Goal: Task Accomplishment & Management: Complete application form

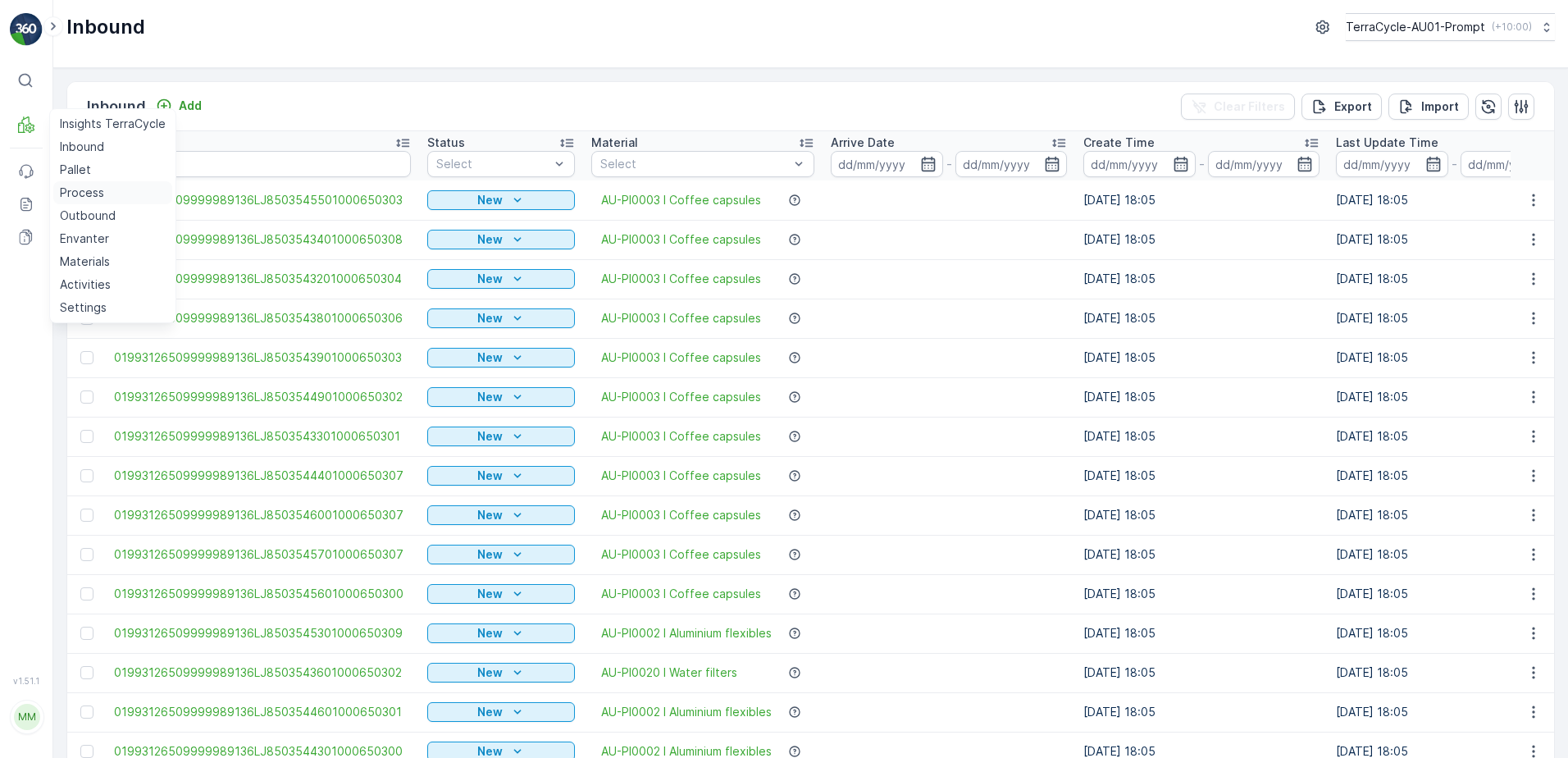
drag, startPoint x: 95, startPoint y: 194, endPoint x: 152, endPoint y: 197, distance: 57.1
click at [97, 194] on p "Process" at bounding box center [82, 193] width 45 height 16
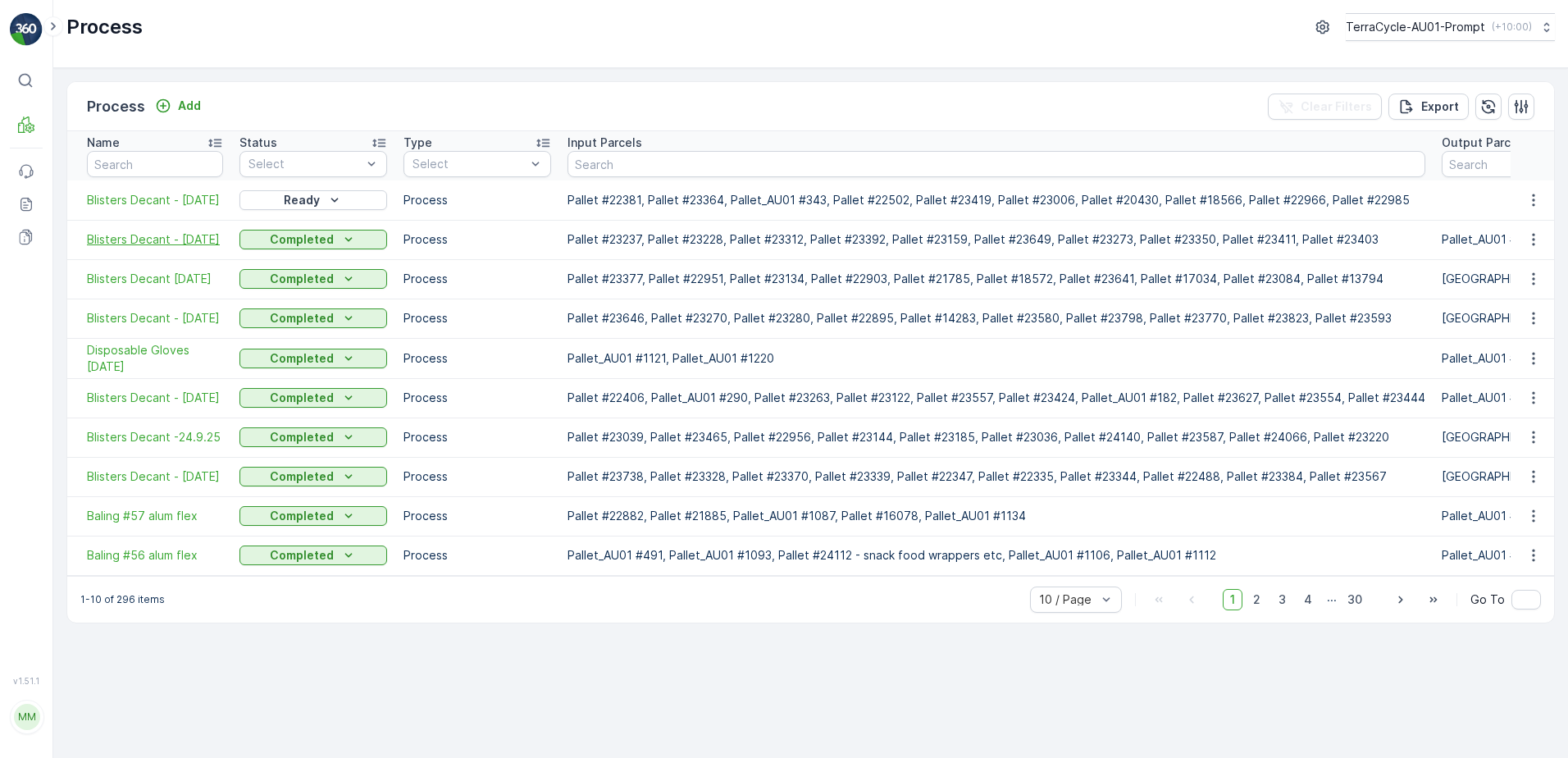
click at [180, 244] on span "Blisters Decant - [DATE]" at bounding box center [154, 240] width 136 height 16
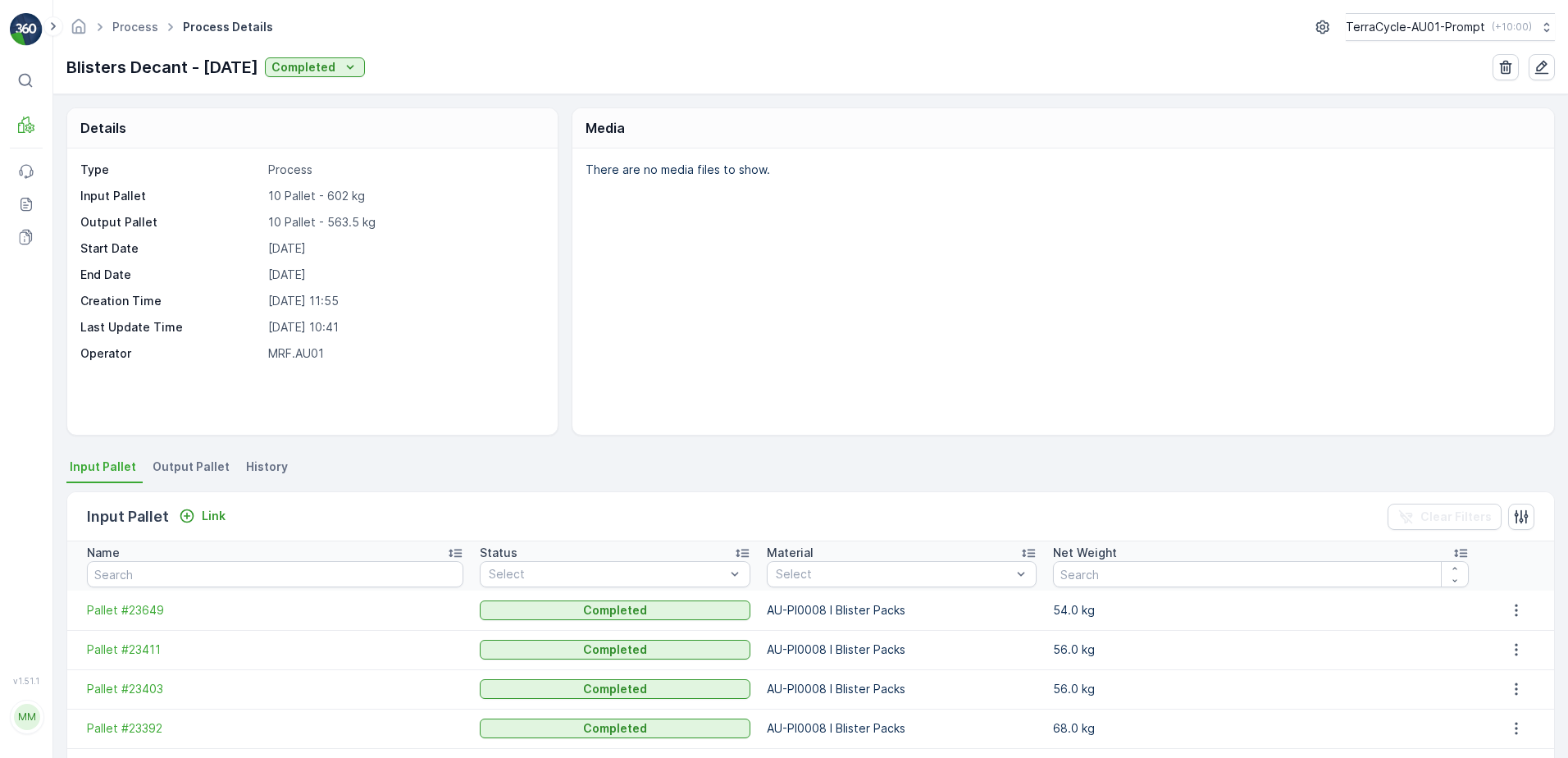
click at [174, 469] on span "Output Pallet" at bounding box center [191, 467] width 78 height 16
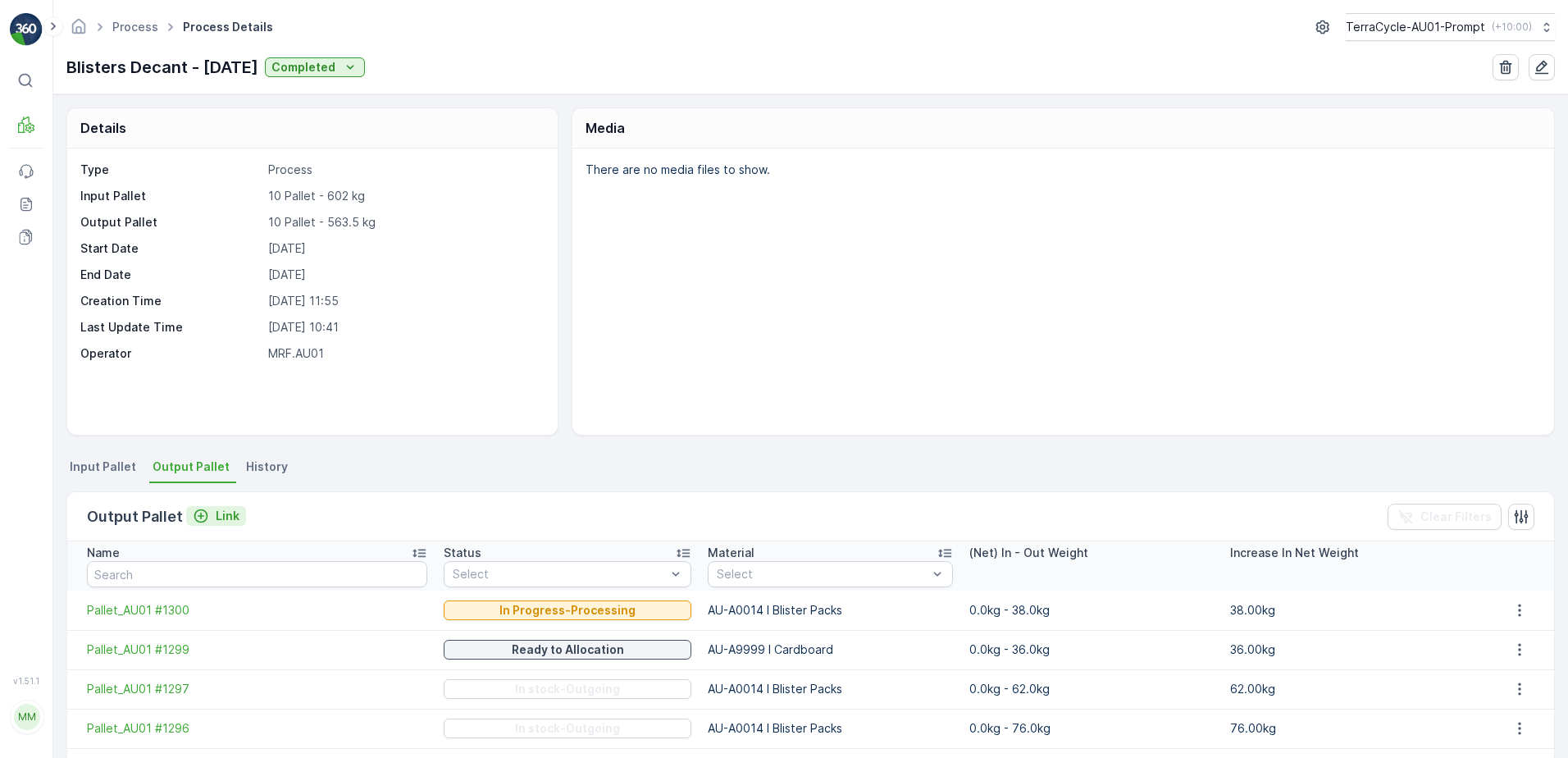
click at [227, 515] on p "Link" at bounding box center [228, 515] width 24 height 16
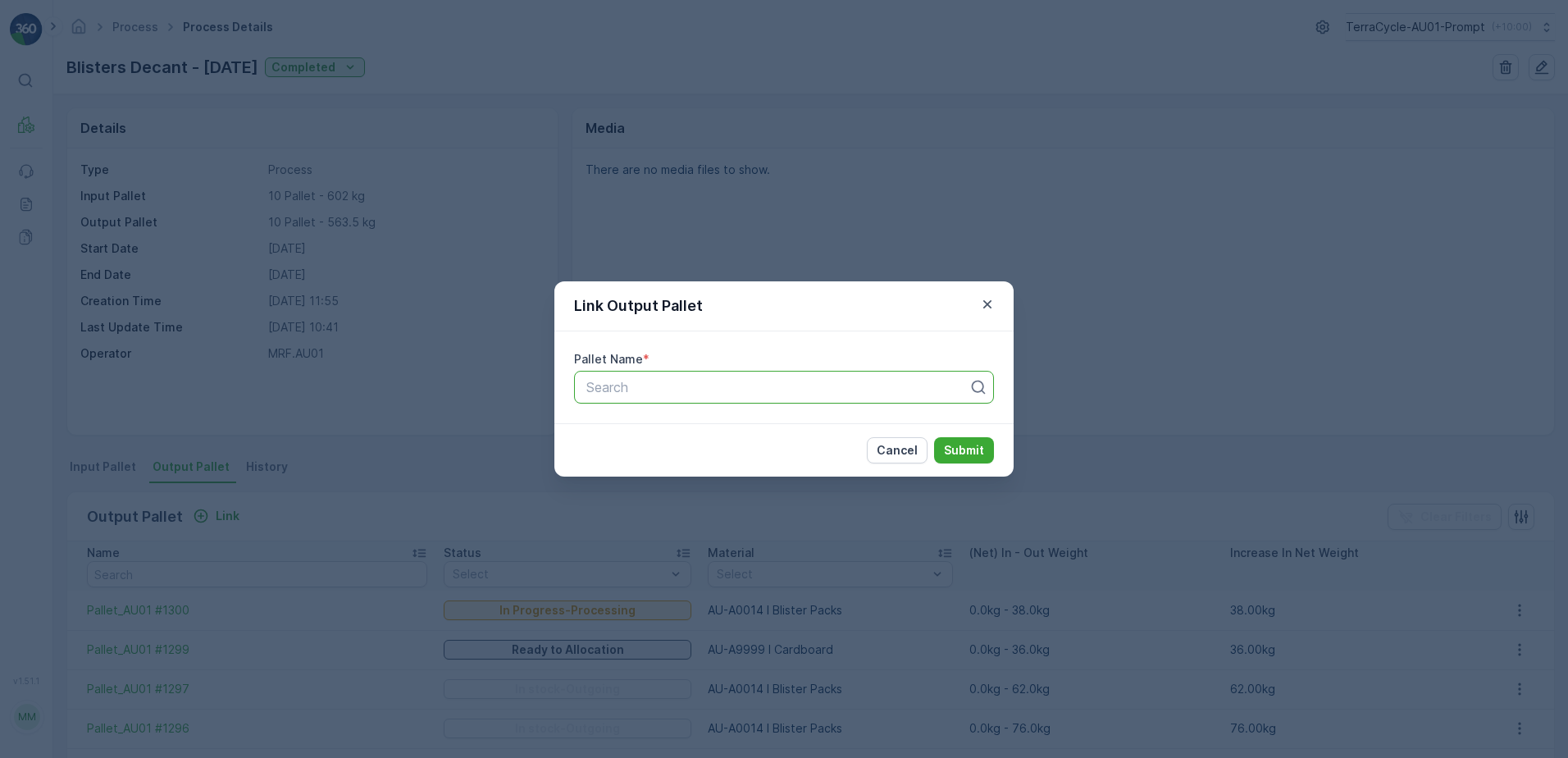
click at [650, 388] on div at bounding box center [778, 387] width 386 height 15
click at [934, 438] on button "Submit" at bounding box center [963, 451] width 60 height 26
type input "p"
type input "1251"
click at [657, 429] on span "Pallet_AU01 #1251" at bounding box center [639, 427] width 112 height 15
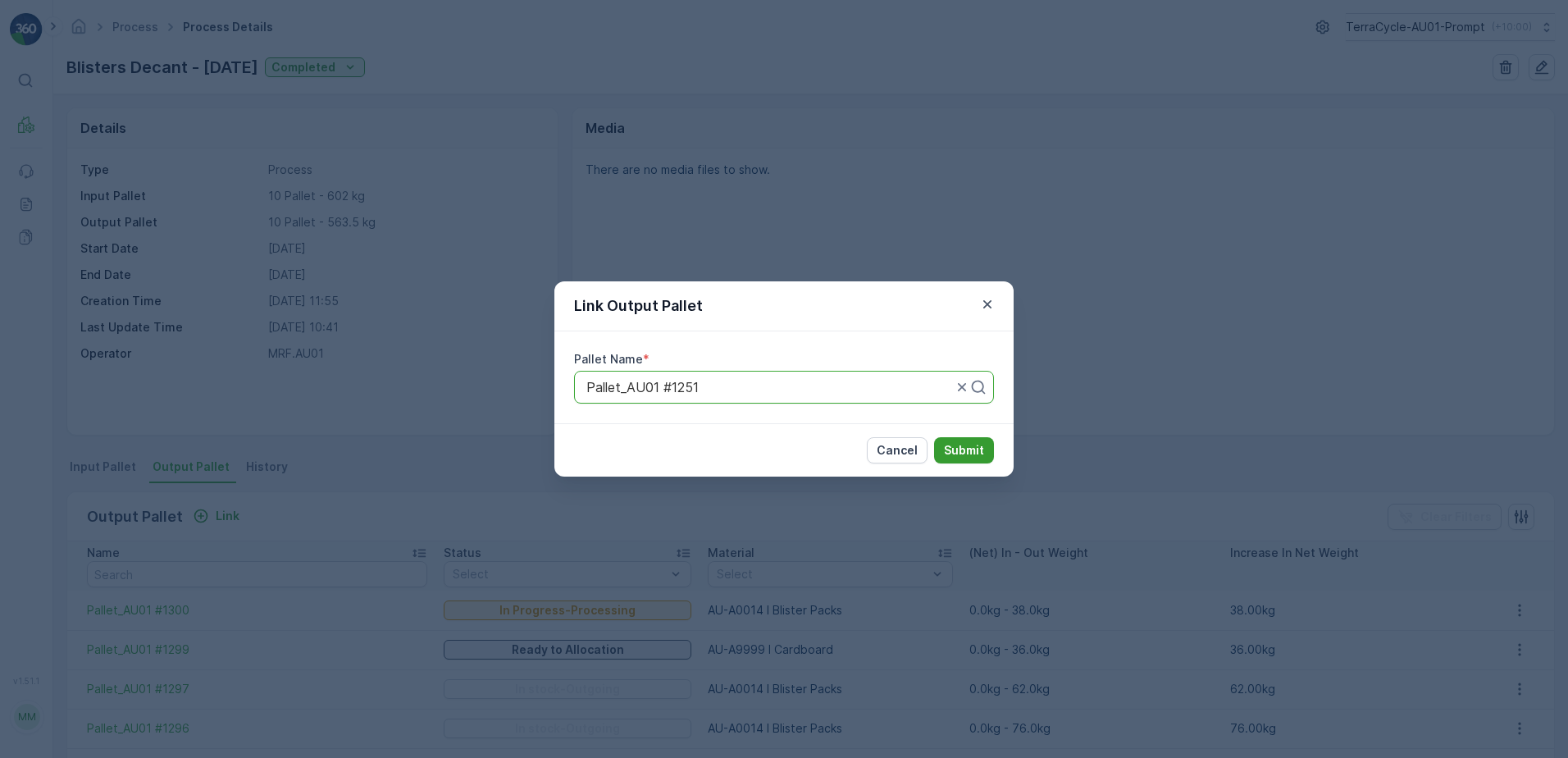
click at [959, 448] on p "Submit" at bounding box center [963, 450] width 40 height 16
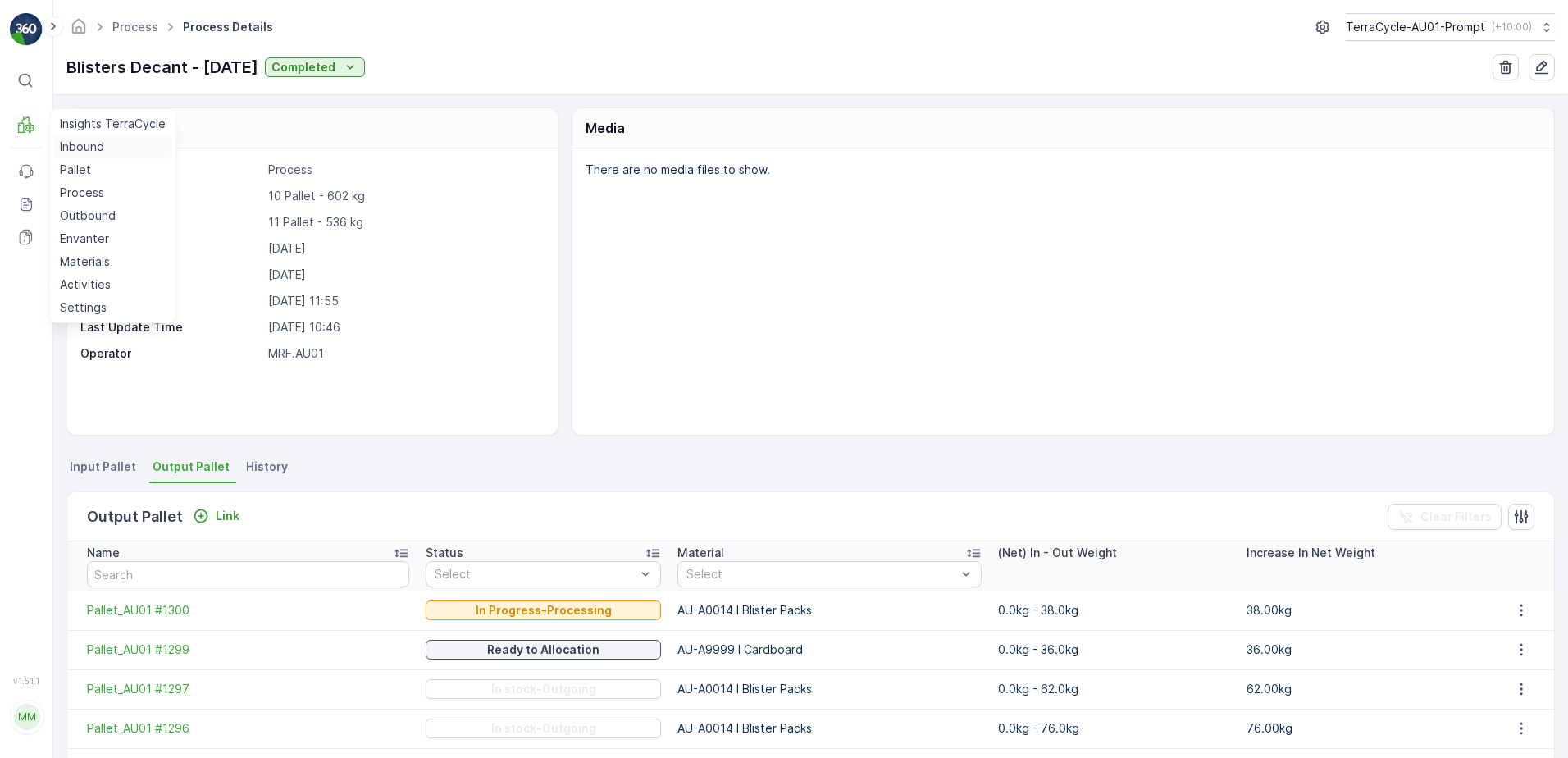
click at [111, 144] on link "Inbound" at bounding box center [113, 146] width 119 height 23
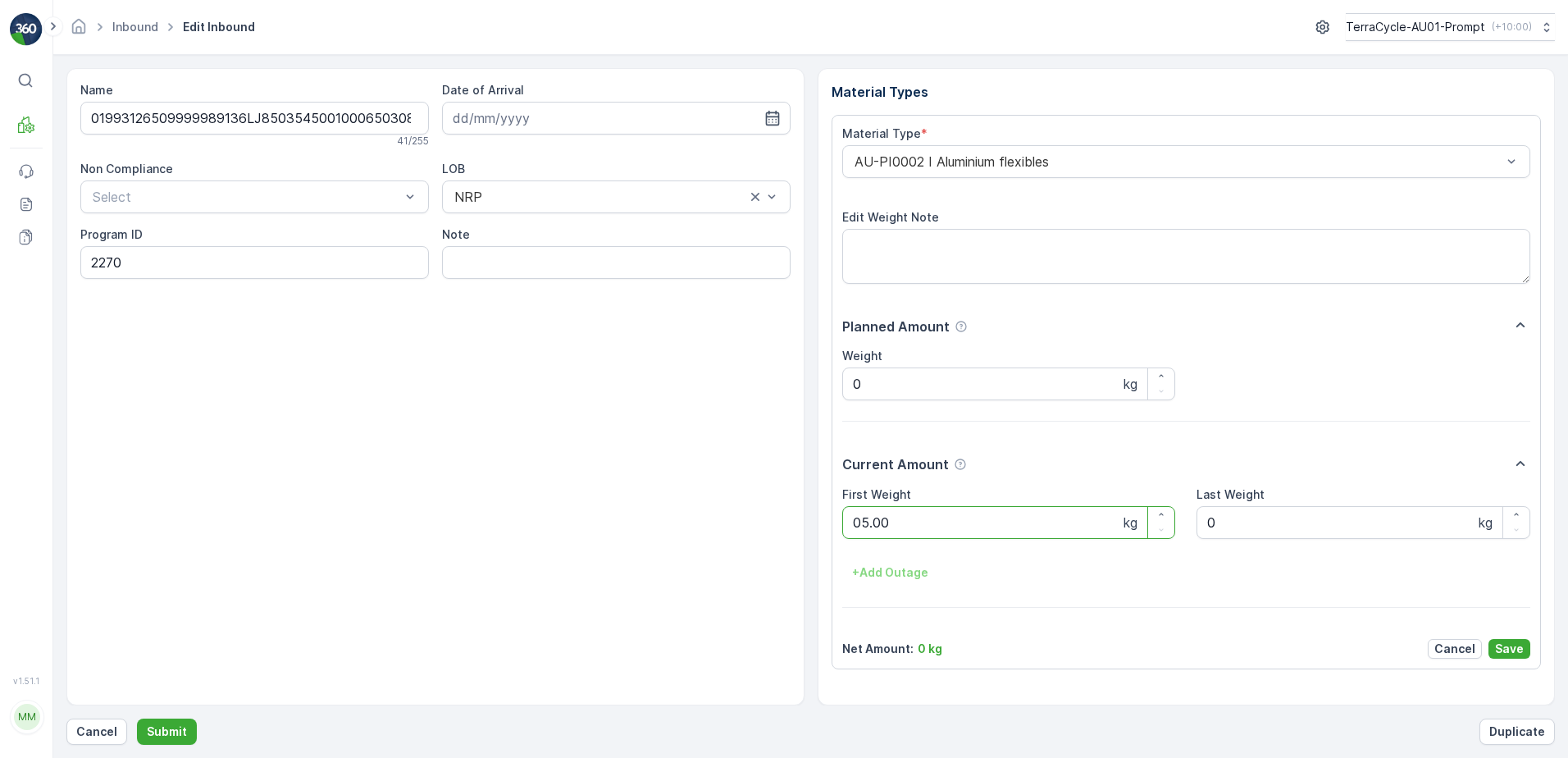
click at [137, 718] on button "Submit" at bounding box center [167, 731] width 60 height 26
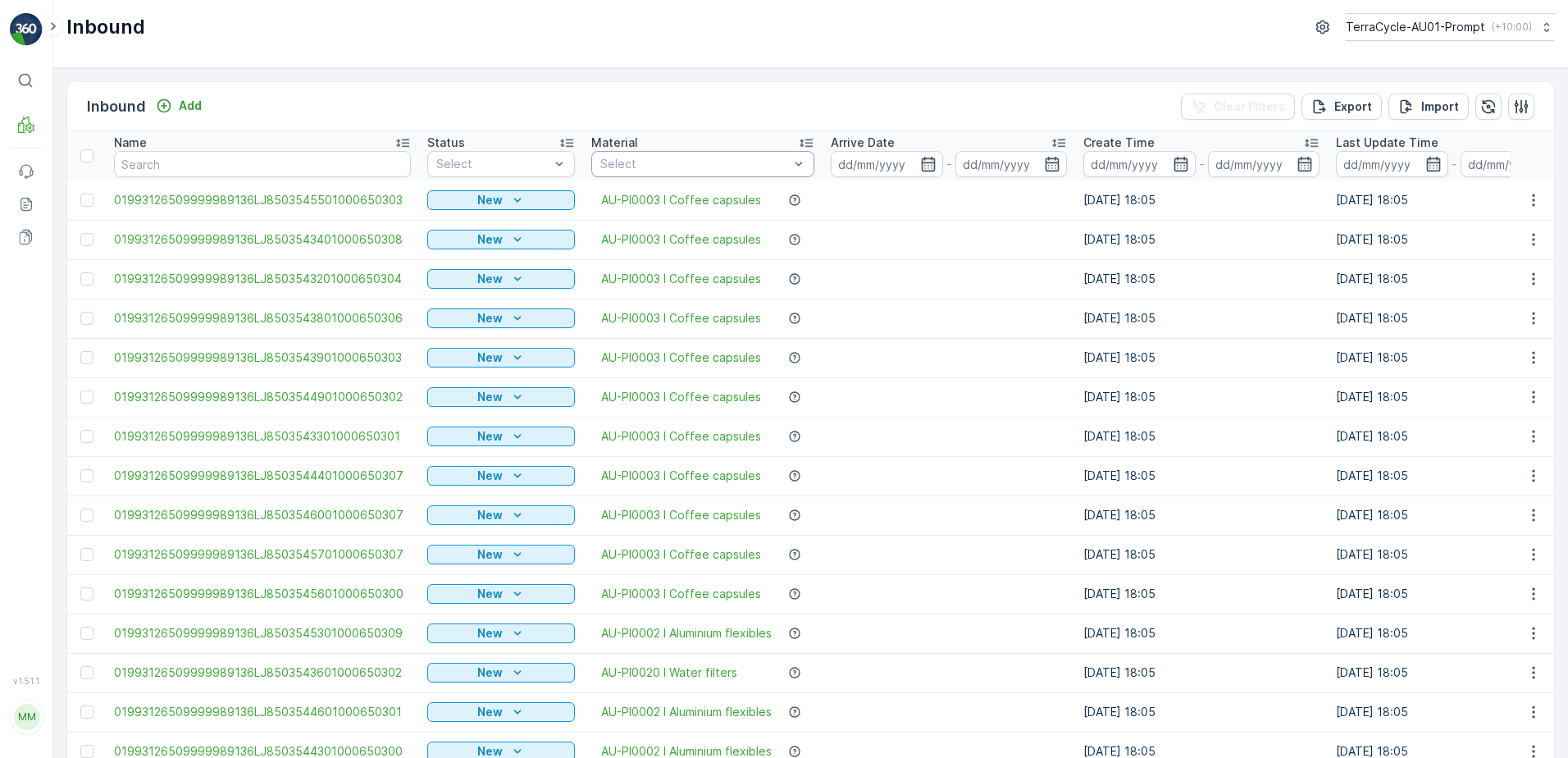
click at [634, 173] on div "Select" at bounding box center [703, 164] width 223 height 26
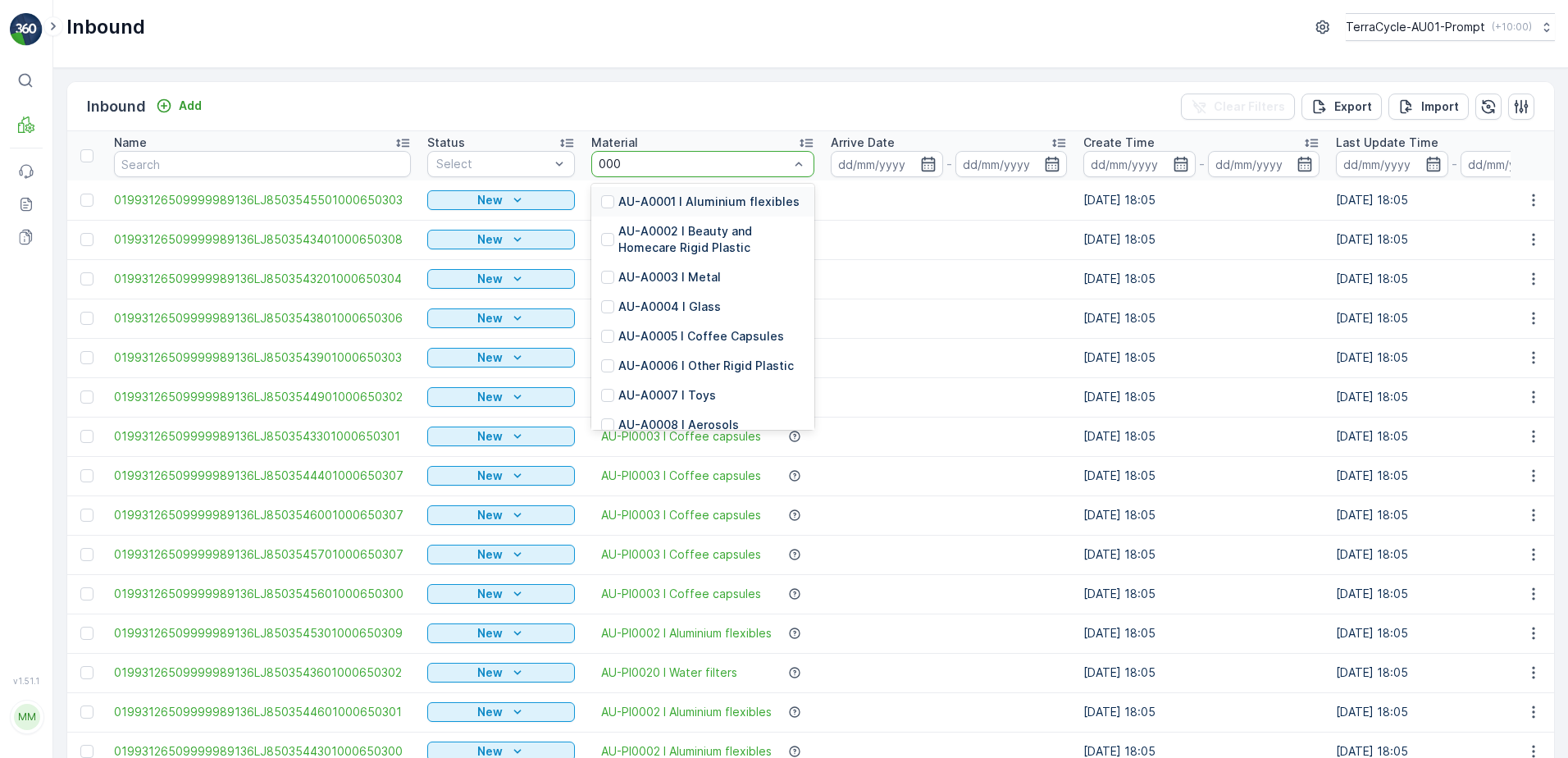
type input "0002"
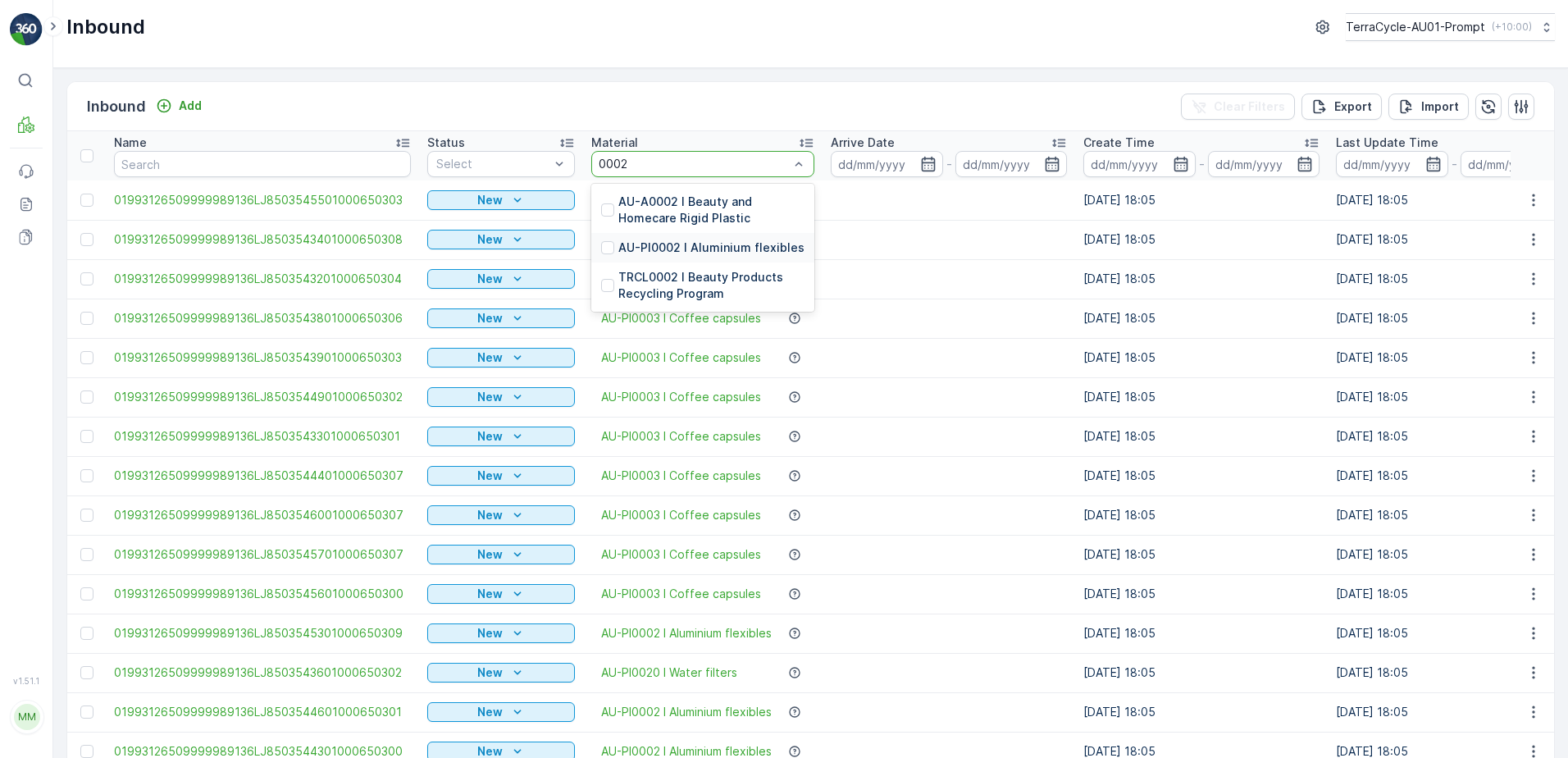
click at [690, 245] on p "AU-PI0002 I Aluminium flexibles" at bounding box center [711, 248] width 186 height 16
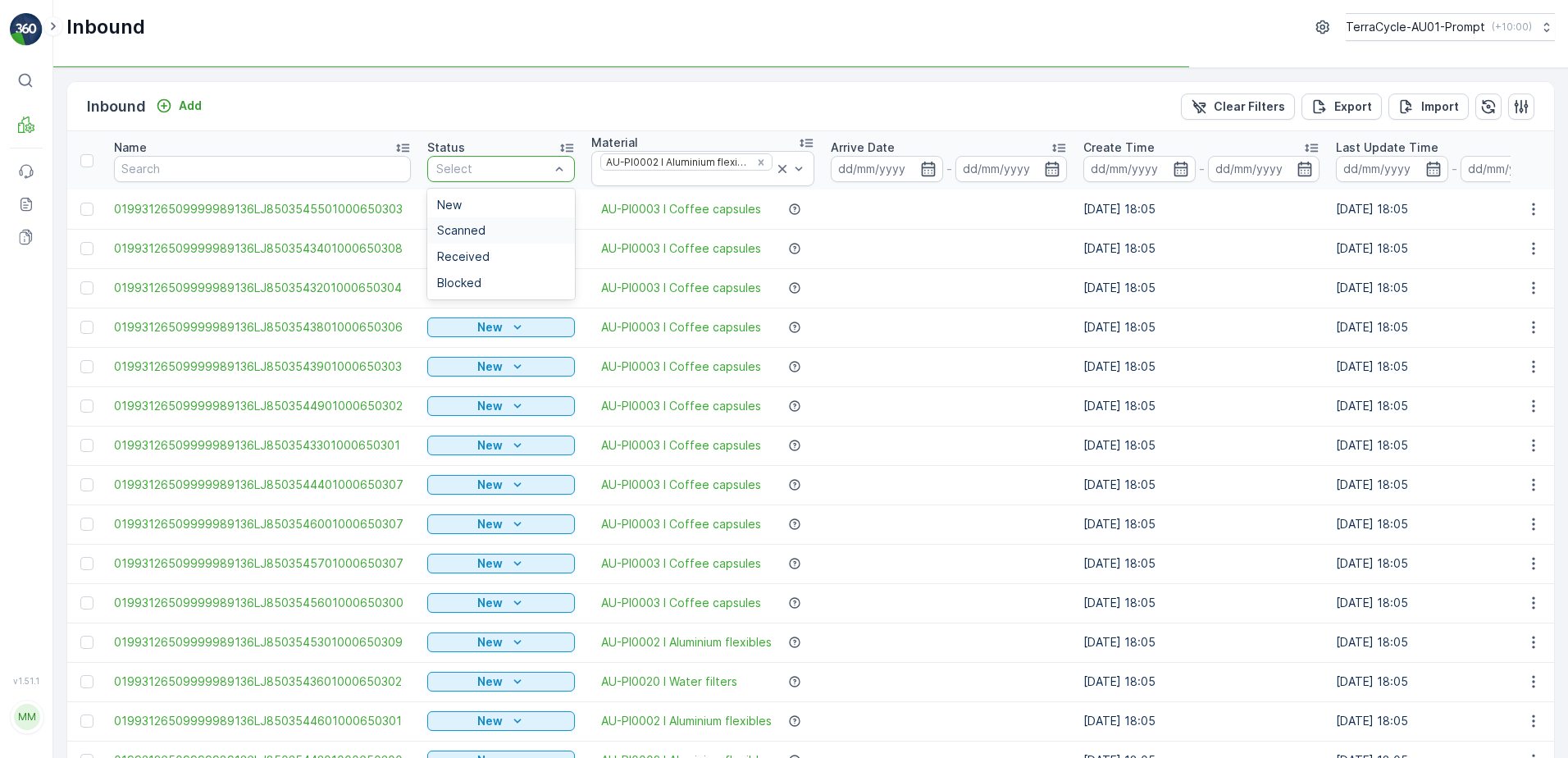
click at [461, 226] on span "Scanned" at bounding box center [461, 230] width 49 height 13
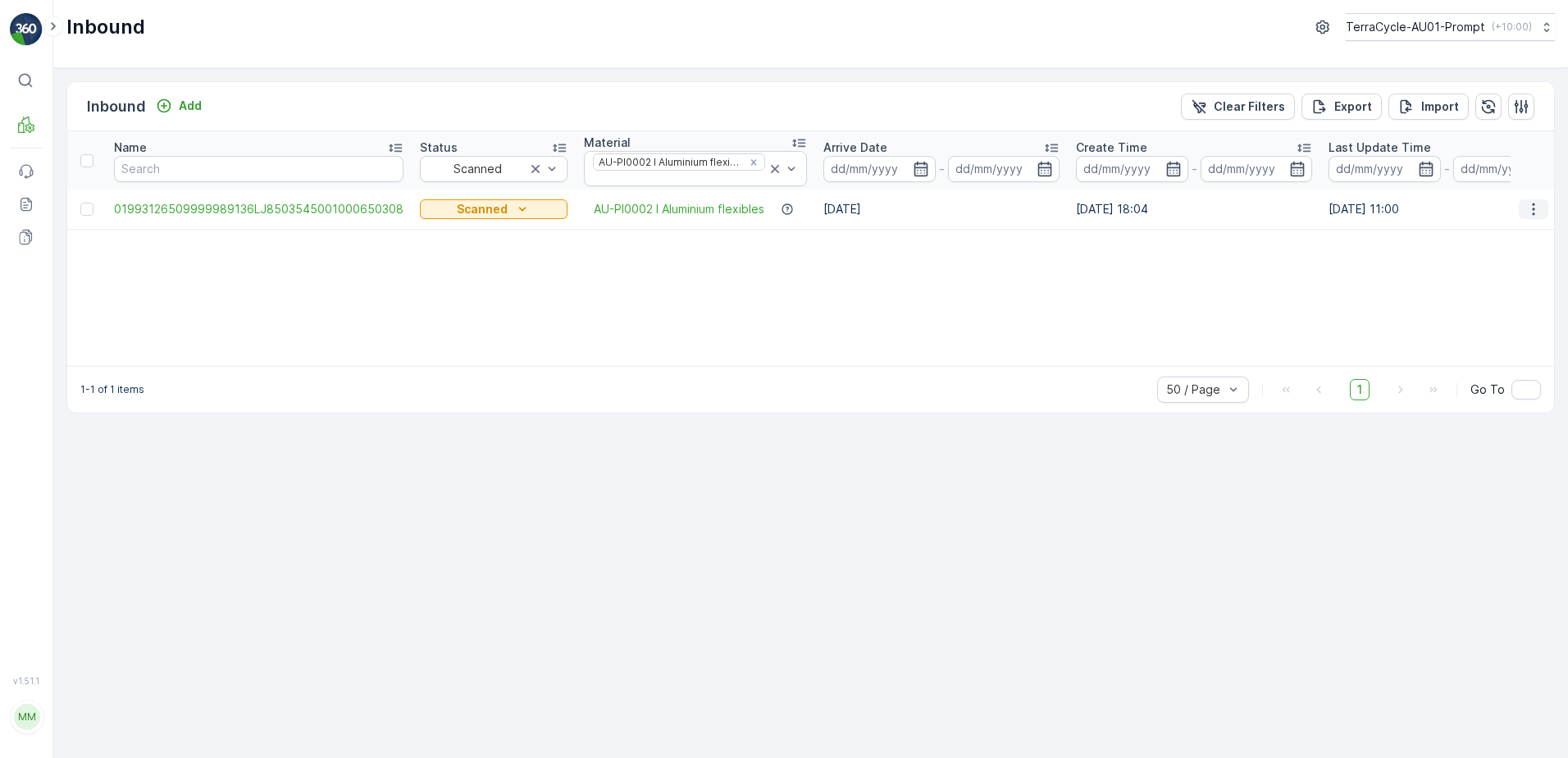
click at [1540, 207] on icon "button" at bounding box center [1533, 209] width 16 height 16
click at [1481, 330] on span "Print QR" at bounding box center [1467, 325] width 45 height 16
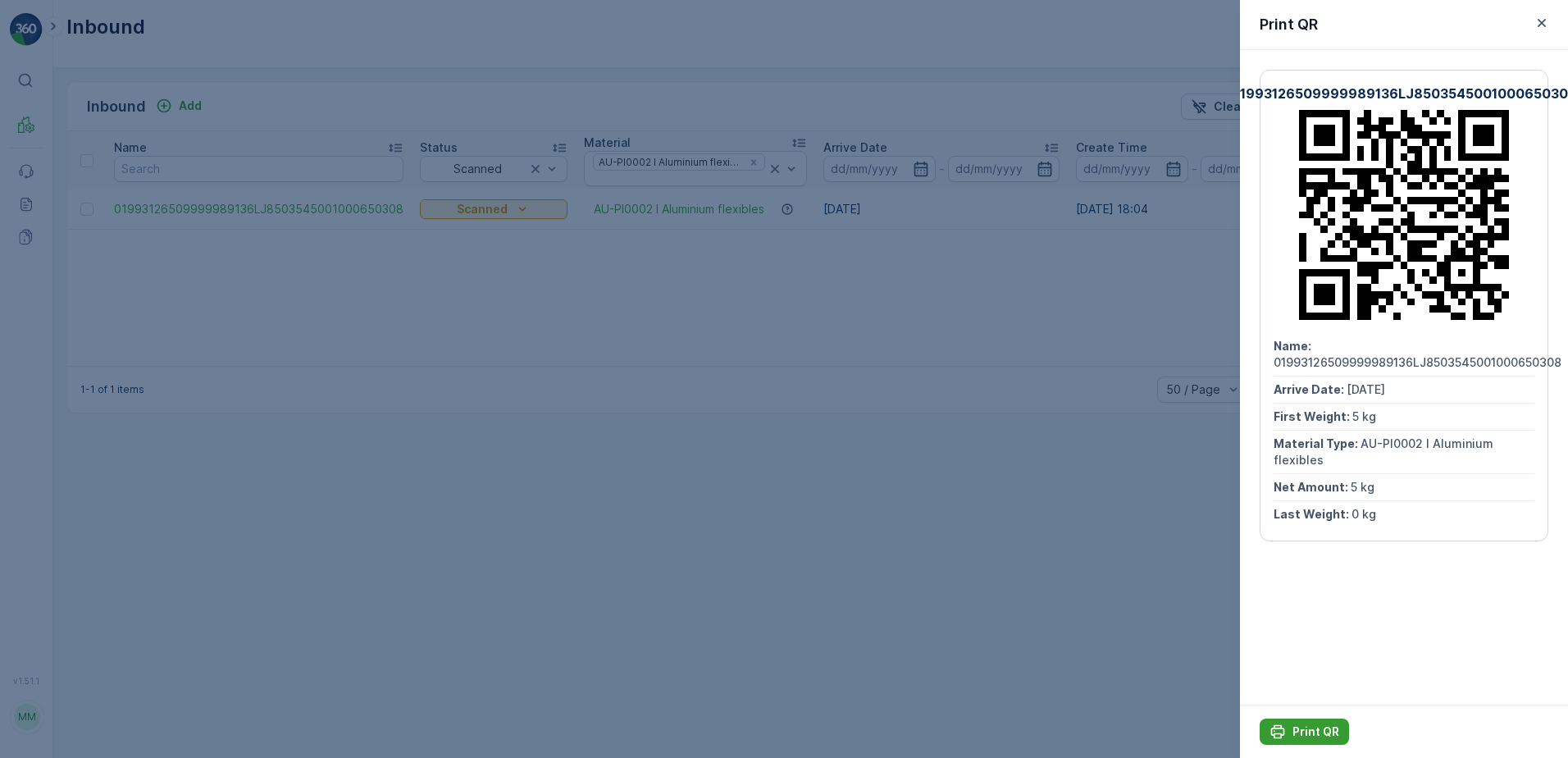
click at [1295, 720] on button "Print QR" at bounding box center [1305, 731] width 89 height 26
click at [1539, 24] on icon "button" at bounding box center [1541, 23] width 16 height 16
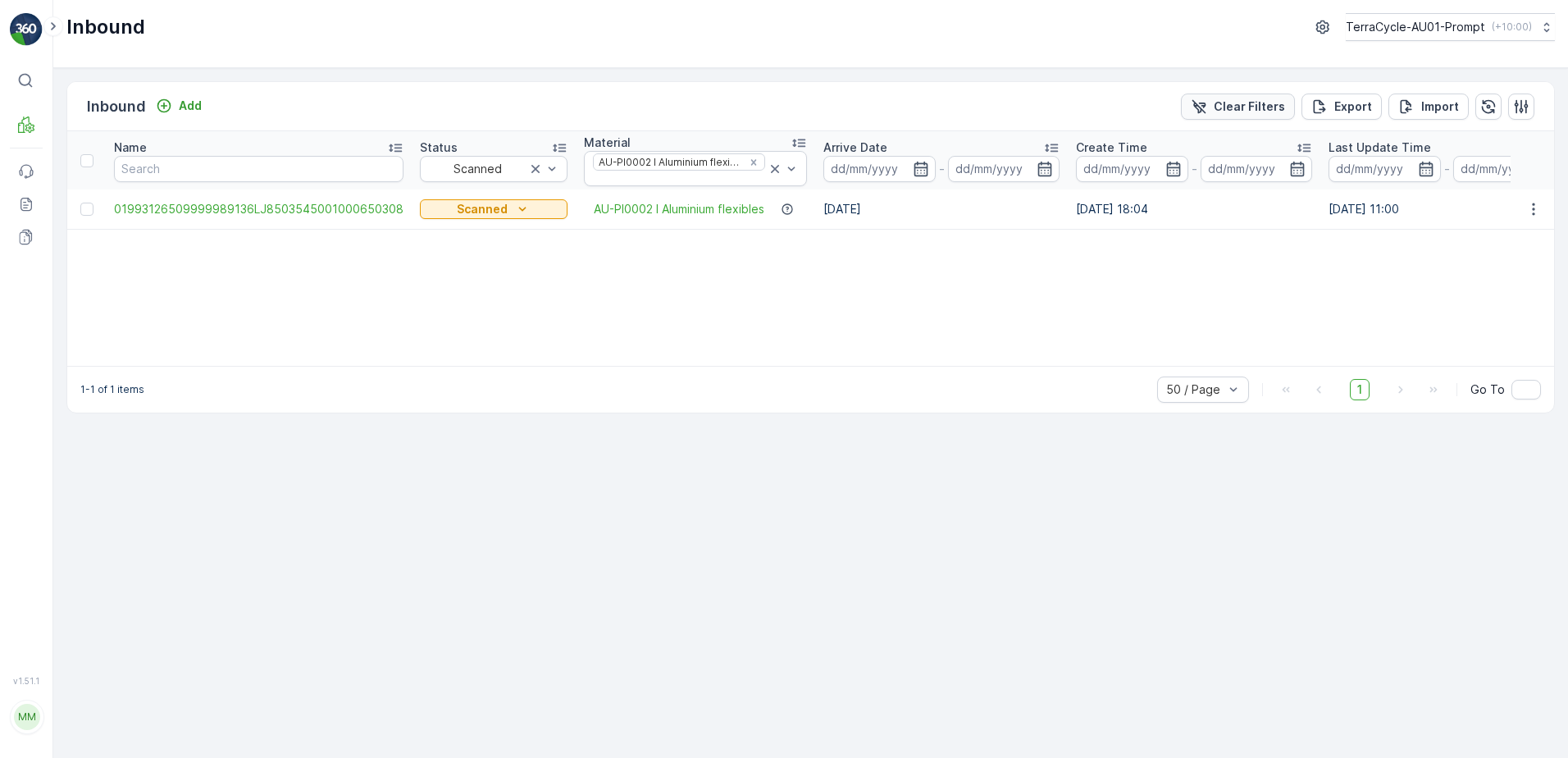
click at [1252, 111] on p "Clear Filters" at bounding box center [1249, 106] width 72 height 16
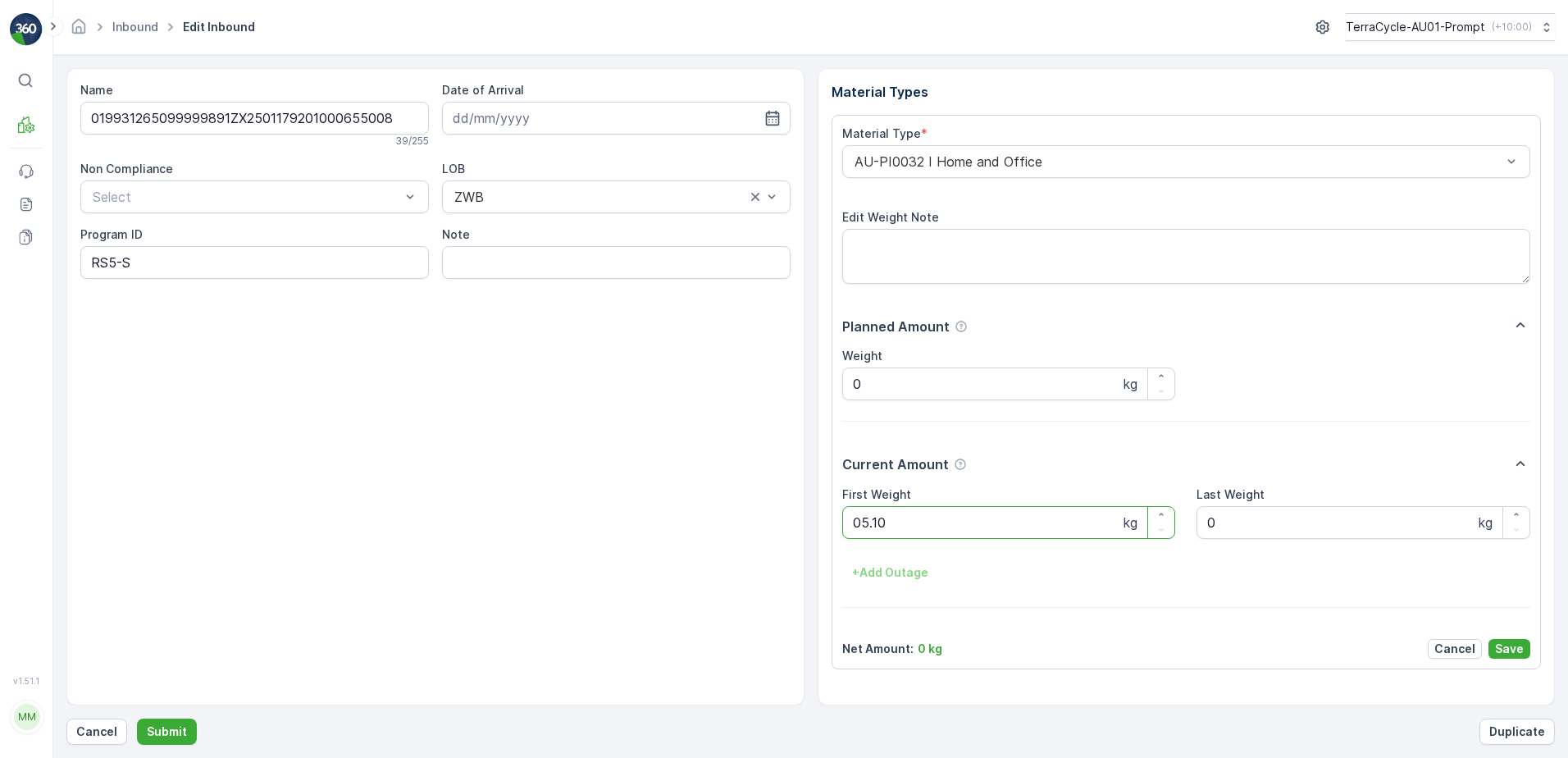
click at [137, 718] on button "Submit" at bounding box center [167, 731] width 60 height 26
click at [131, 263] on ID "CS178-M-AU" at bounding box center [255, 262] width 348 height 33
click at [148, 262] on ID "CS182-M-AU" at bounding box center [255, 262] width 348 height 33
type ID "CS182-S-AU"
click at [851, 164] on div "AU-PI0015 I Non aluminium Flex" at bounding box center [1186, 161] width 689 height 33
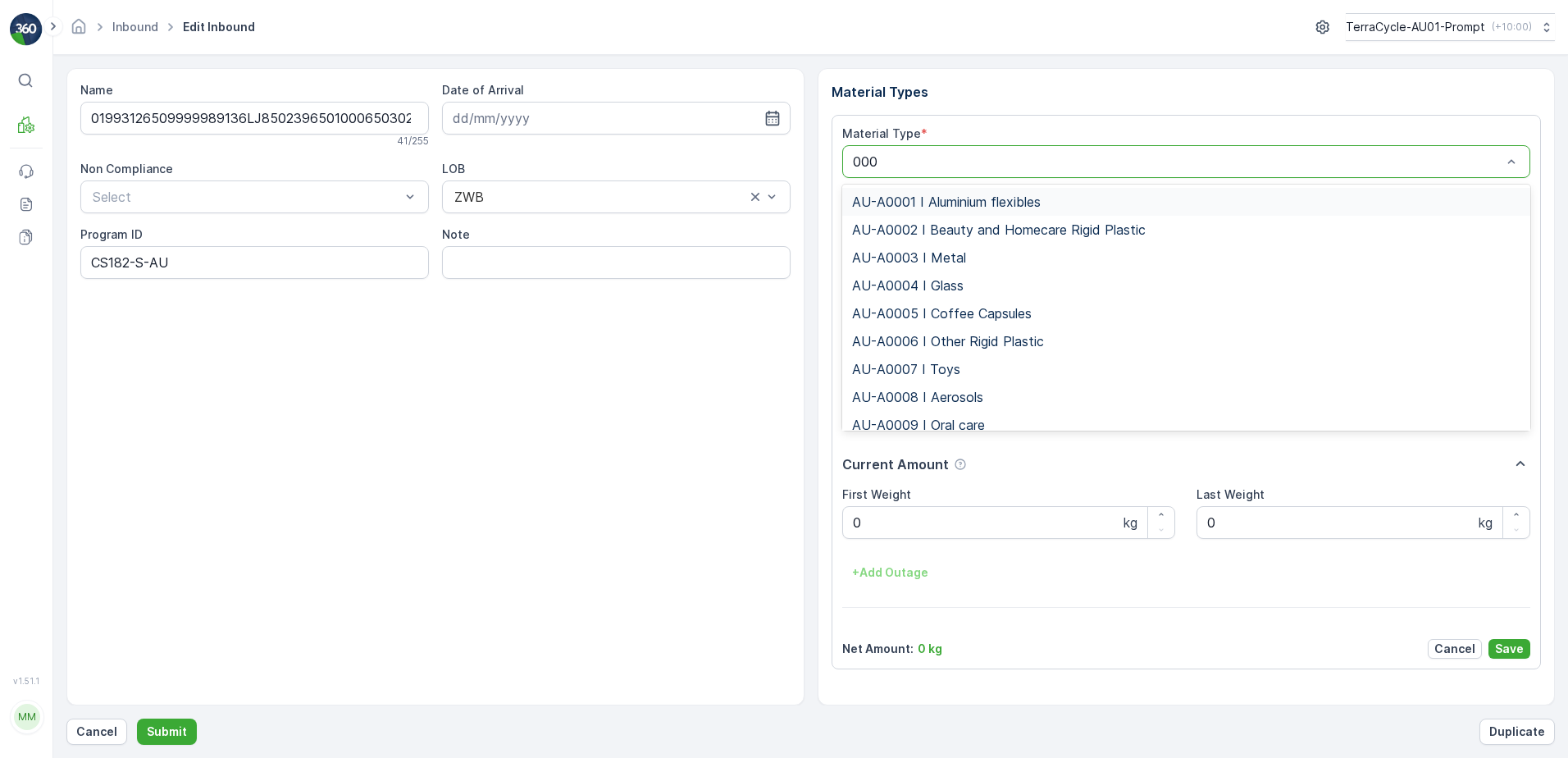
type input "0008"
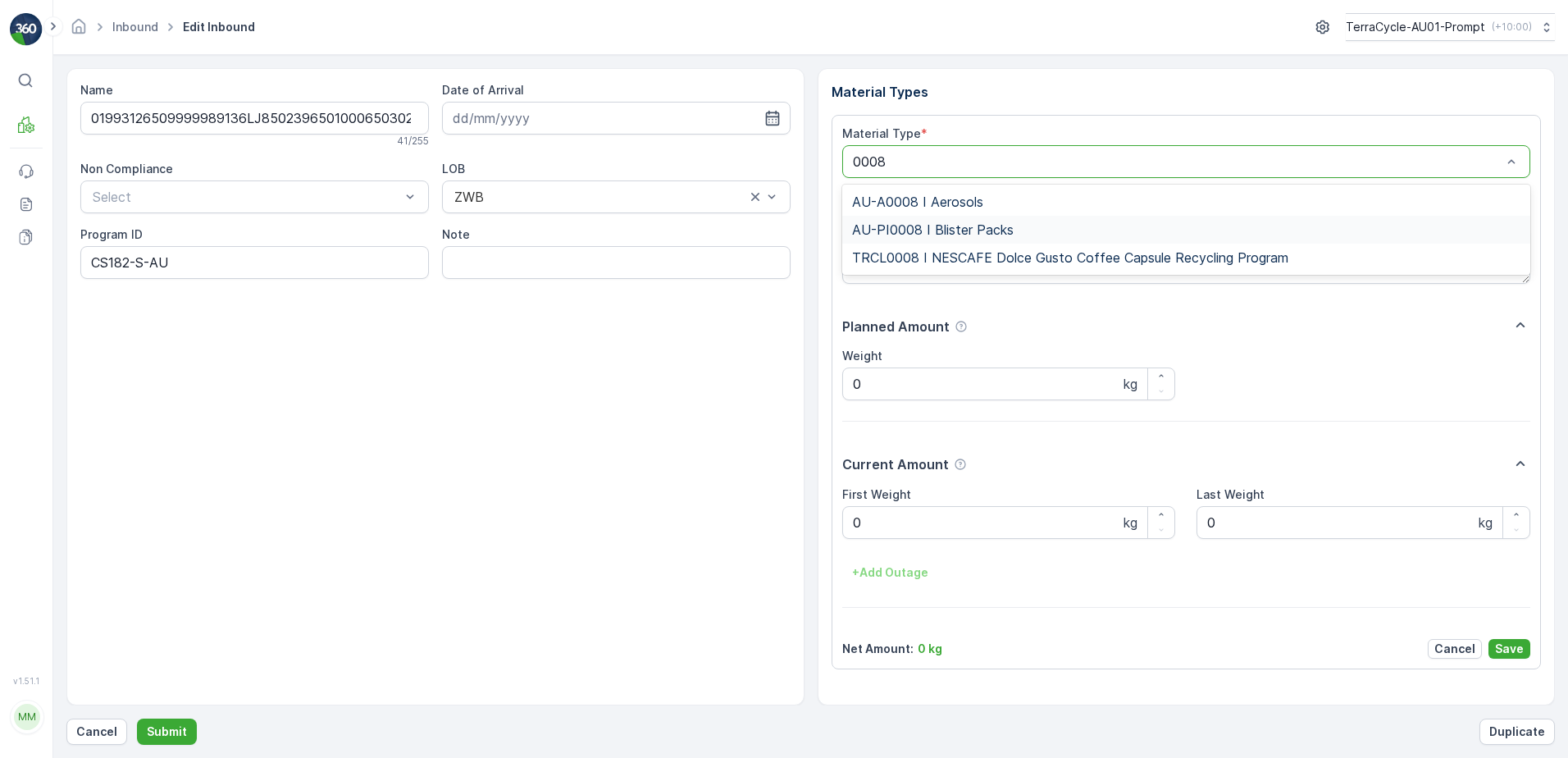
click at [935, 233] on span "AU-PI0008 I Blister Packs" at bounding box center [933, 229] width 161 height 15
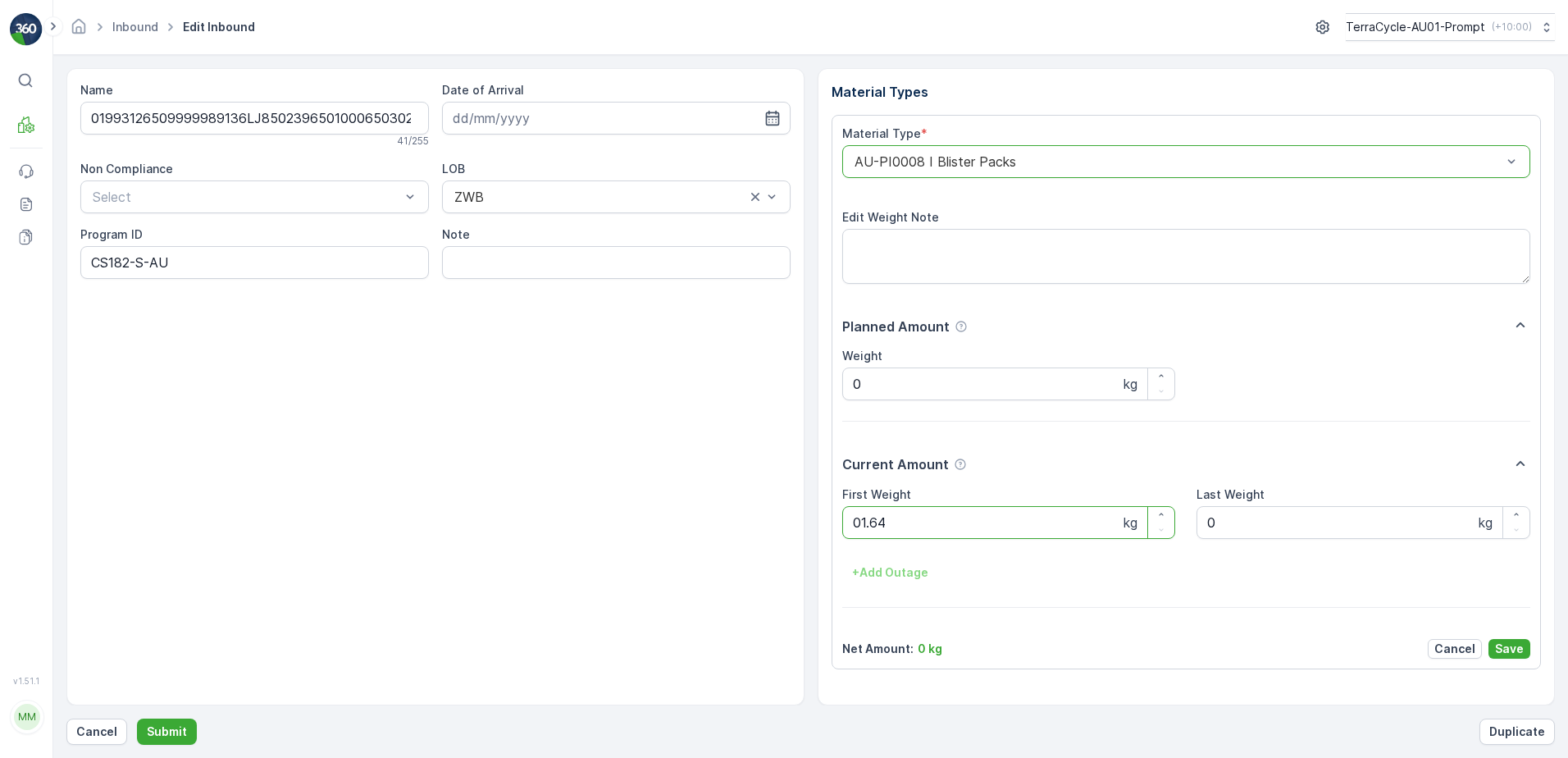
click at [137, 718] on button "Submit" at bounding box center [167, 731] width 60 height 26
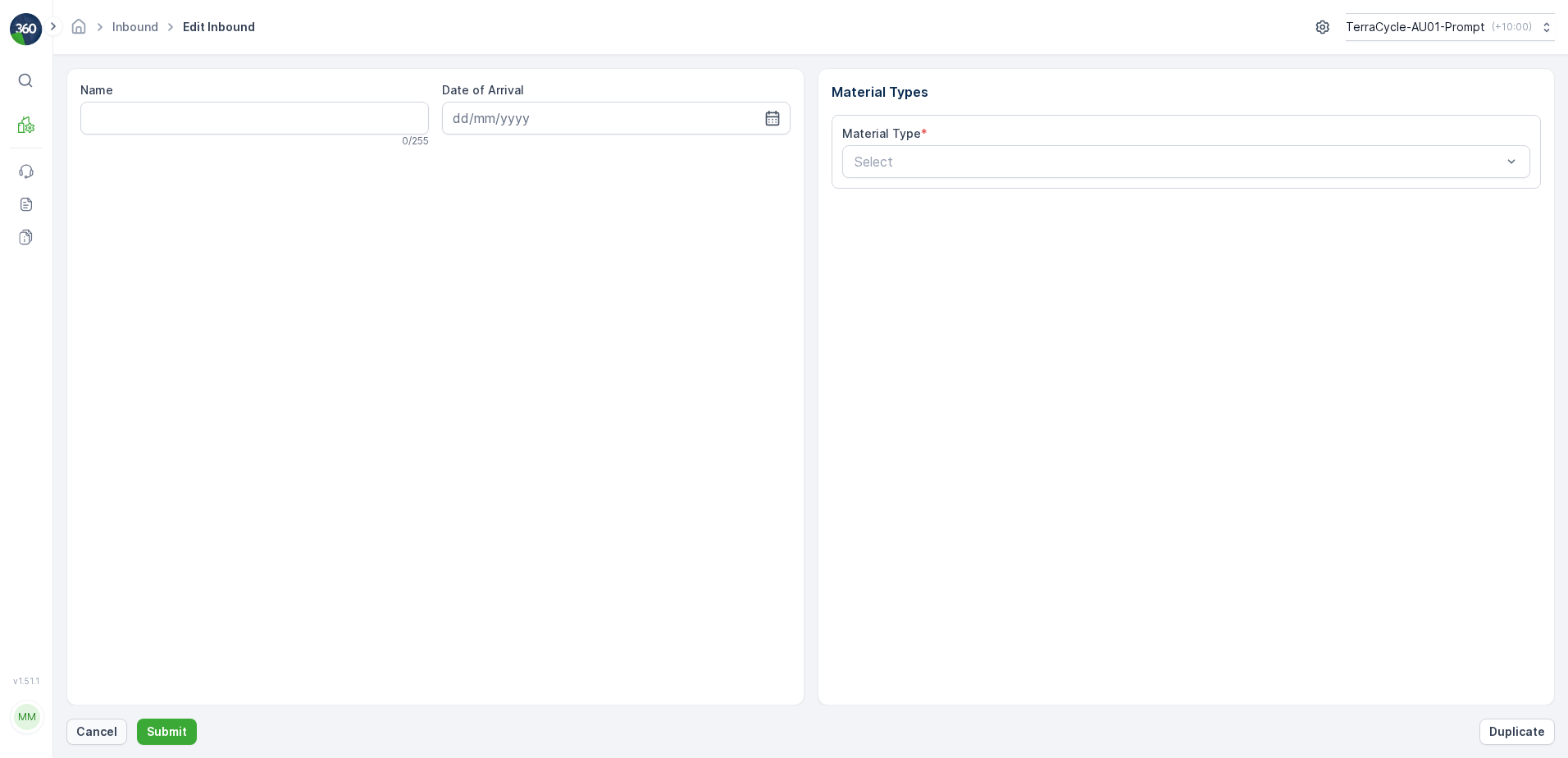
click at [90, 731] on p "Cancel" at bounding box center [96, 731] width 41 height 16
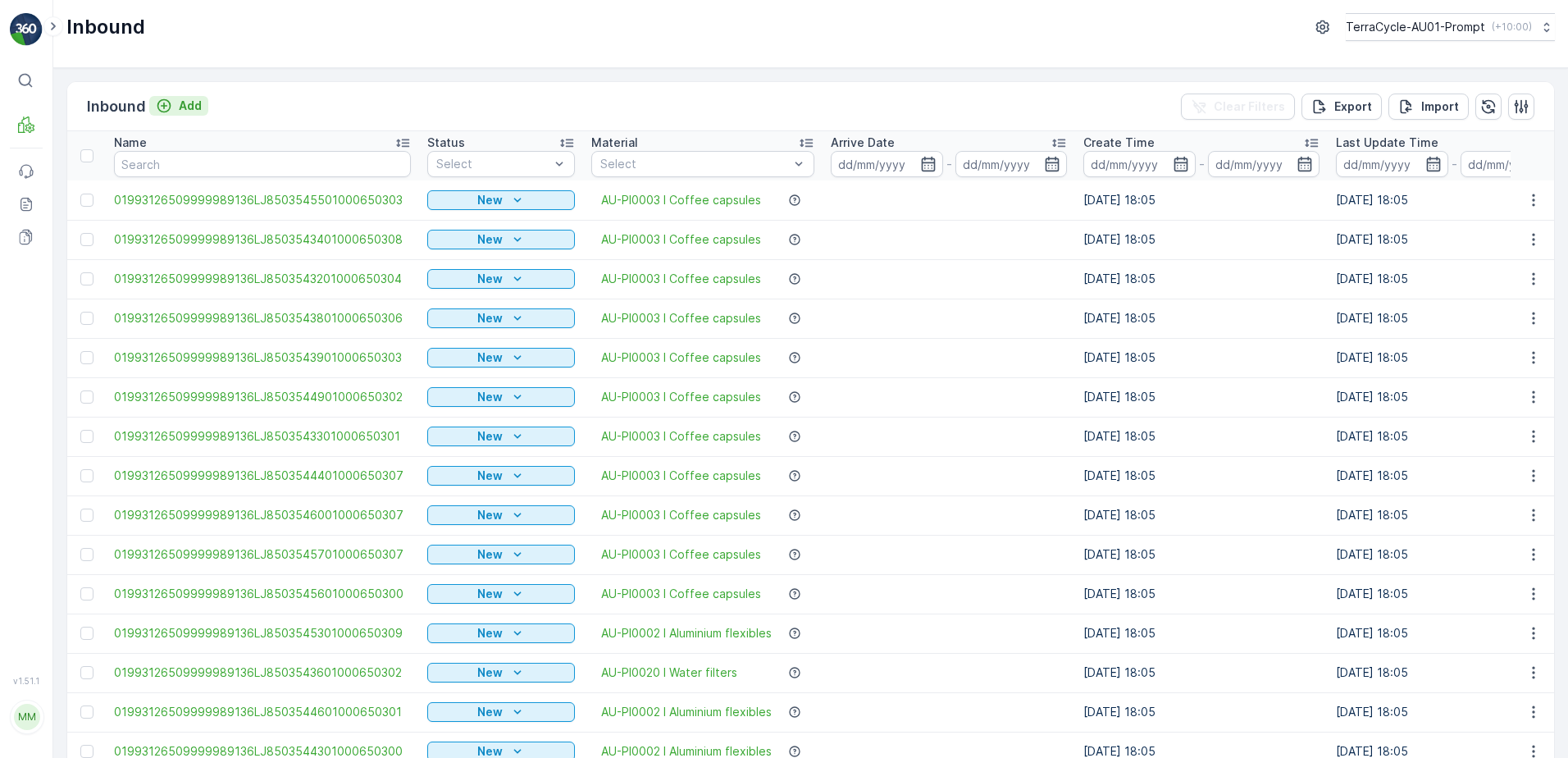
click at [188, 106] on p "Add" at bounding box center [190, 105] width 23 height 16
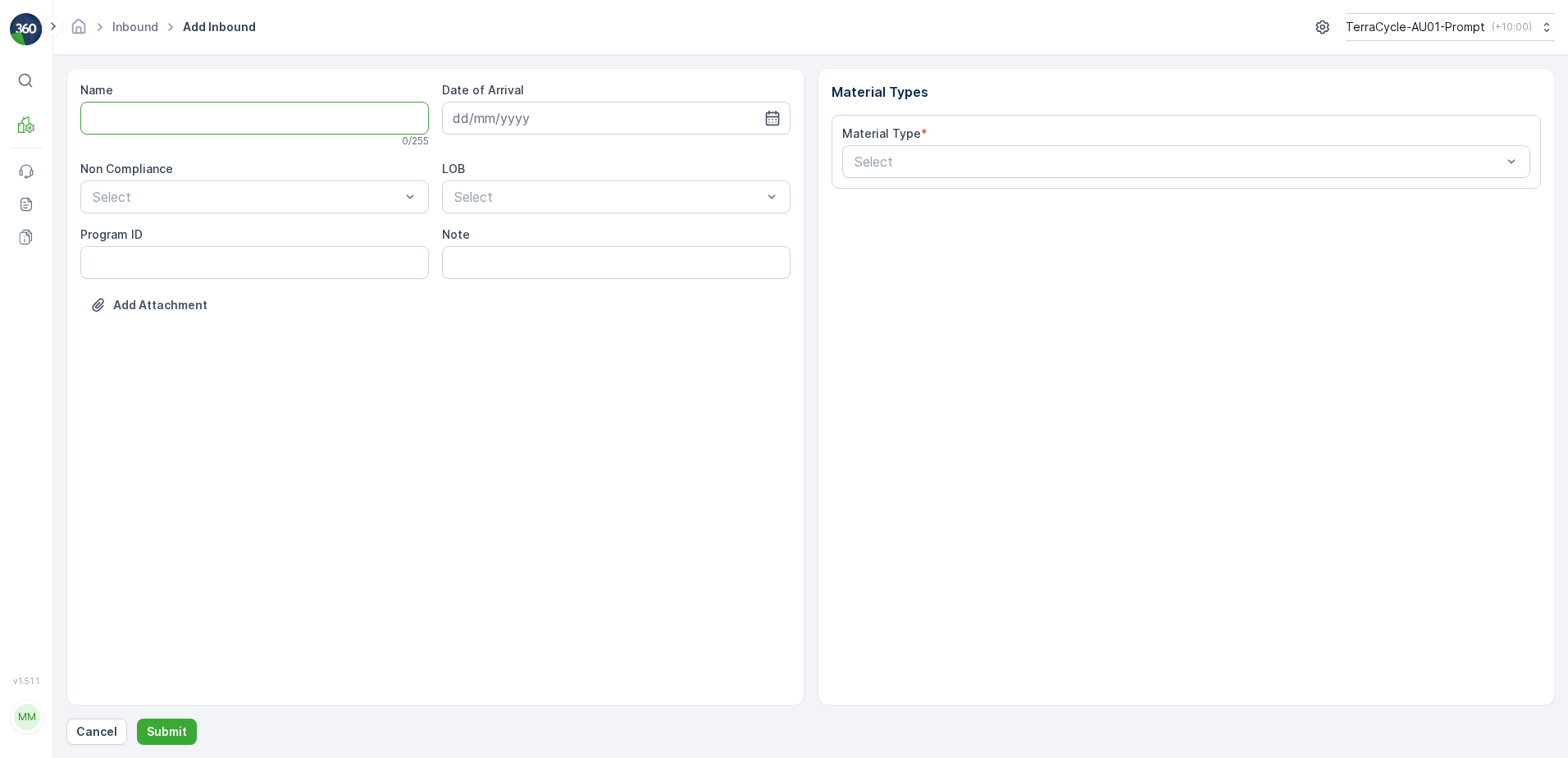
click at [164, 115] on input "Name" at bounding box center [255, 117] width 348 height 33
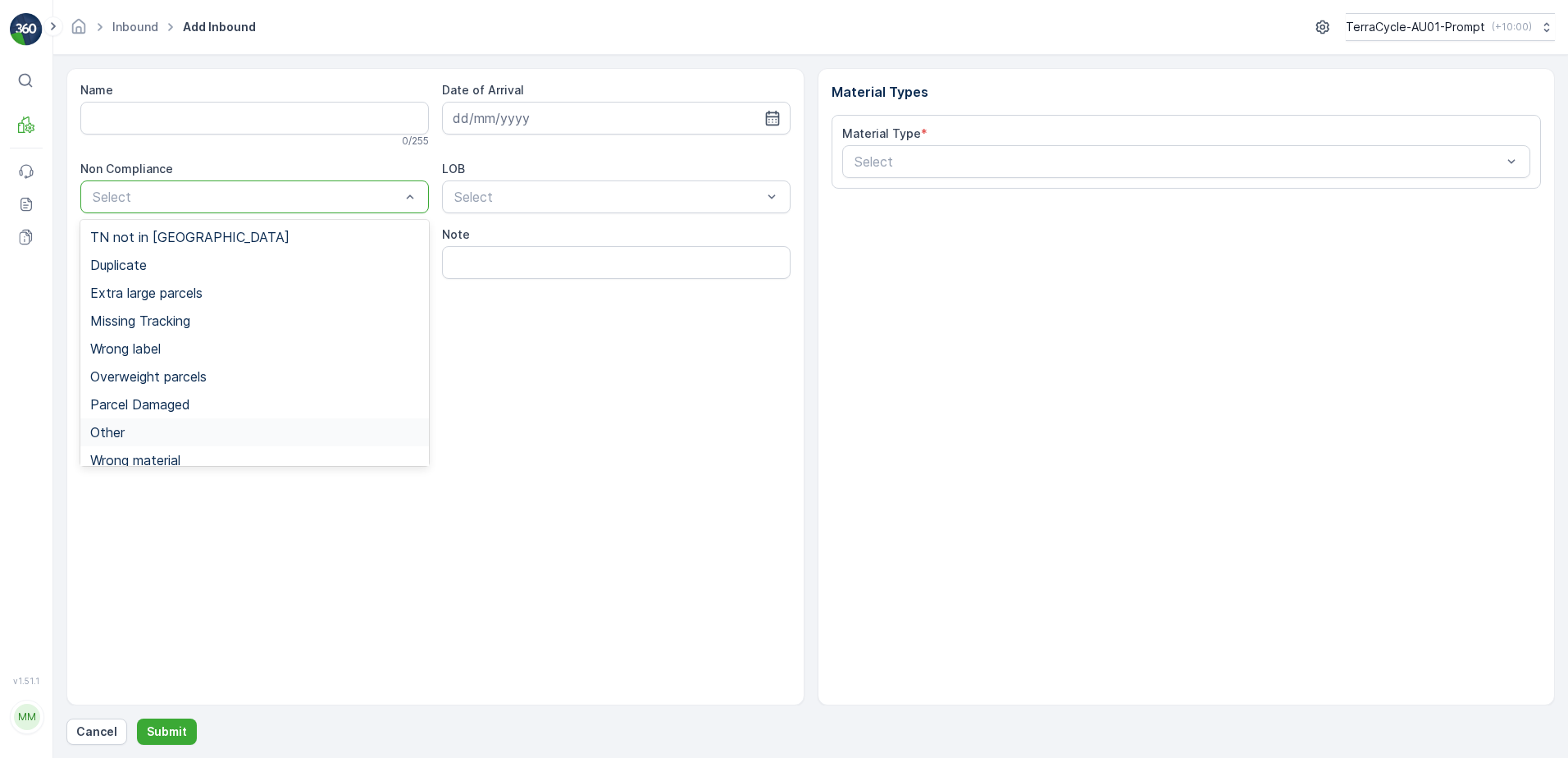
click at [140, 429] on div "Other" at bounding box center [255, 432] width 329 height 15
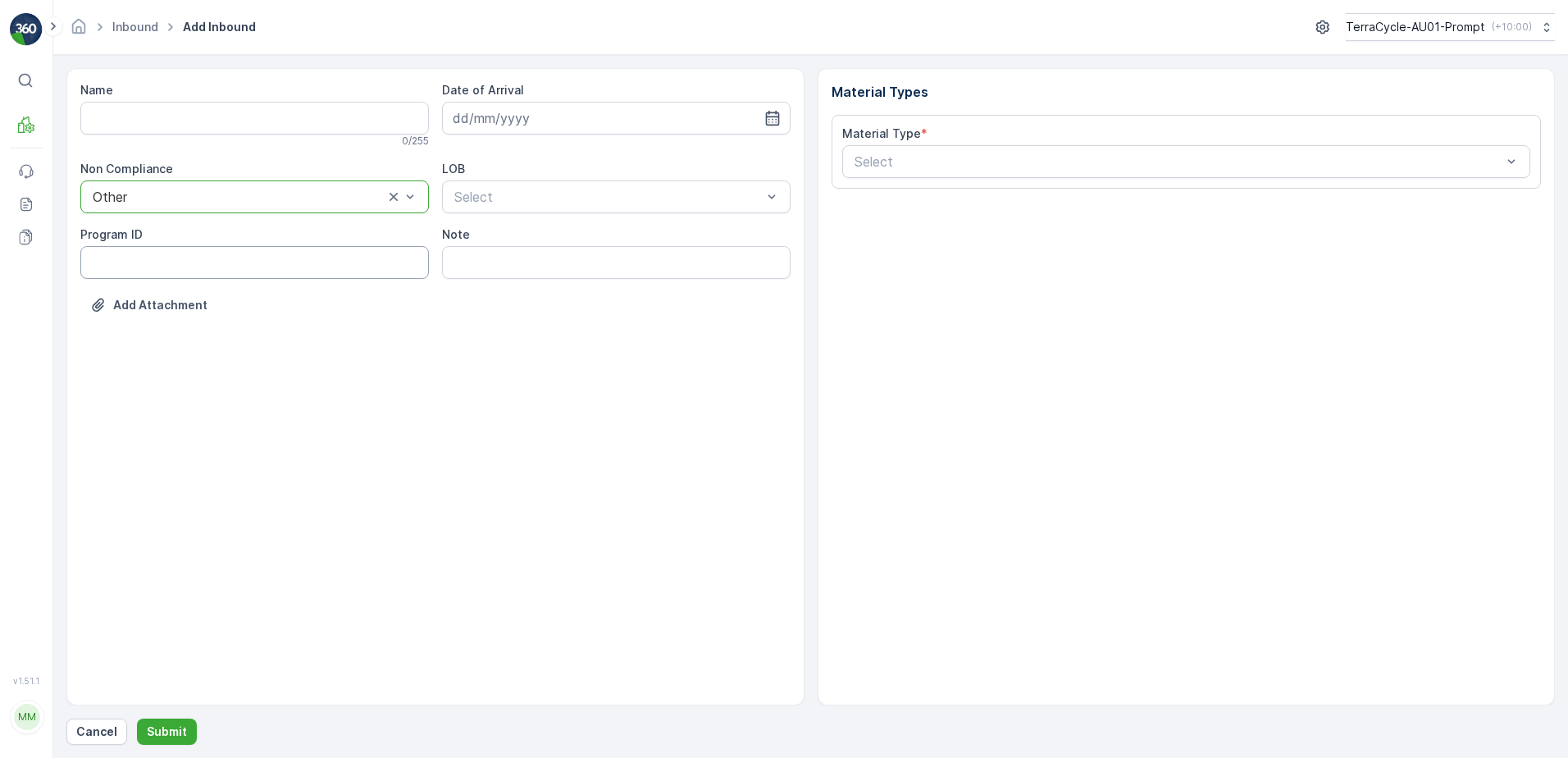
click at [105, 257] on ID "Program ID" at bounding box center [255, 262] width 348 height 33
type ID "CS24-S"
click at [524, 119] on input at bounding box center [615, 117] width 348 height 33
click at [591, 219] on div "2" at bounding box center [588, 222] width 26 height 26
type input "[DATE]"
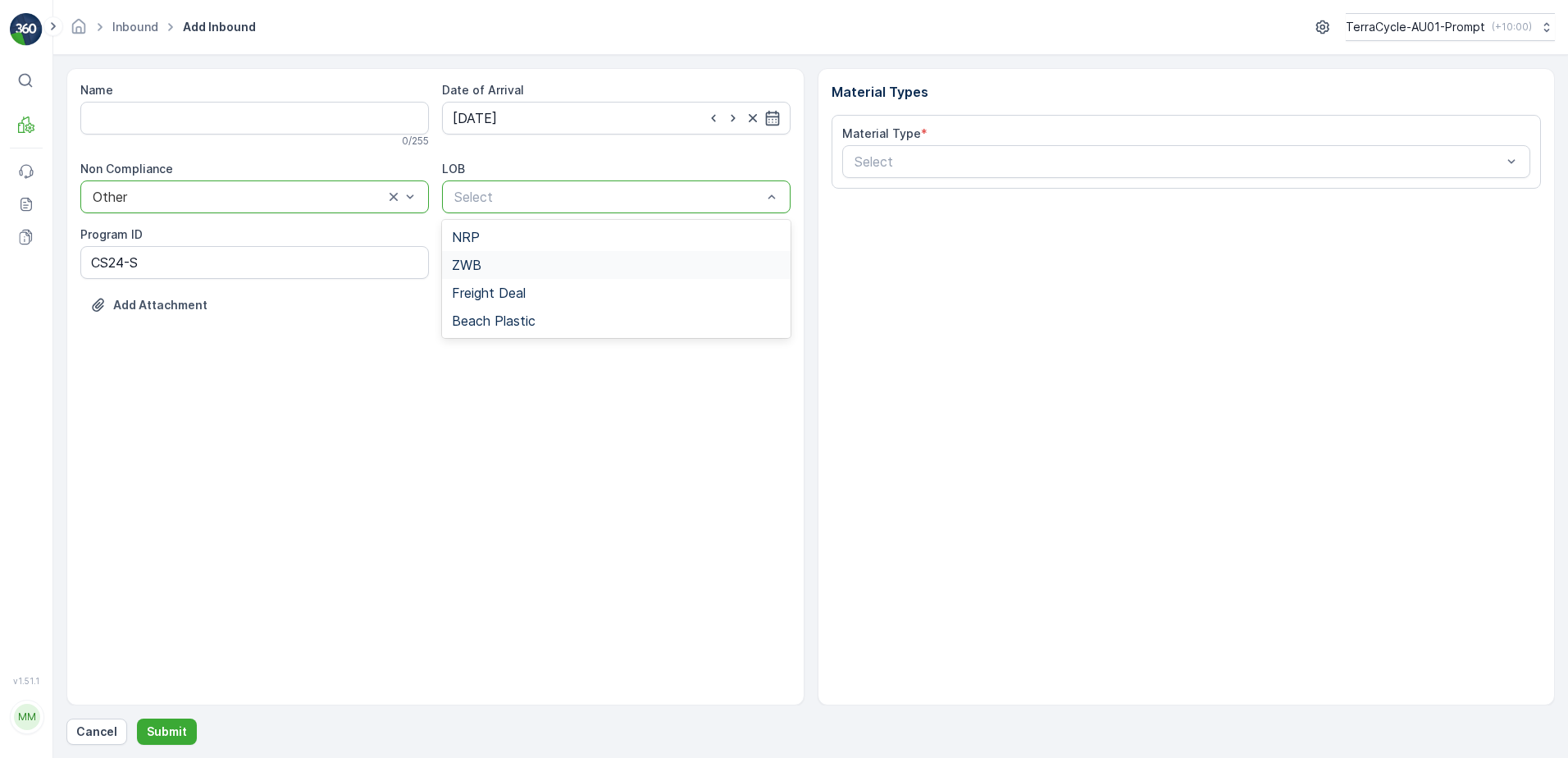
click at [527, 269] on div "ZWB" at bounding box center [615, 265] width 329 height 15
click at [488, 267] on input "Note" at bounding box center [615, 262] width 348 height 33
type input "TN COVERED OVER - PHOTO IN MEDIA FILE"
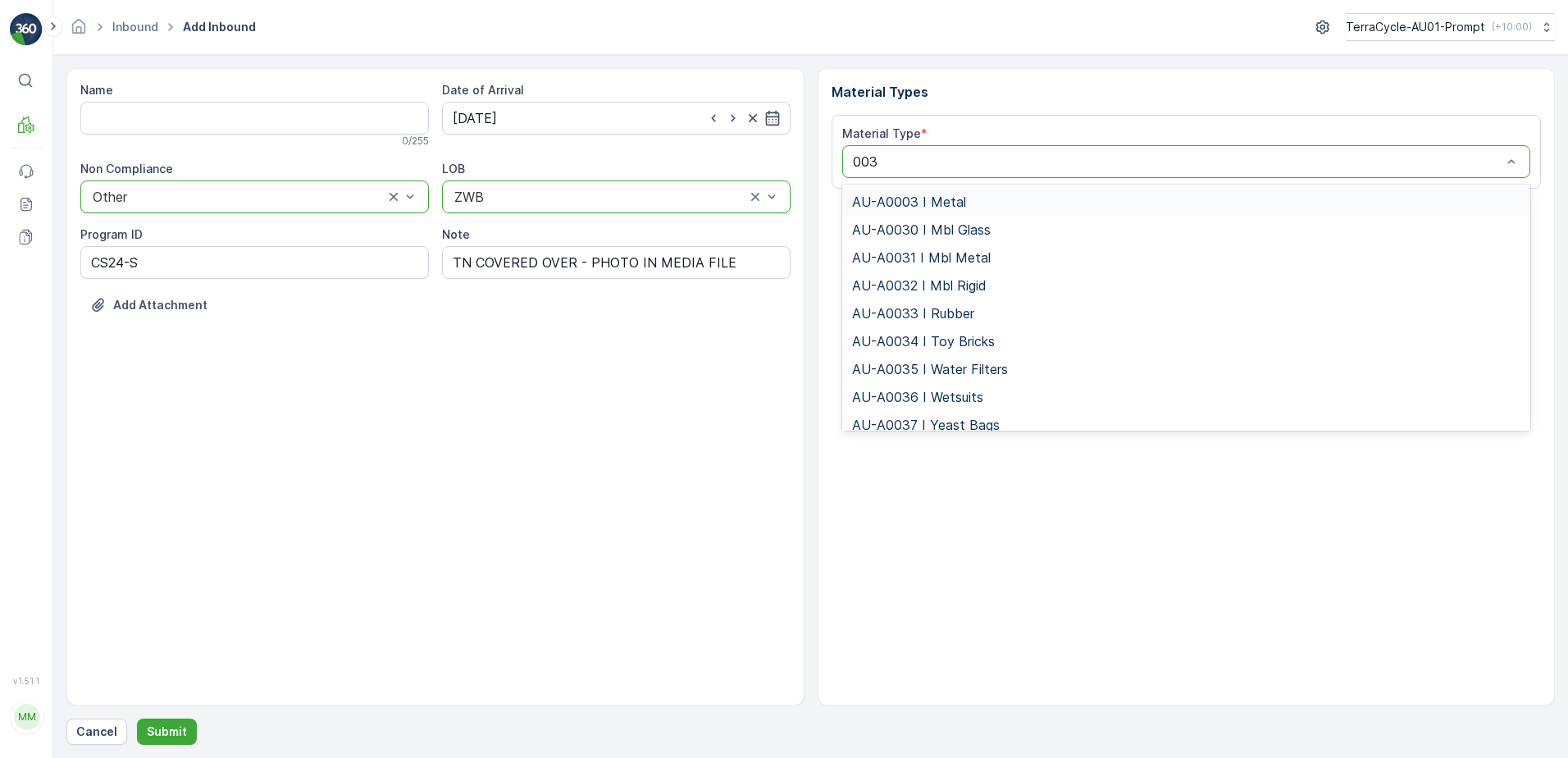
type input "0032"
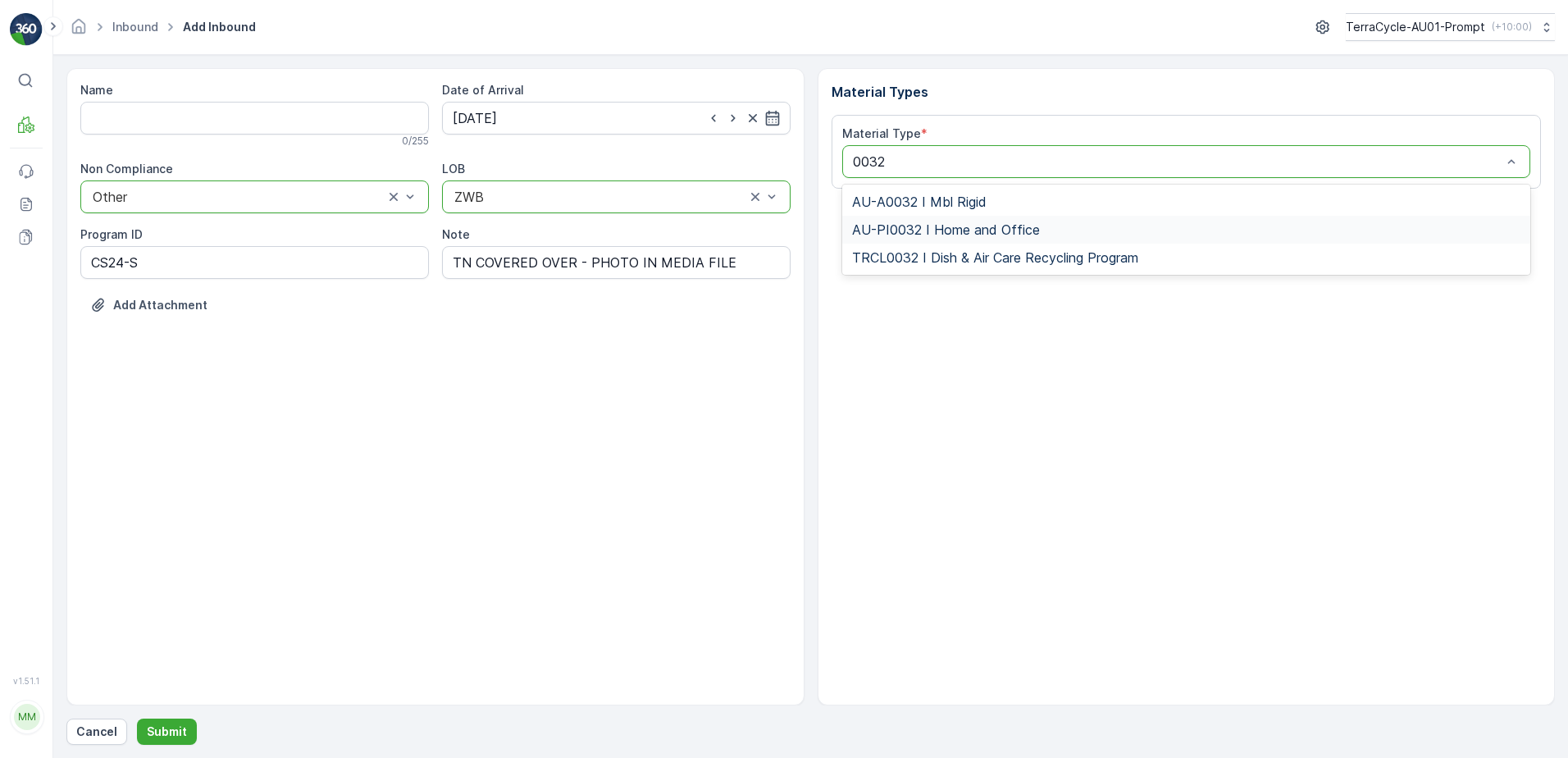
click at [1013, 223] on span "AU-PI0032 I Home and Office" at bounding box center [946, 229] width 188 height 15
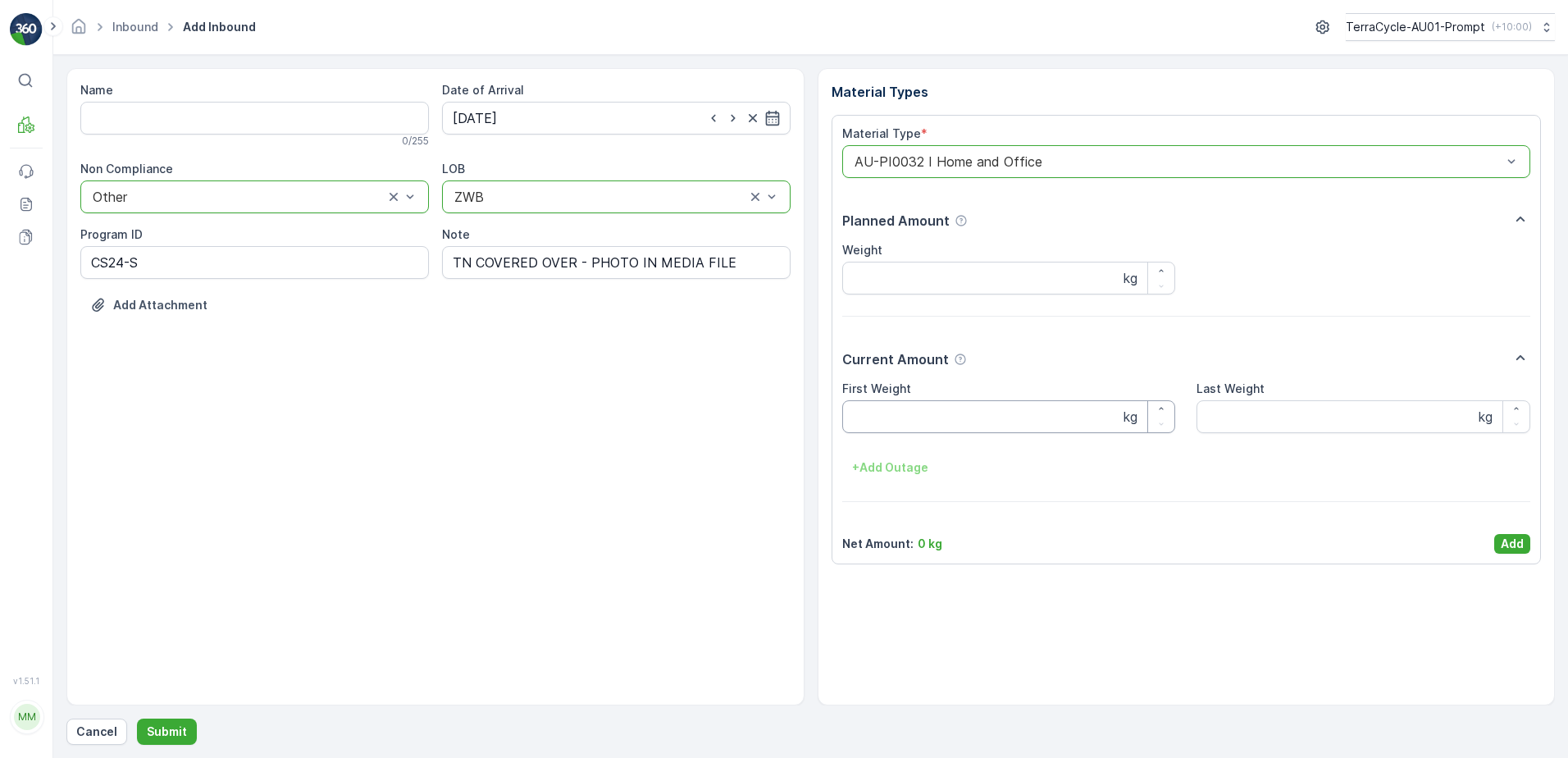
click at [876, 424] on Weight "First Weight" at bounding box center [1009, 416] width 334 height 33
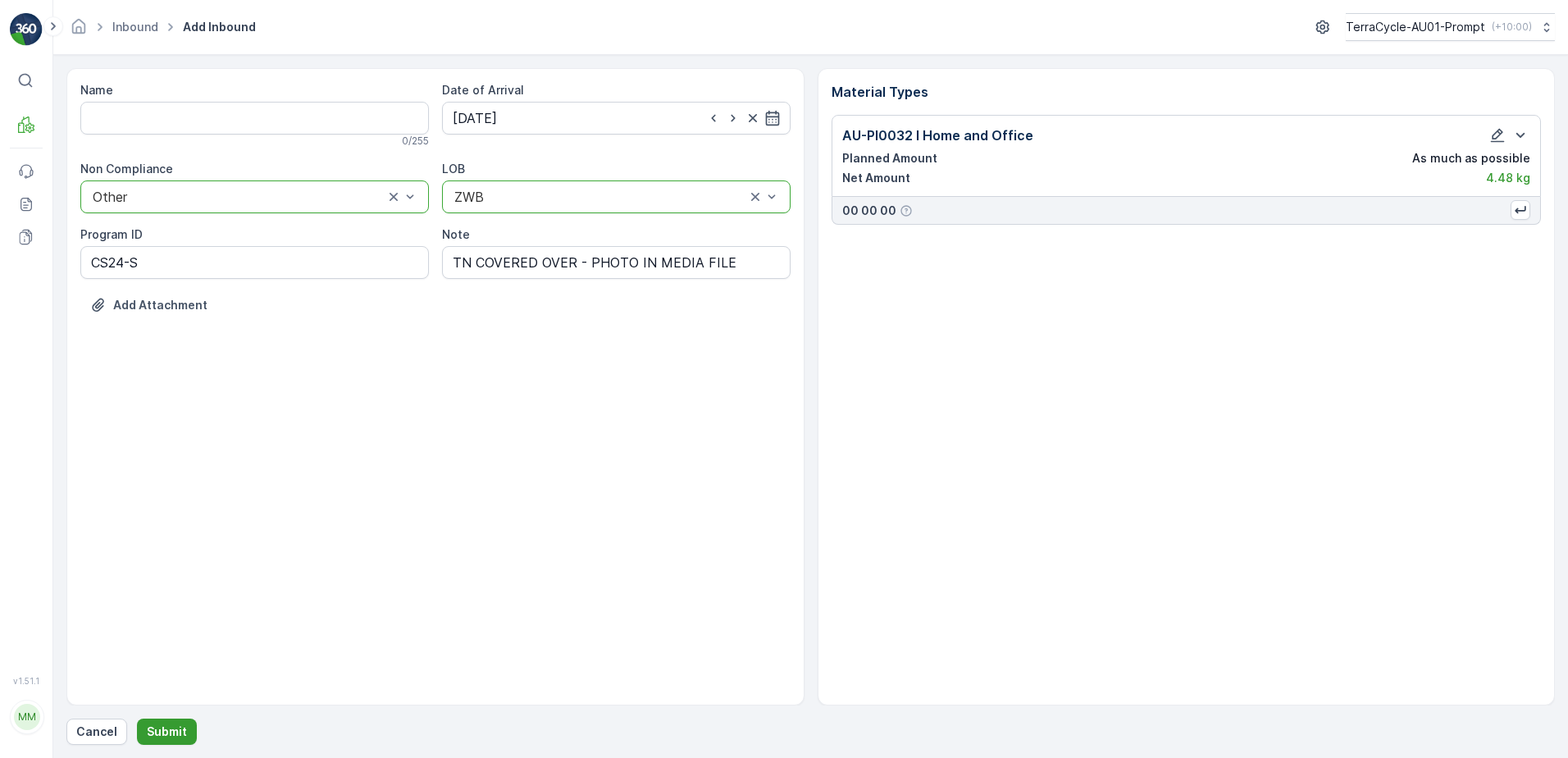
click at [177, 737] on p "Submit" at bounding box center [167, 731] width 40 height 16
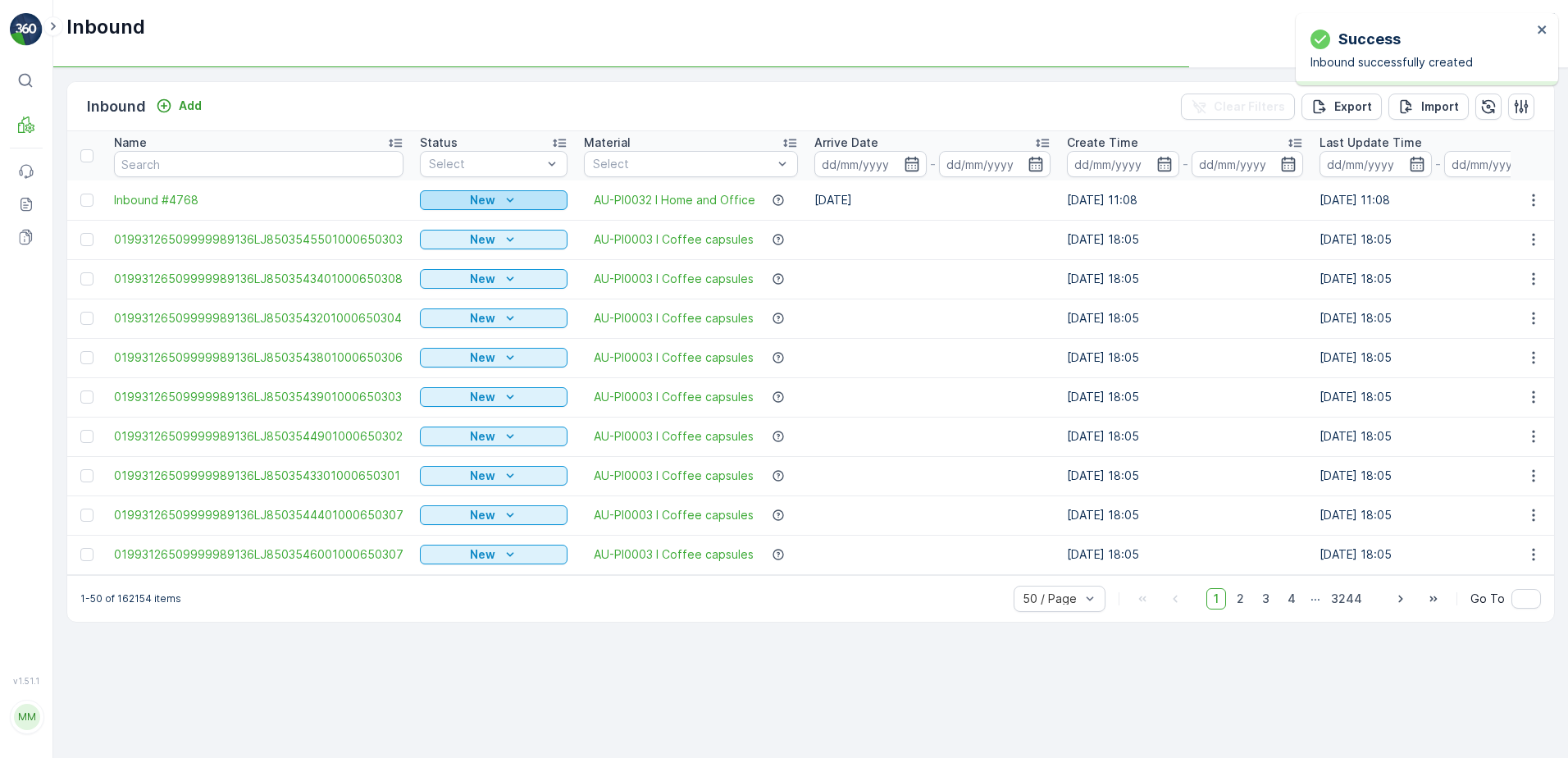
click at [517, 192] on div "New" at bounding box center [493, 200] width 134 height 16
click at [460, 244] on span "Scanned" at bounding box center [448, 248] width 49 height 16
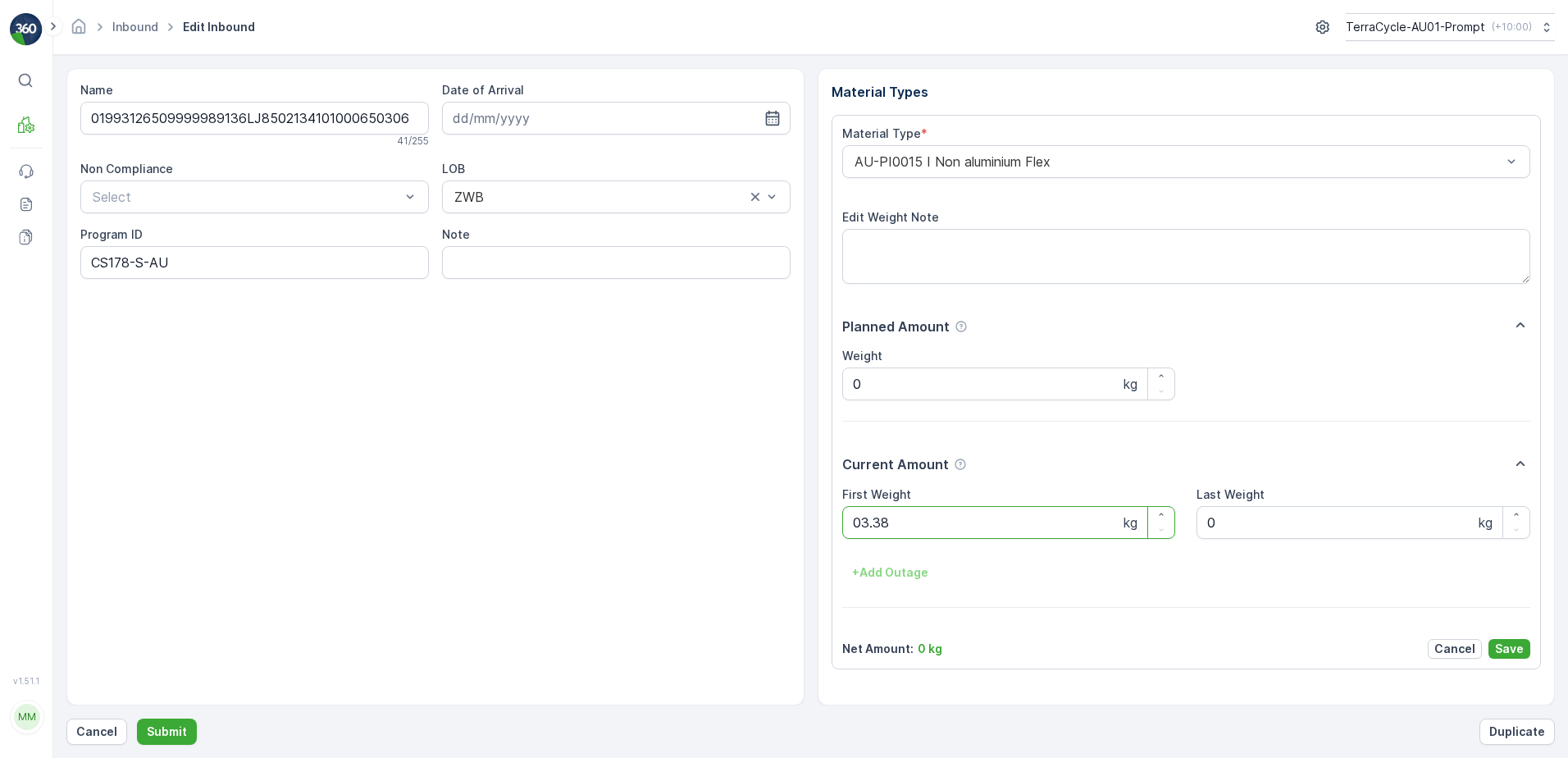
click at [137, 718] on button "Submit" at bounding box center [167, 731] width 60 height 26
click at [129, 264] on ID "CS178-S-AU" at bounding box center [255, 262] width 348 height 33
type ID "CS24-S-AU"
click at [849, 164] on div "AU-PI0015 I Non aluminium Flex" at bounding box center [1186, 161] width 689 height 33
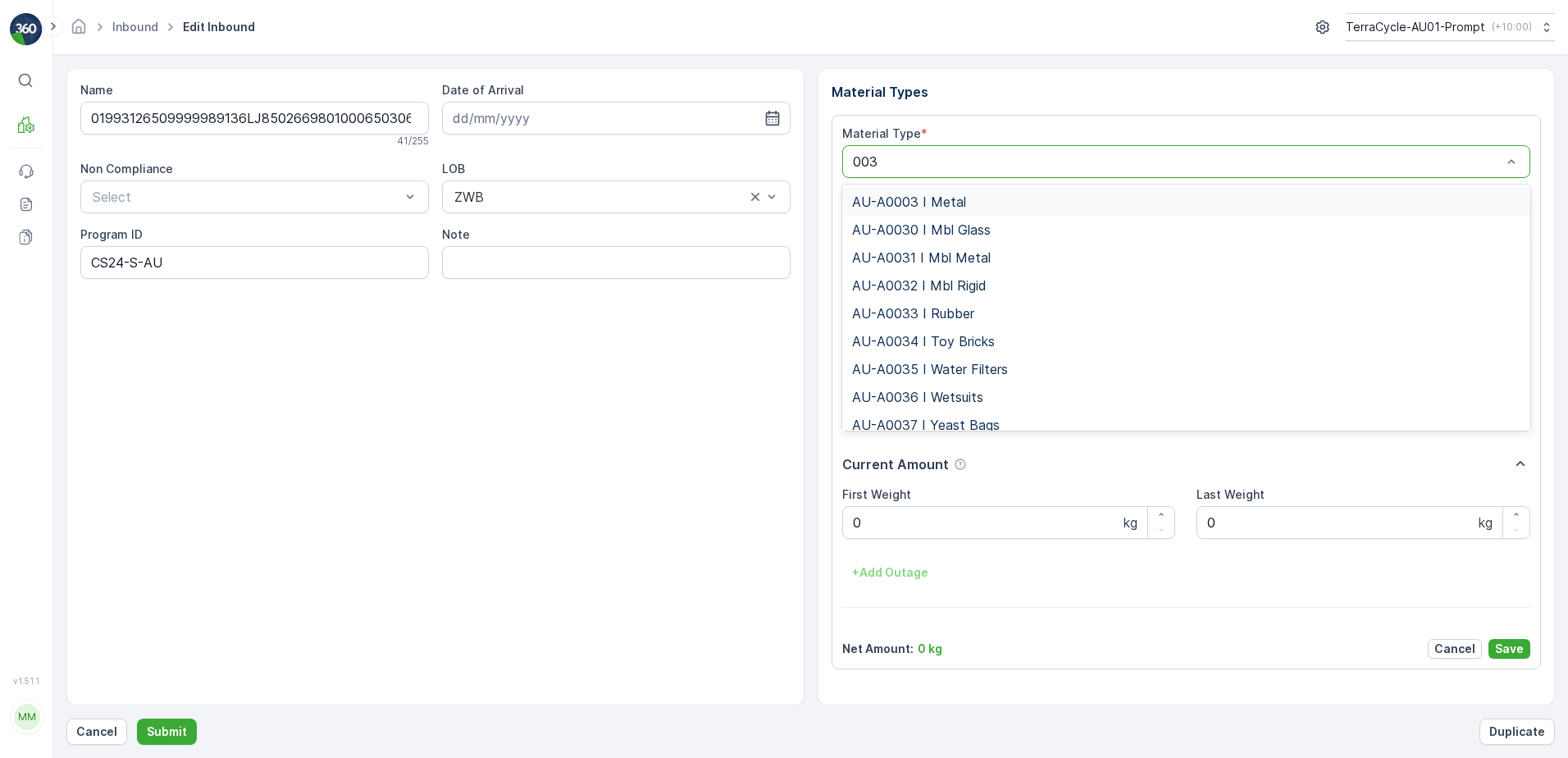
type input "0032"
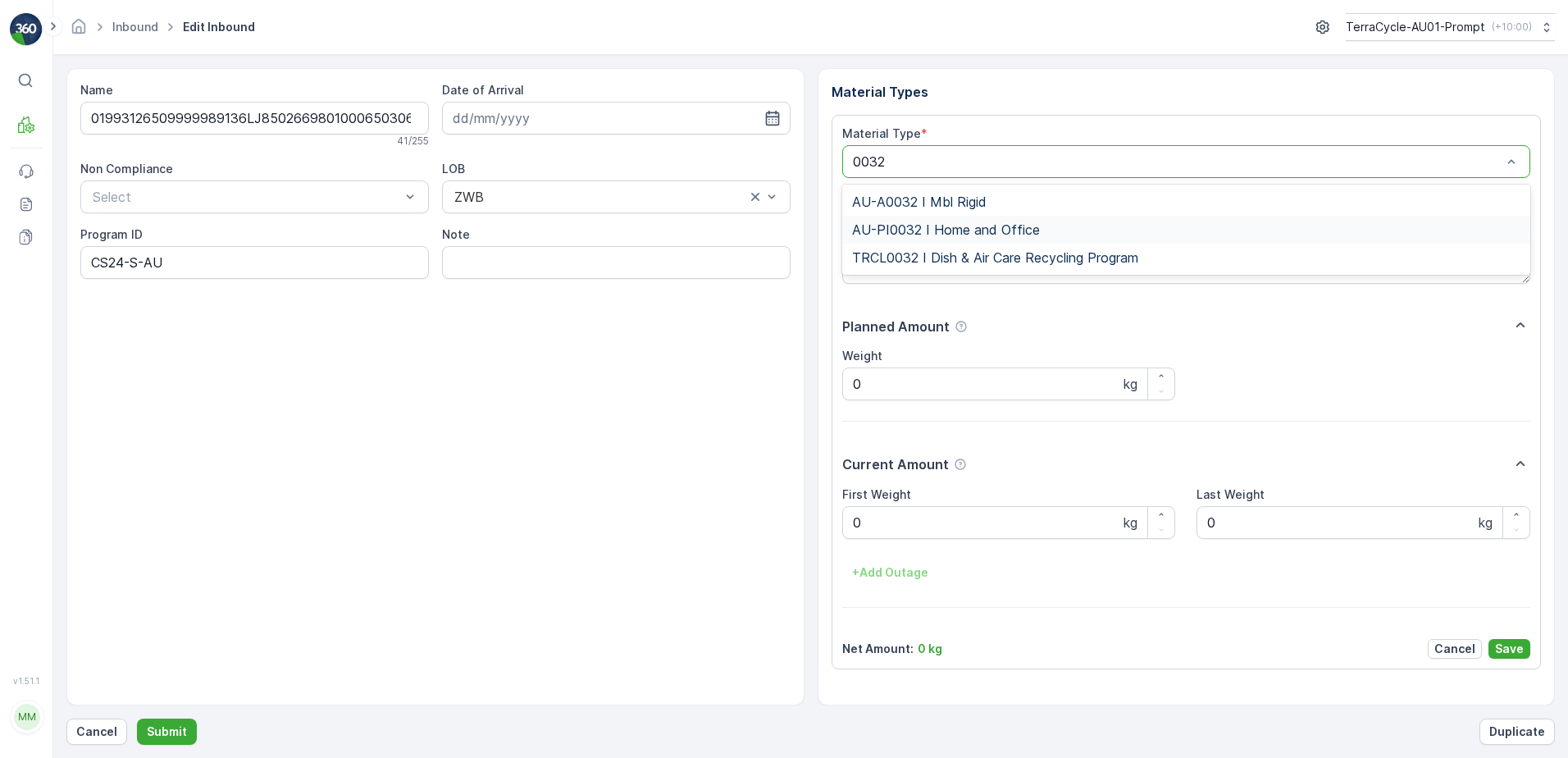
click at [918, 229] on span "AU-PI0032 I Home and Office" at bounding box center [946, 229] width 188 height 15
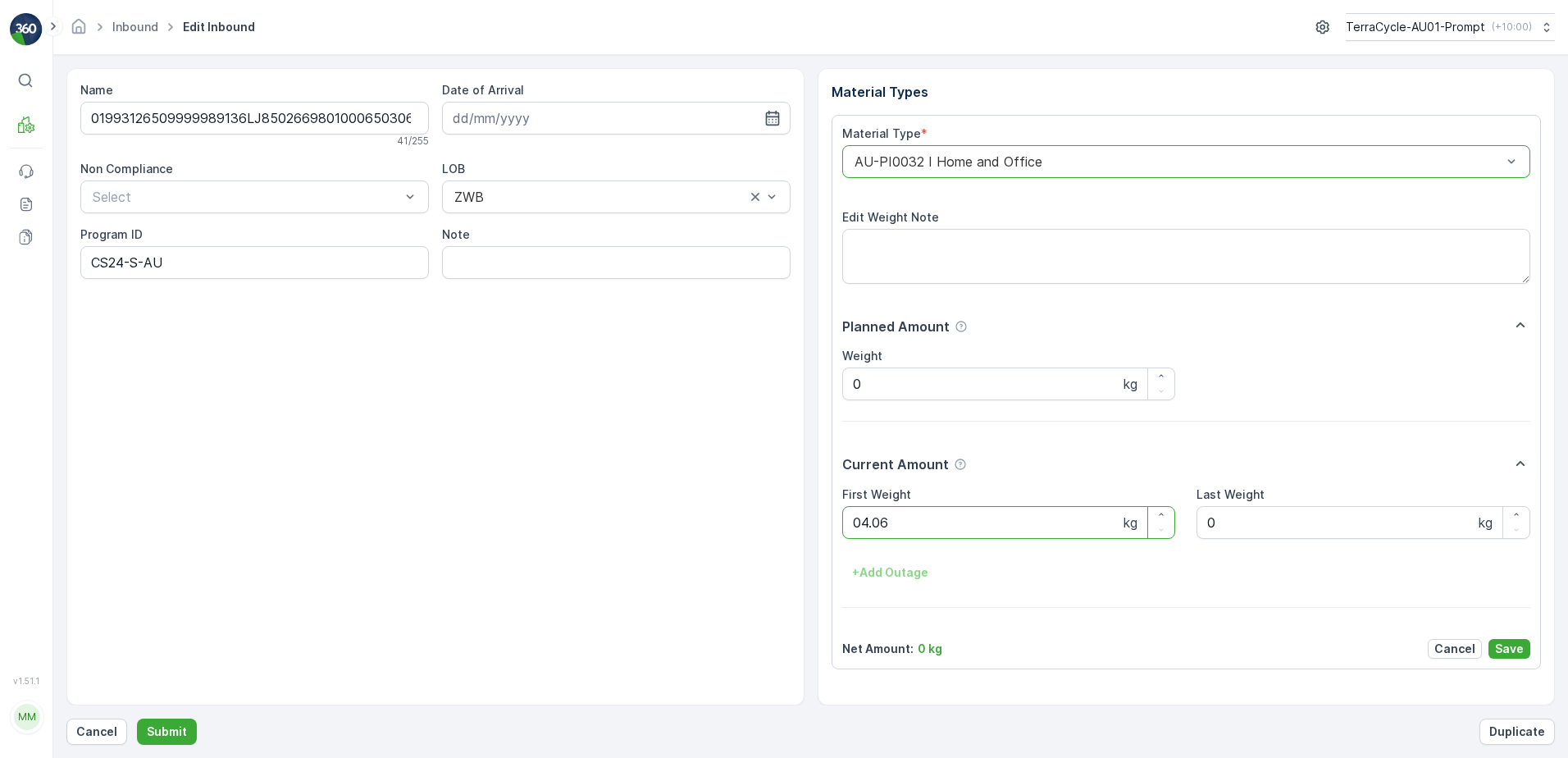
click at [137, 718] on button "Submit" at bounding box center [167, 731] width 60 height 26
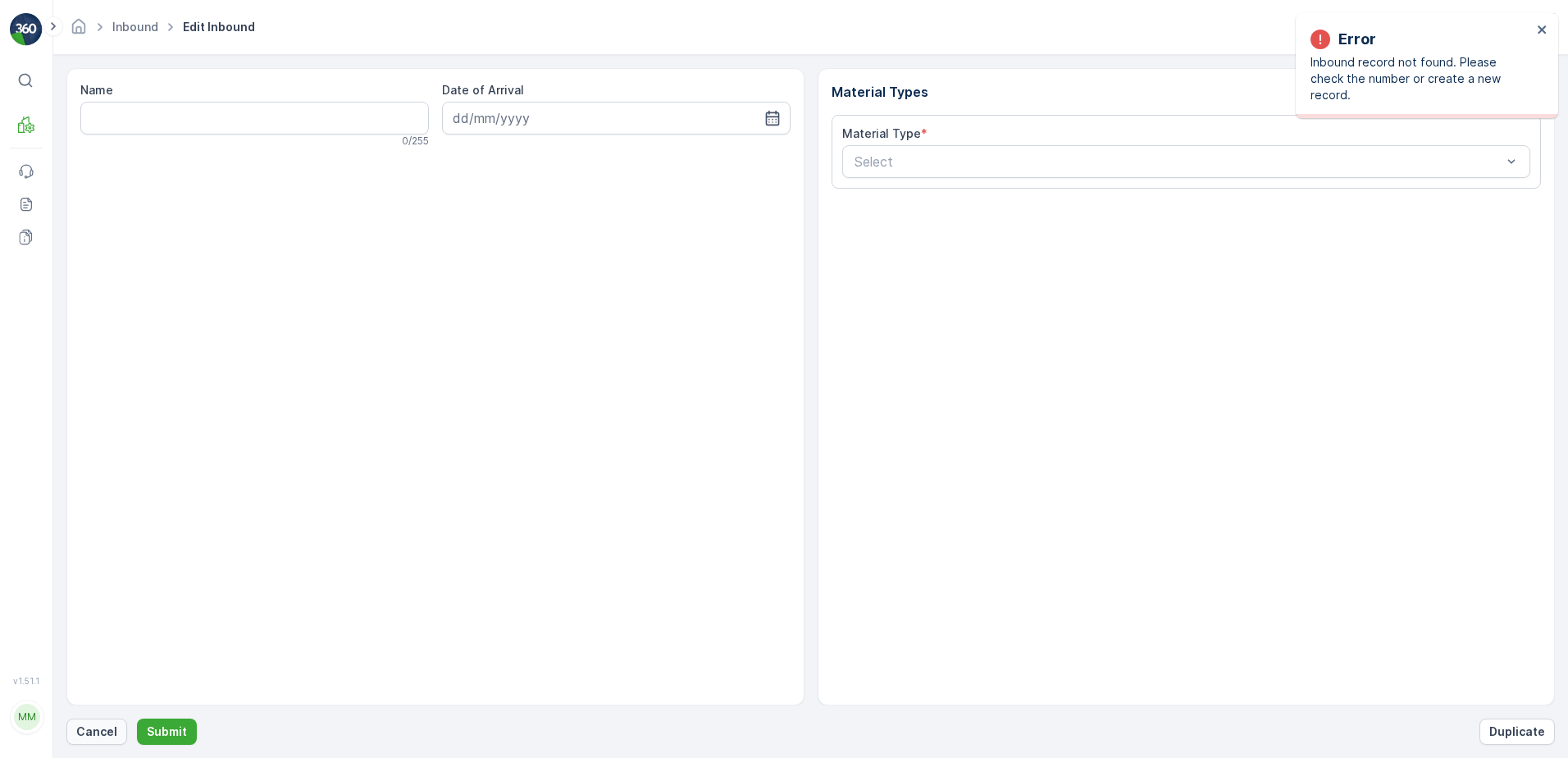
click at [105, 738] on p "Cancel" at bounding box center [96, 731] width 41 height 16
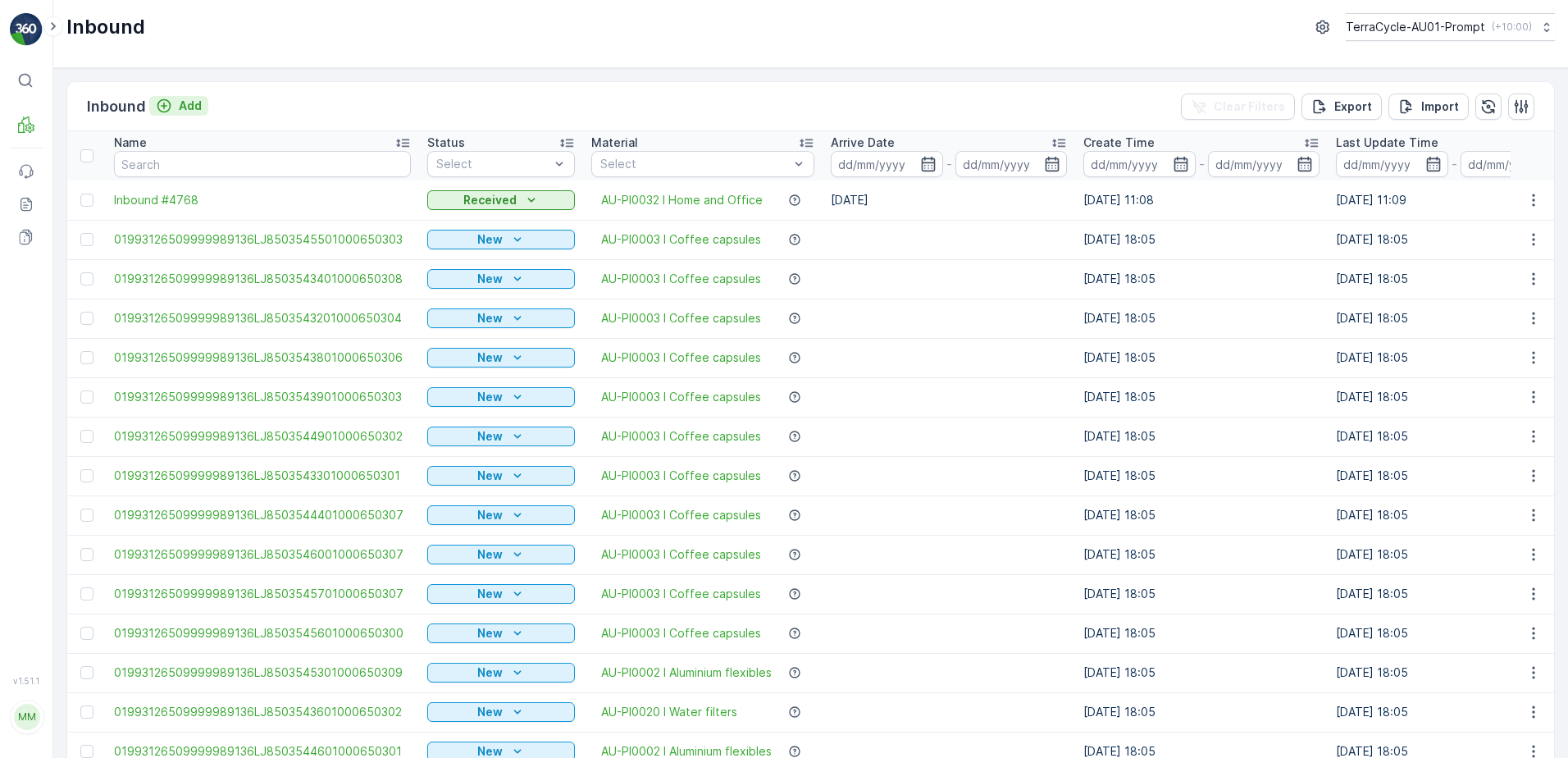
click at [197, 105] on p "Add" at bounding box center [190, 105] width 23 height 16
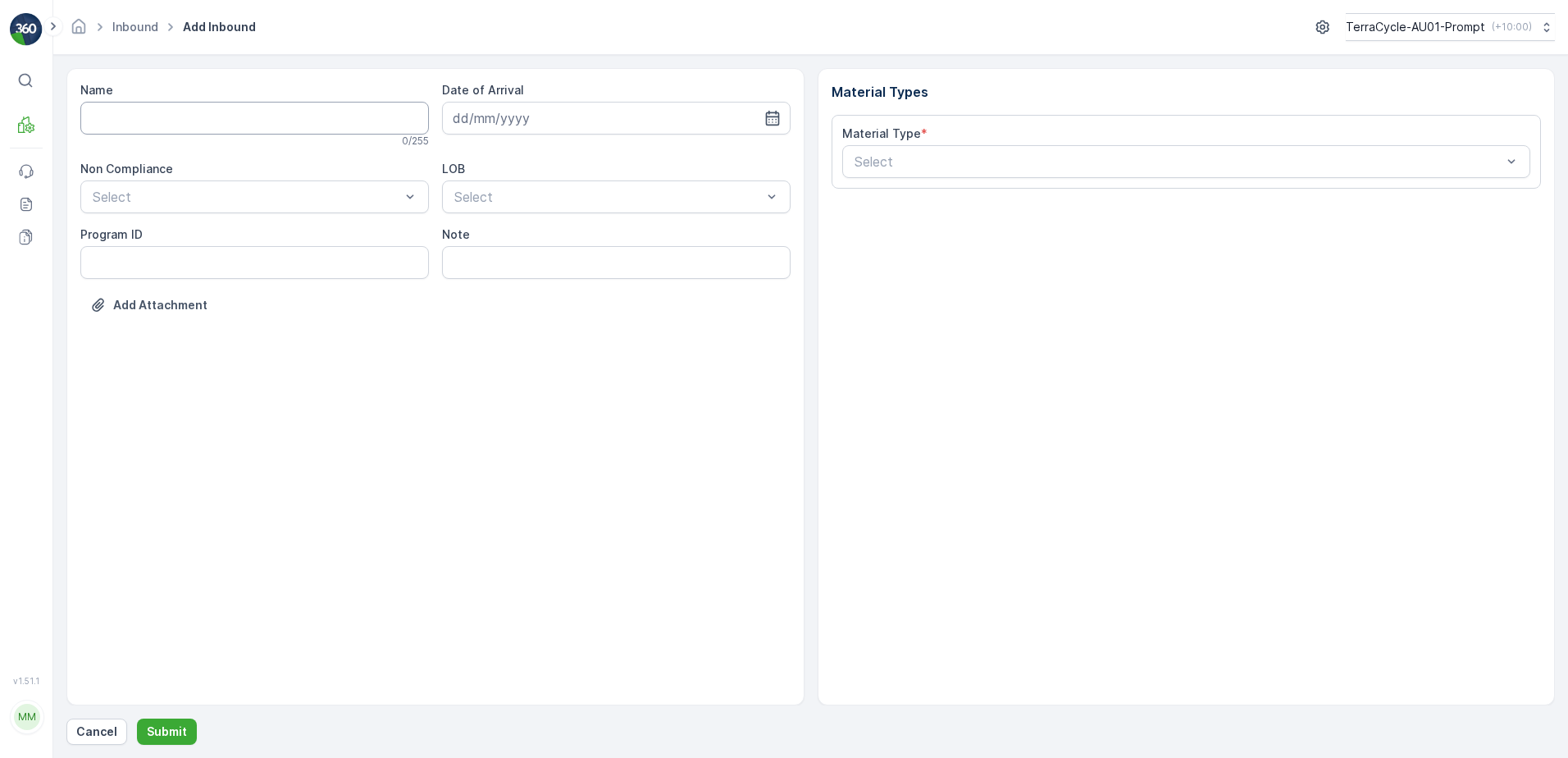
click at [189, 112] on input "Name" at bounding box center [255, 117] width 348 height 33
type input "01993126509999989136LJ8503554601000650308"
click at [137, 718] on button "Submit" at bounding box center [167, 731] width 60 height 26
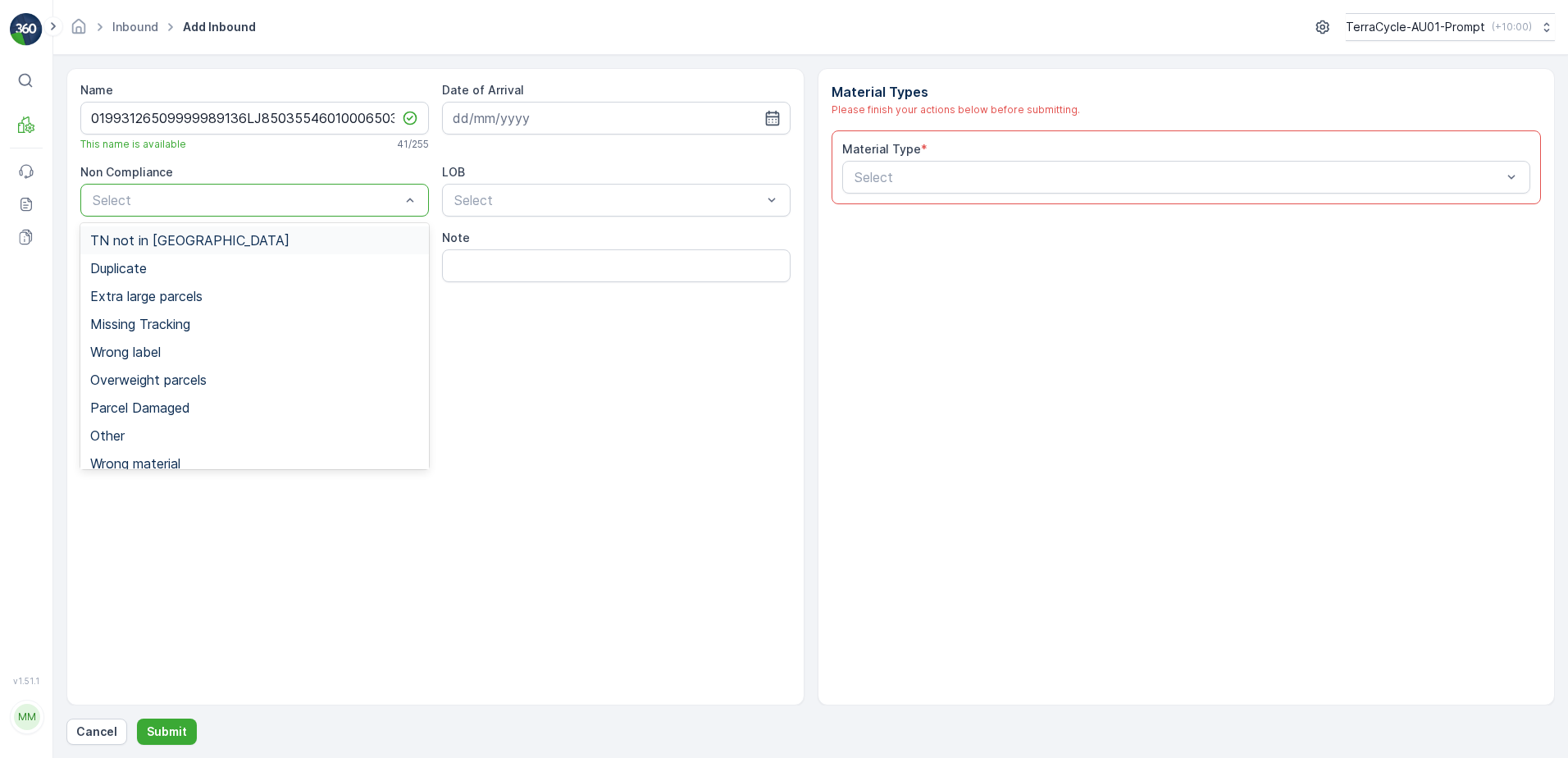
click at [155, 246] on span "TN not in [GEOGRAPHIC_DATA]" at bounding box center [190, 240] width 199 height 15
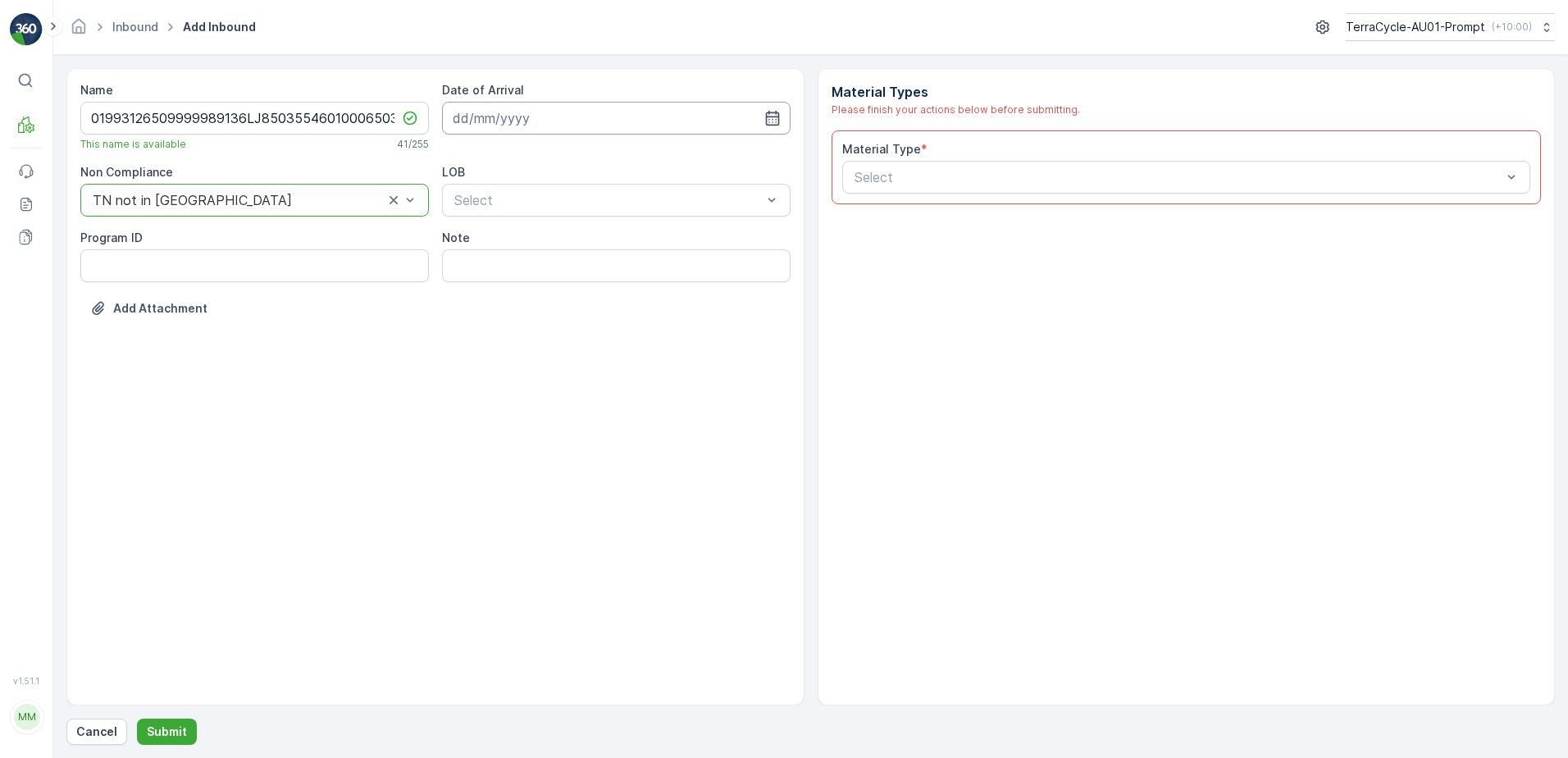
drag, startPoint x: 488, startPoint y: 105, endPoint x: 524, endPoint y: 129, distance: 43.3
click at [488, 105] on input at bounding box center [615, 117] width 348 height 33
click at [587, 222] on div "2" at bounding box center [588, 222] width 26 height 26
type input "[DATE]"
click at [495, 248] on div "NRP" at bounding box center [615, 241] width 348 height 28
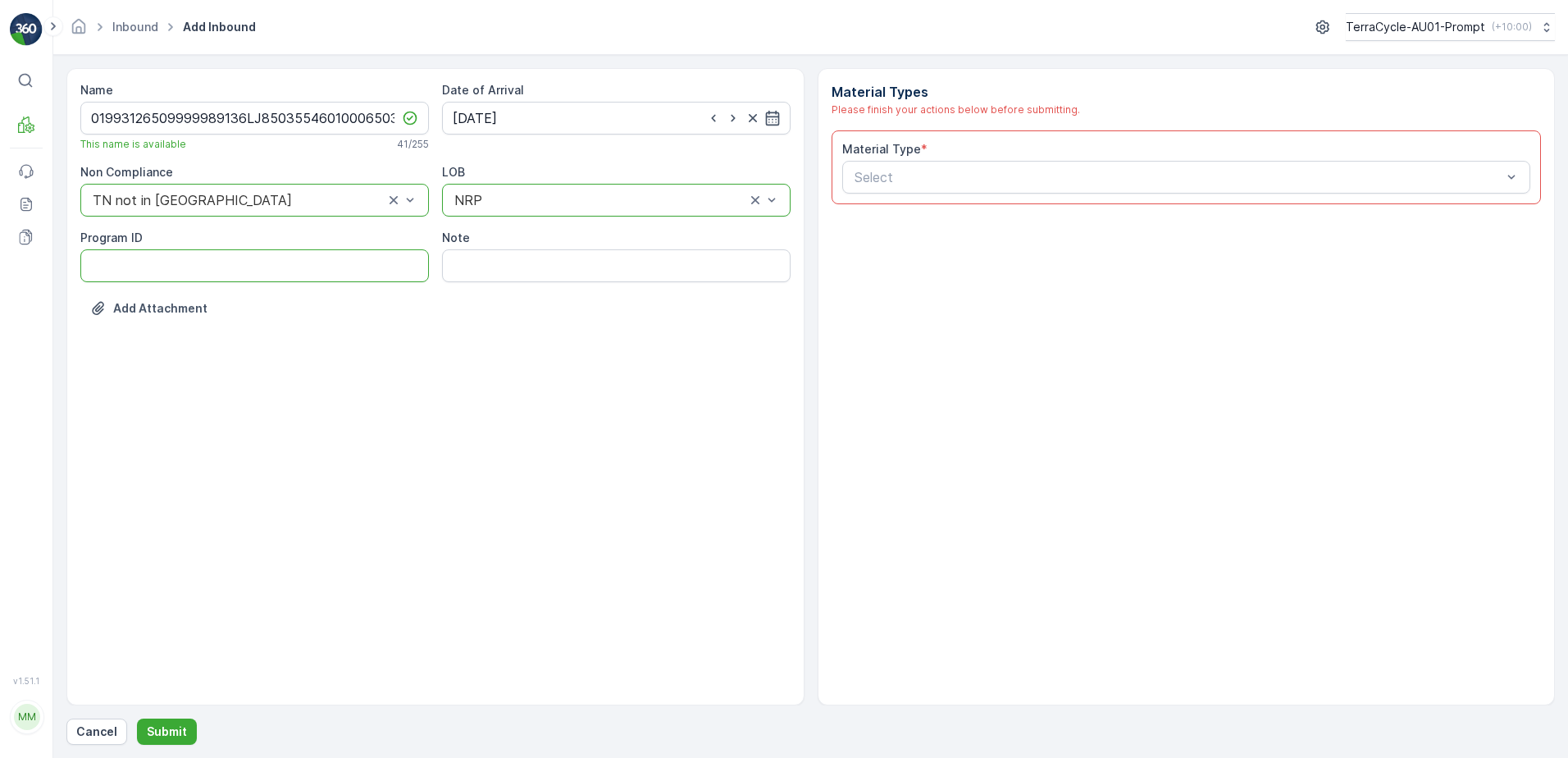
click at [98, 268] on ID "Program ID" at bounding box center [255, 266] width 348 height 33
type ID "931"
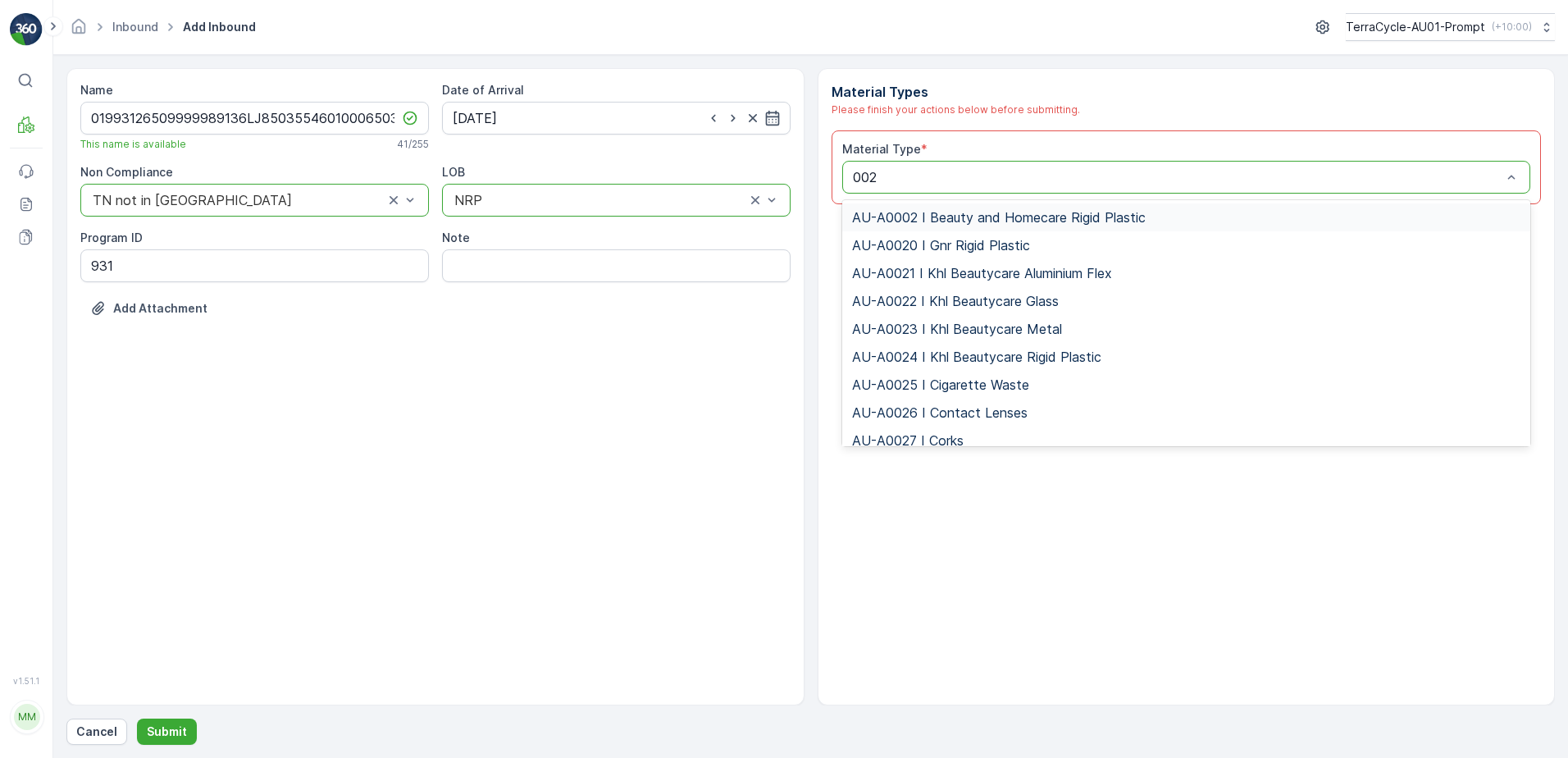
type input "0020"
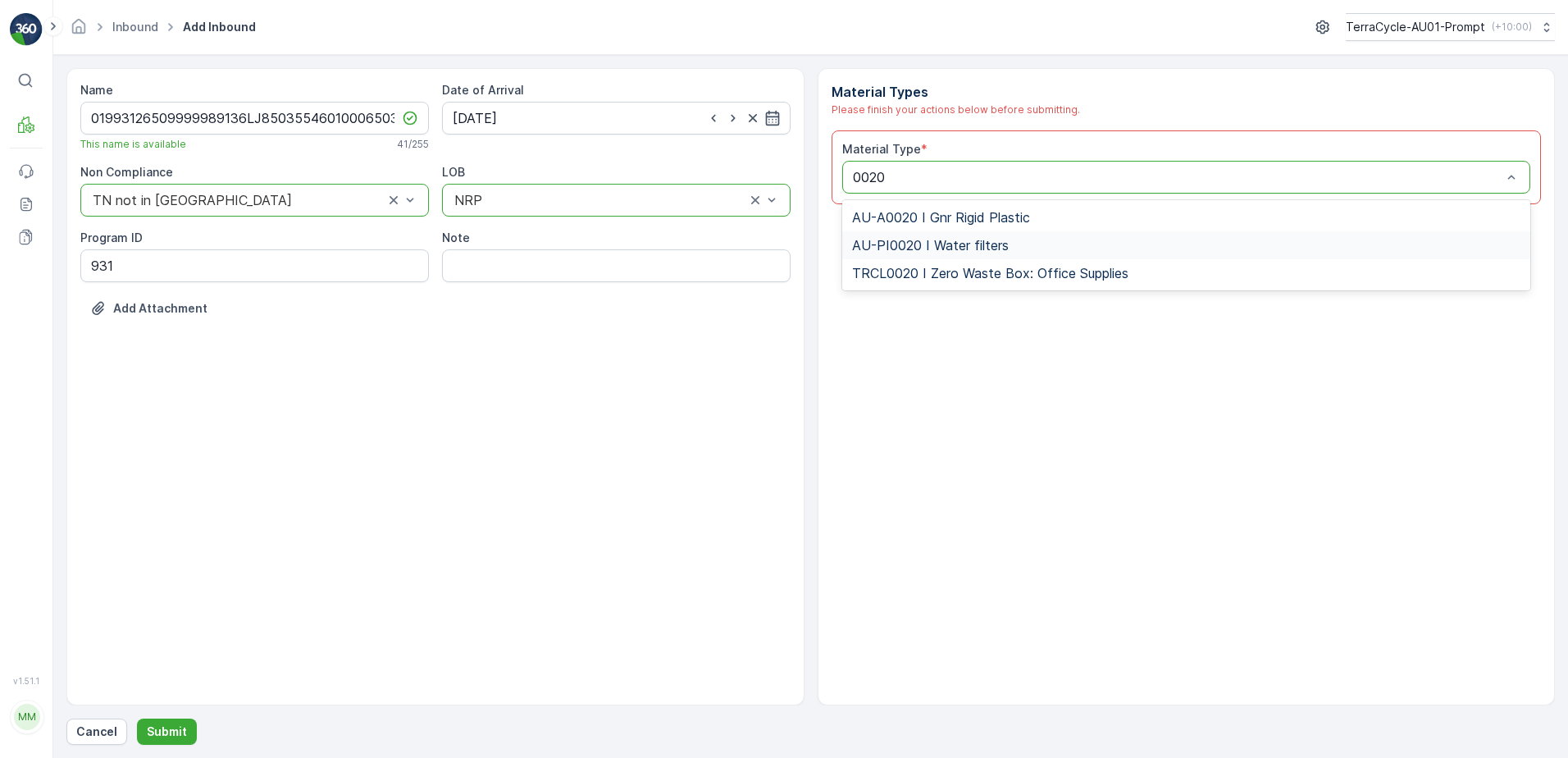
click at [998, 255] on div "AU-PI0020 I Water filters" at bounding box center [1186, 246] width 689 height 28
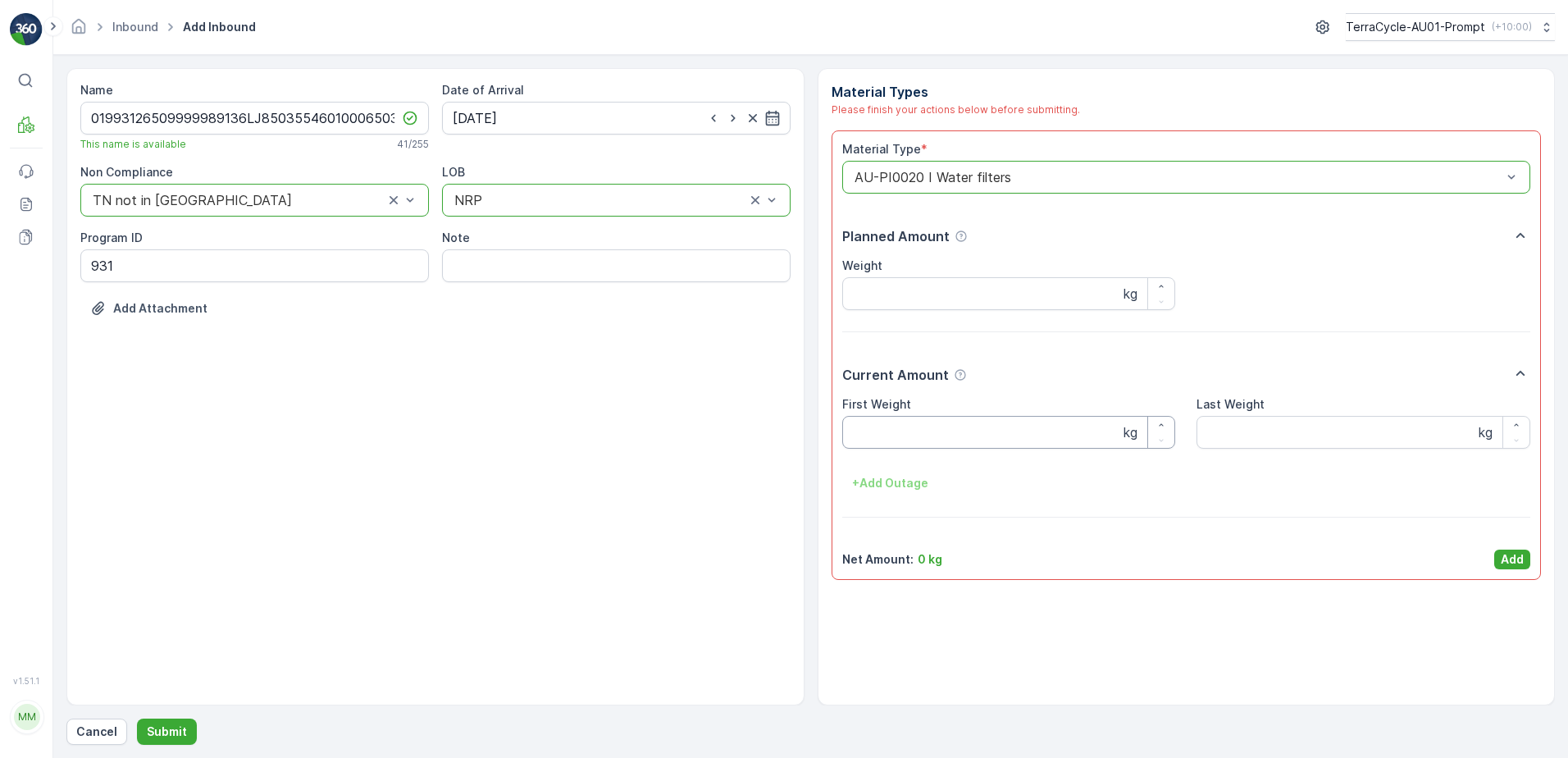
click at [905, 433] on Weight "First Weight" at bounding box center [1009, 432] width 334 height 33
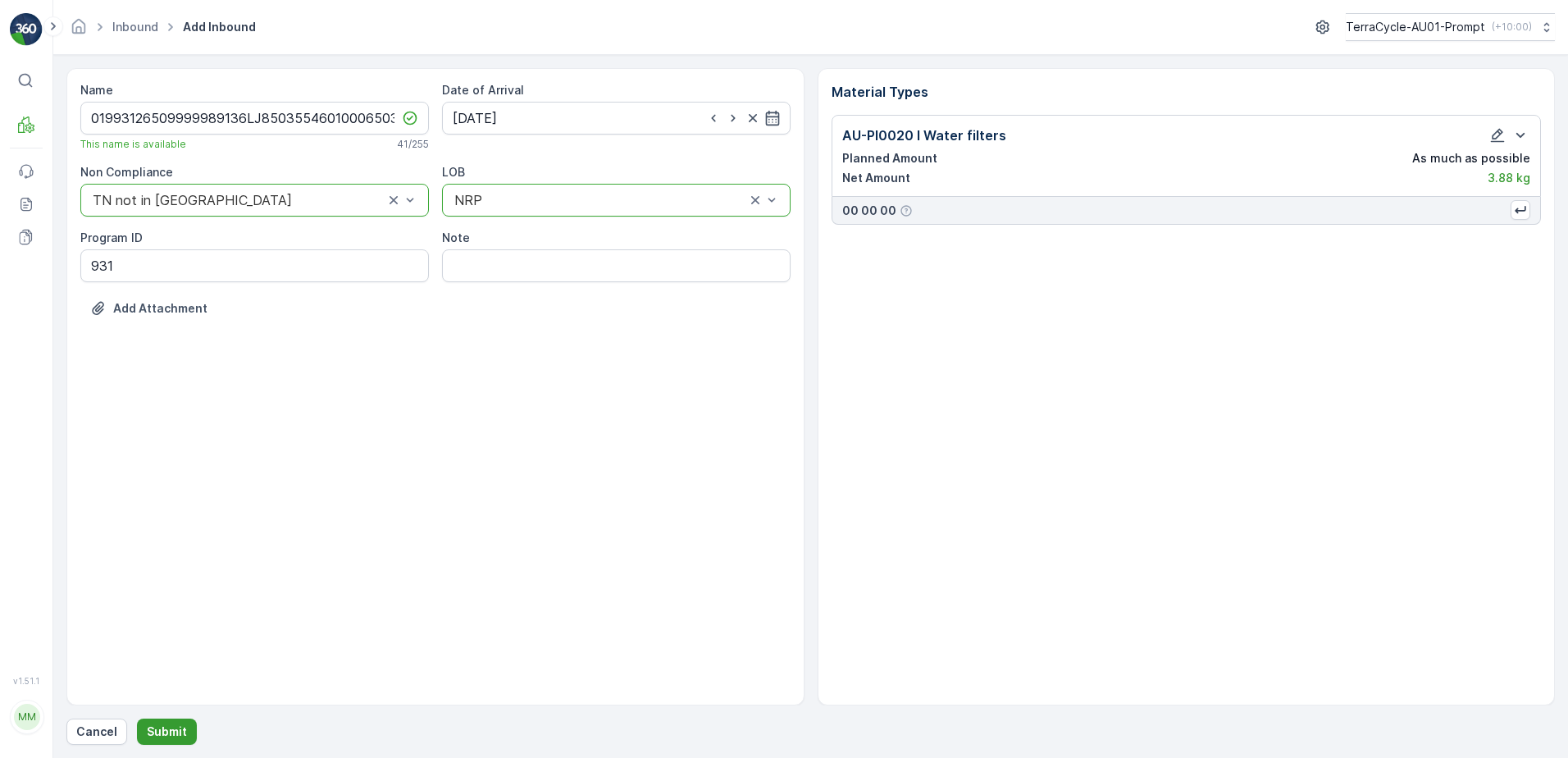
click at [160, 734] on p "Submit" at bounding box center [167, 731] width 40 height 16
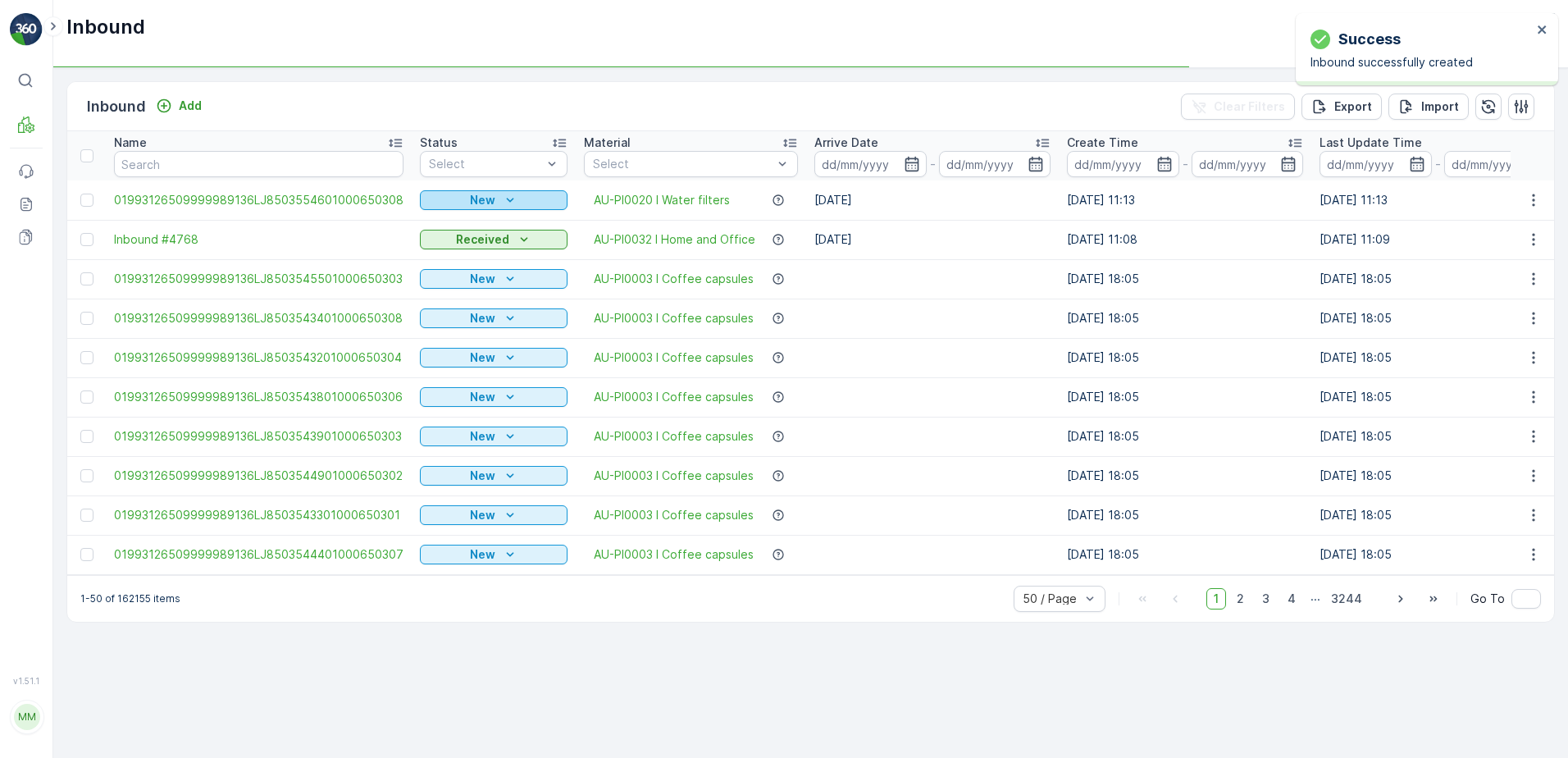
click at [495, 194] on div "New" at bounding box center [493, 200] width 134 height 16
click at [449, 246] on span "Scanned" at bounding box center [448, 248] width 49 height 16
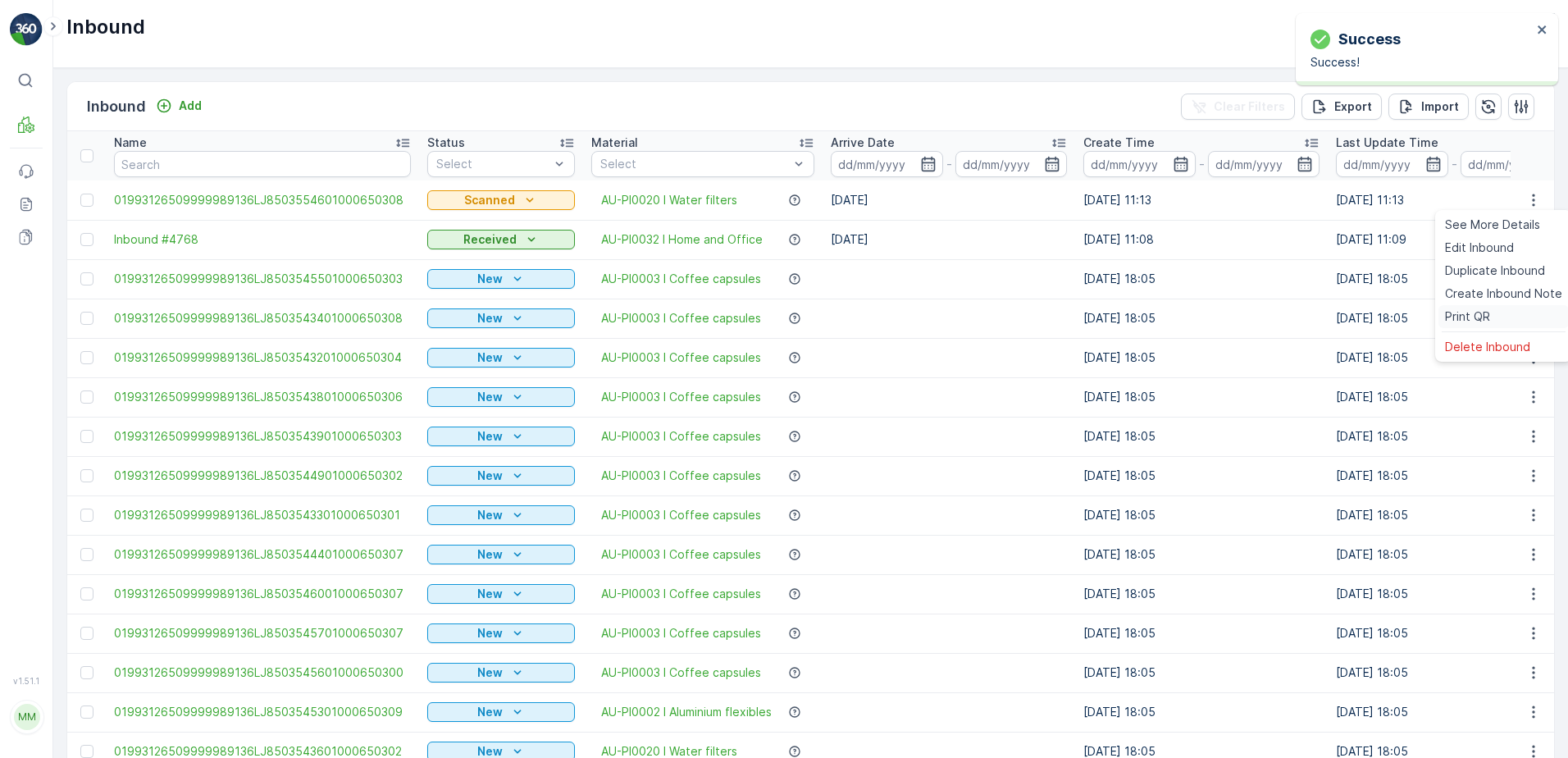
click at [1490, 316] on div "Print QR" at bounding box center [1502, 316] width 130 height 23
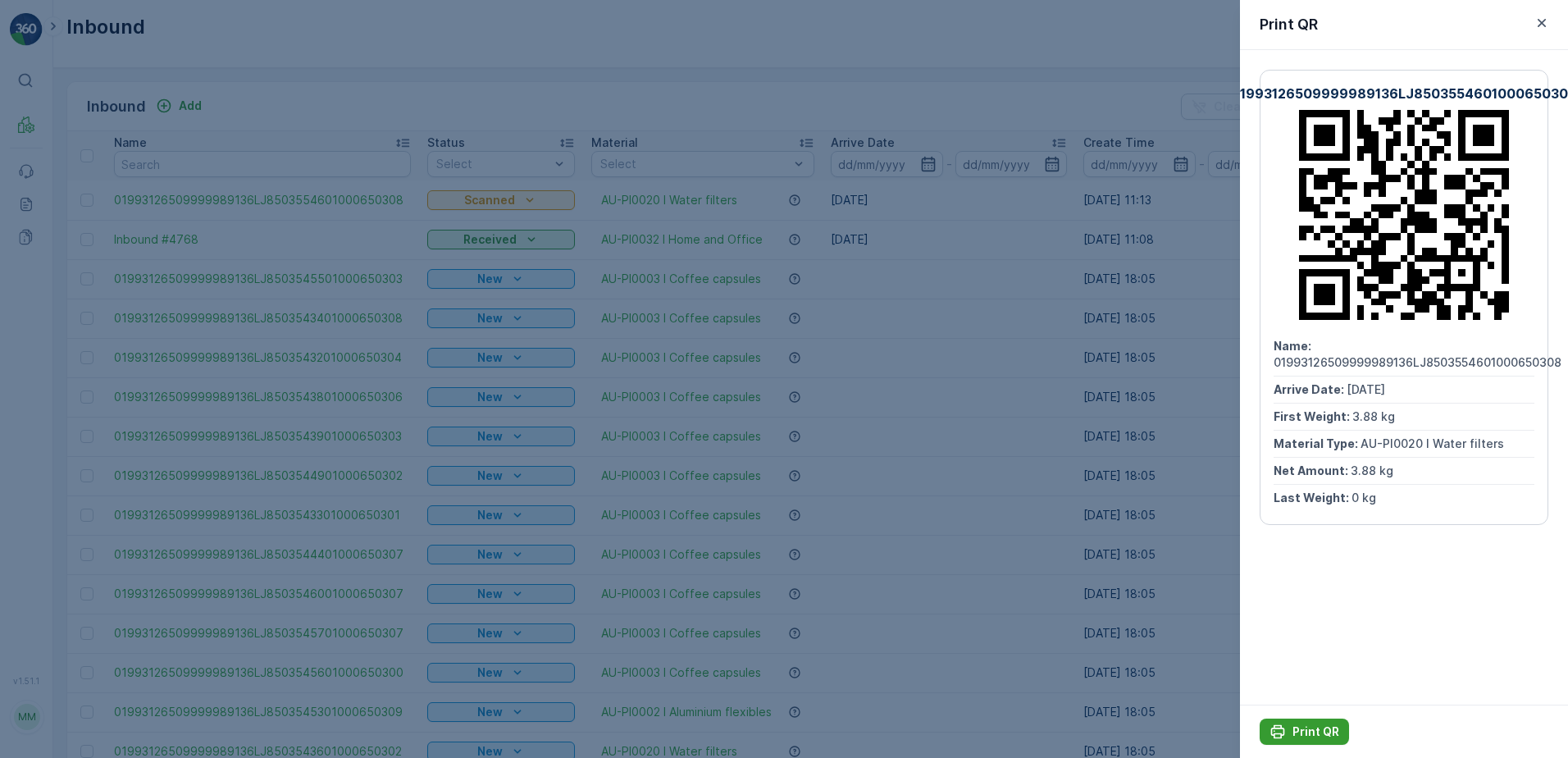
click at [1302, 734] on p "Print QR" at bounding box center [1315, 731] width 47 height 16
click at [1549, 26] on icon "button" at bounding box center [1541, 23] width 16 height 16
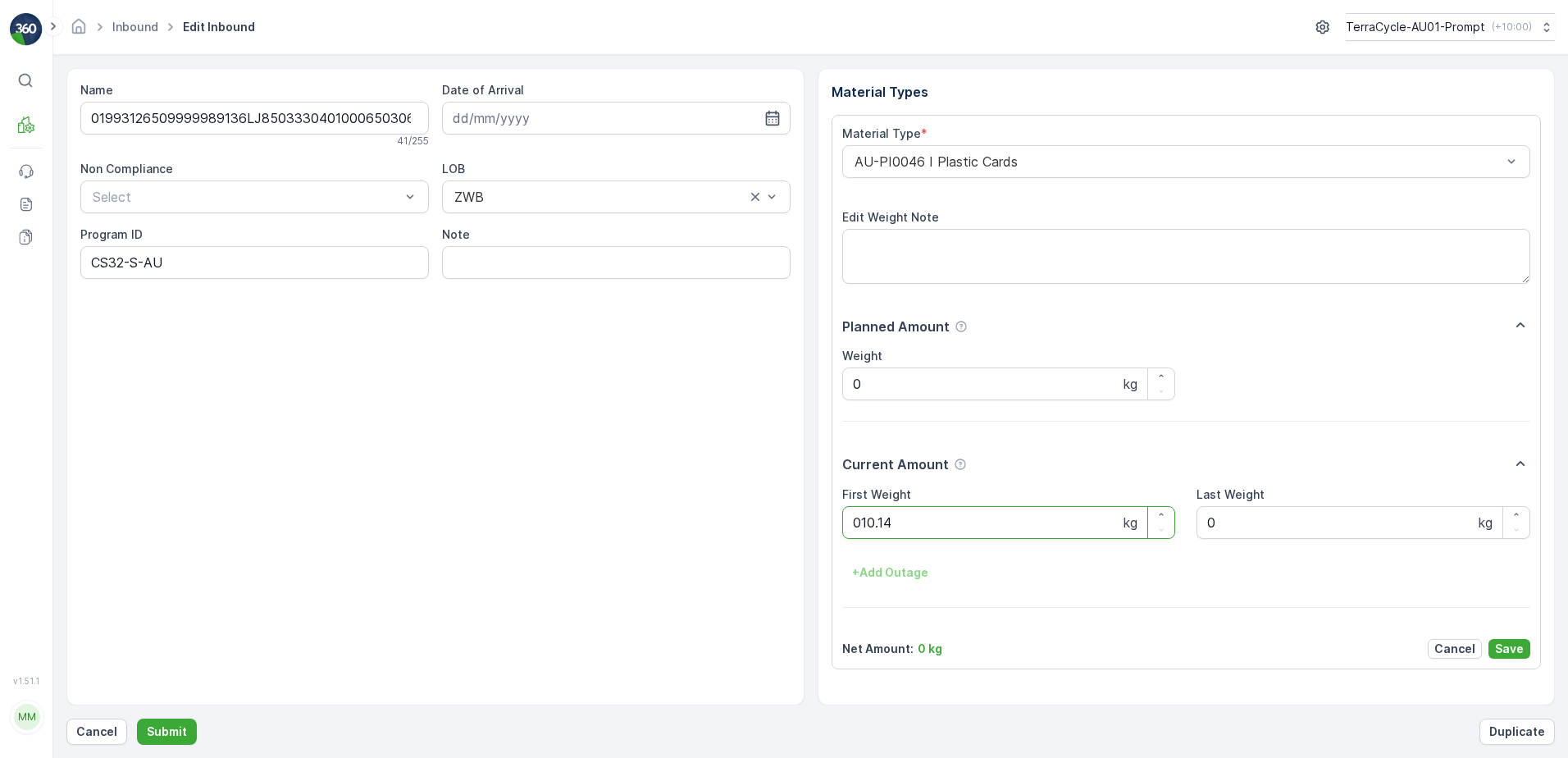
click at [137, 718] on button "Submit" at bounding box center [167, 731] width 60 height 26
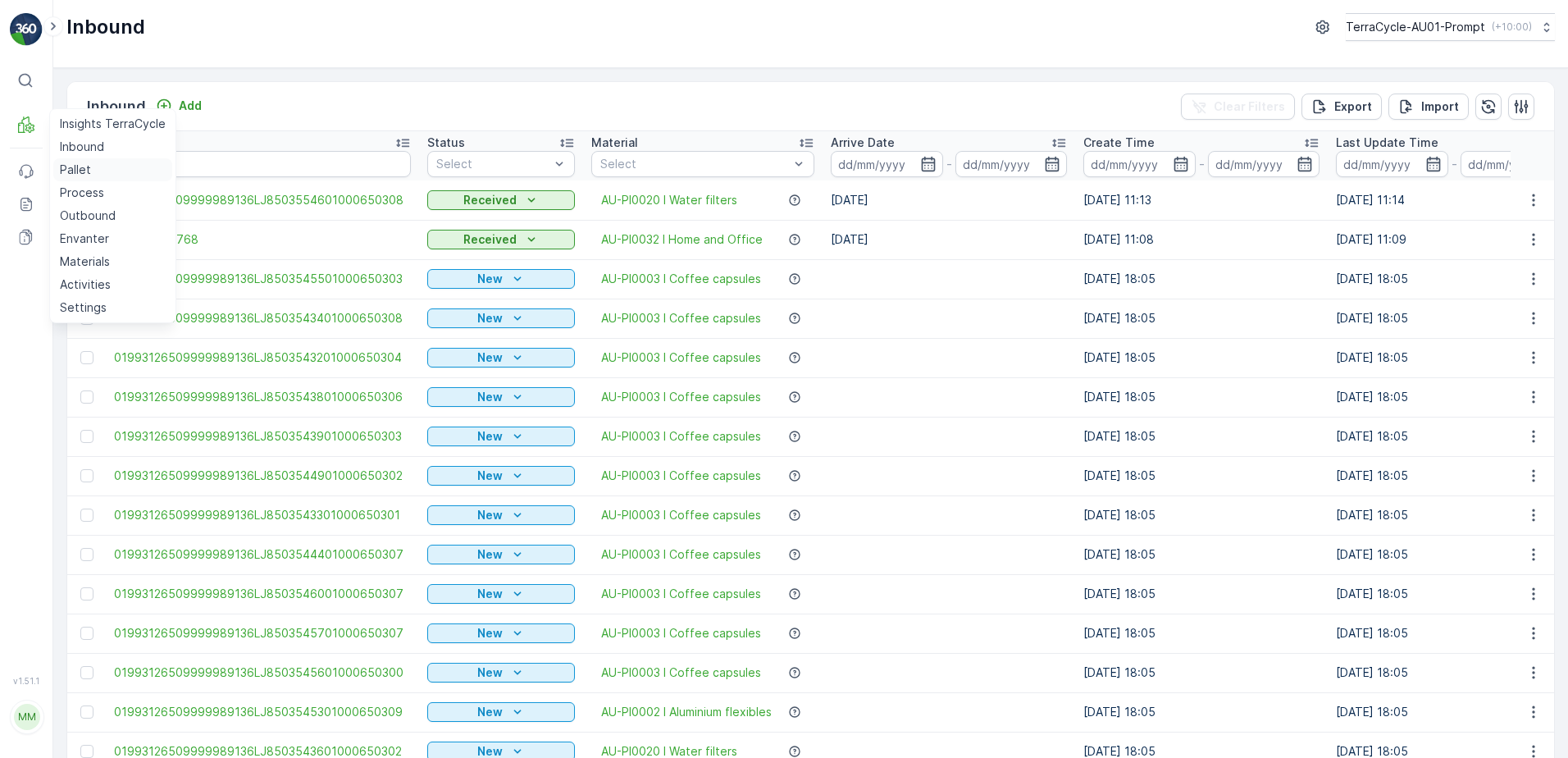
click at [87, 176] on p "Pallet" at bounding box center [75, 169] width 31 height 16
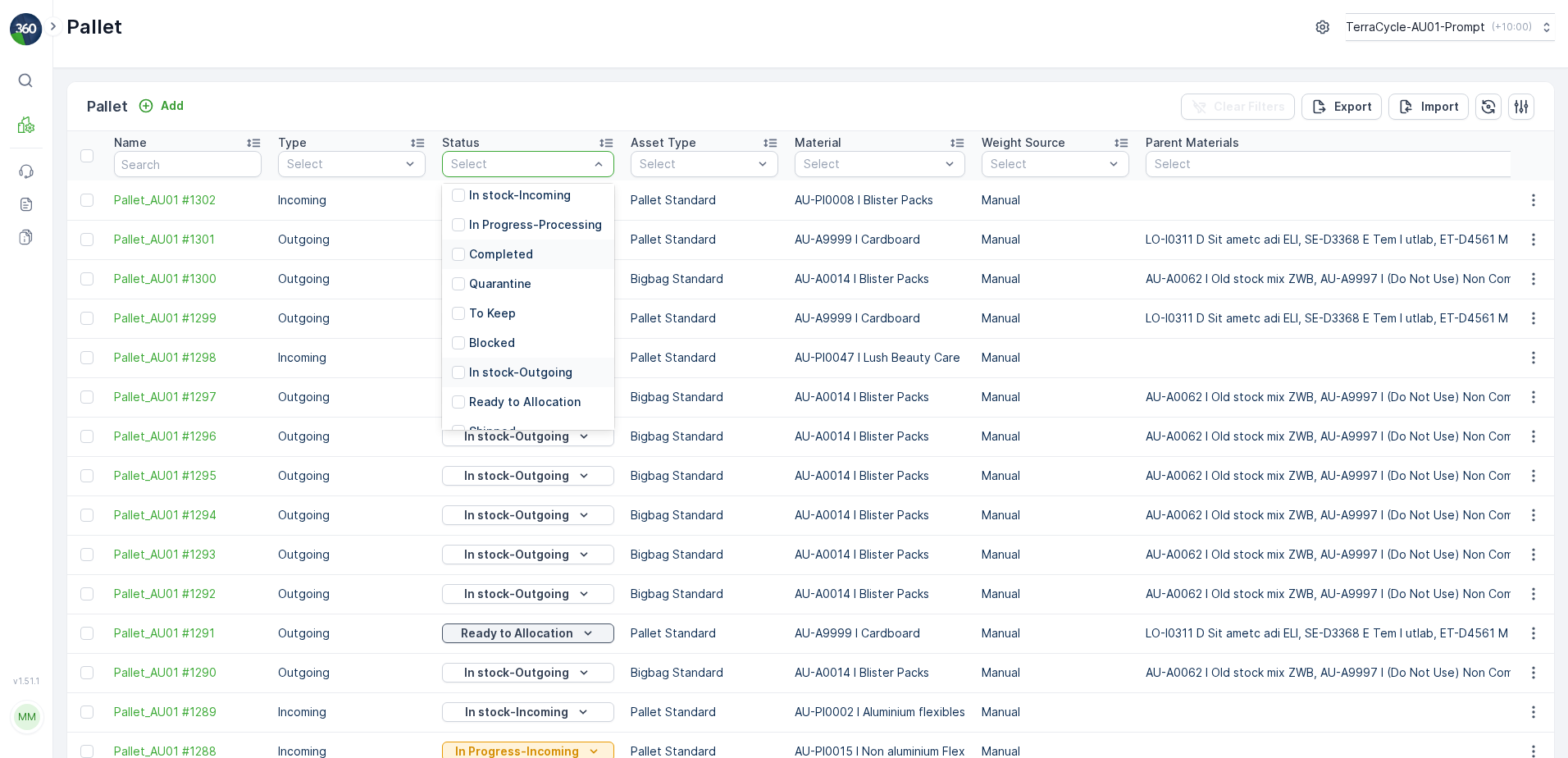
scroll to position [161, 0]
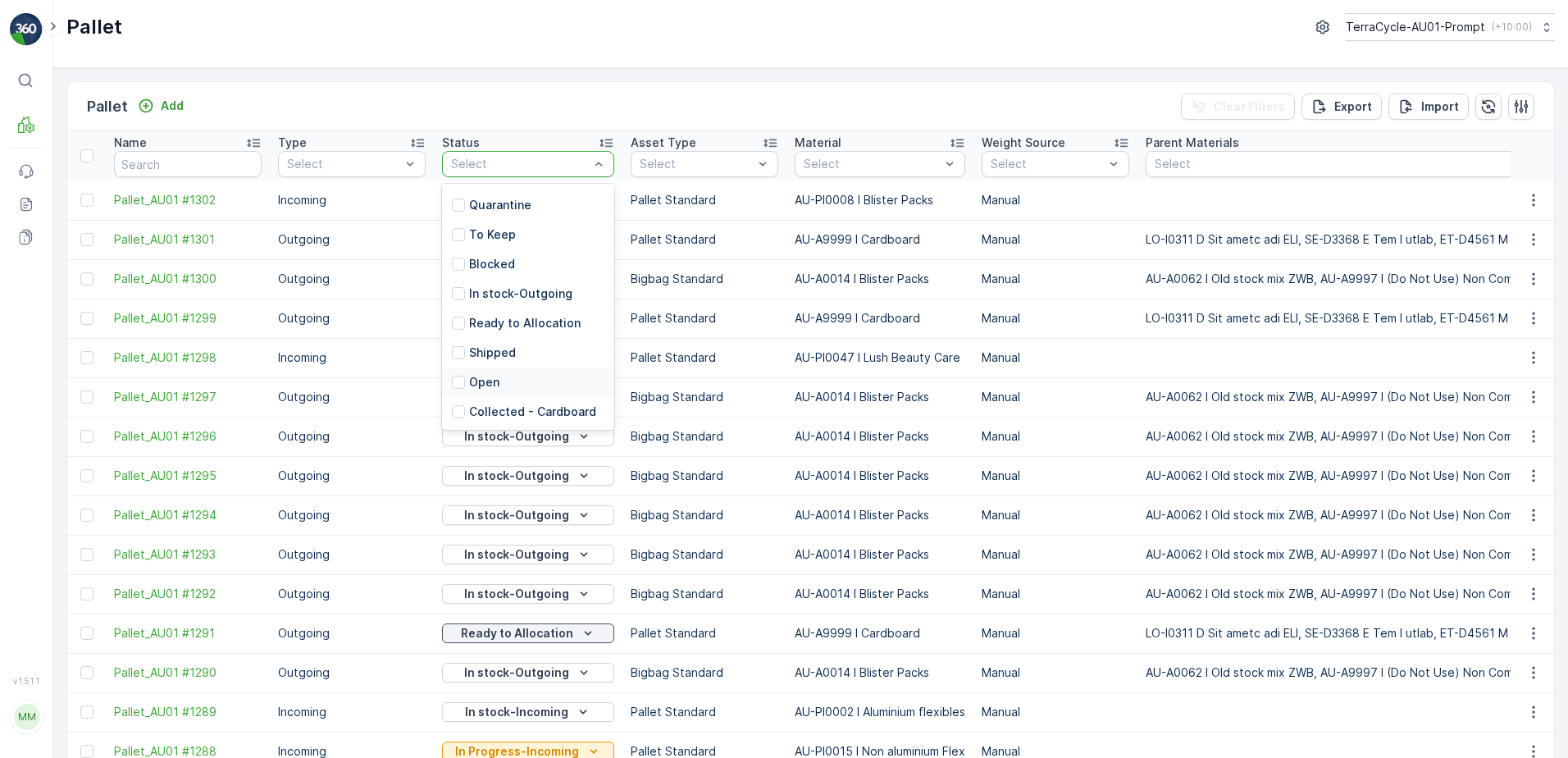
click at [502, 386] on div "Open" at bounding box center [527, 382] width 172 height 30
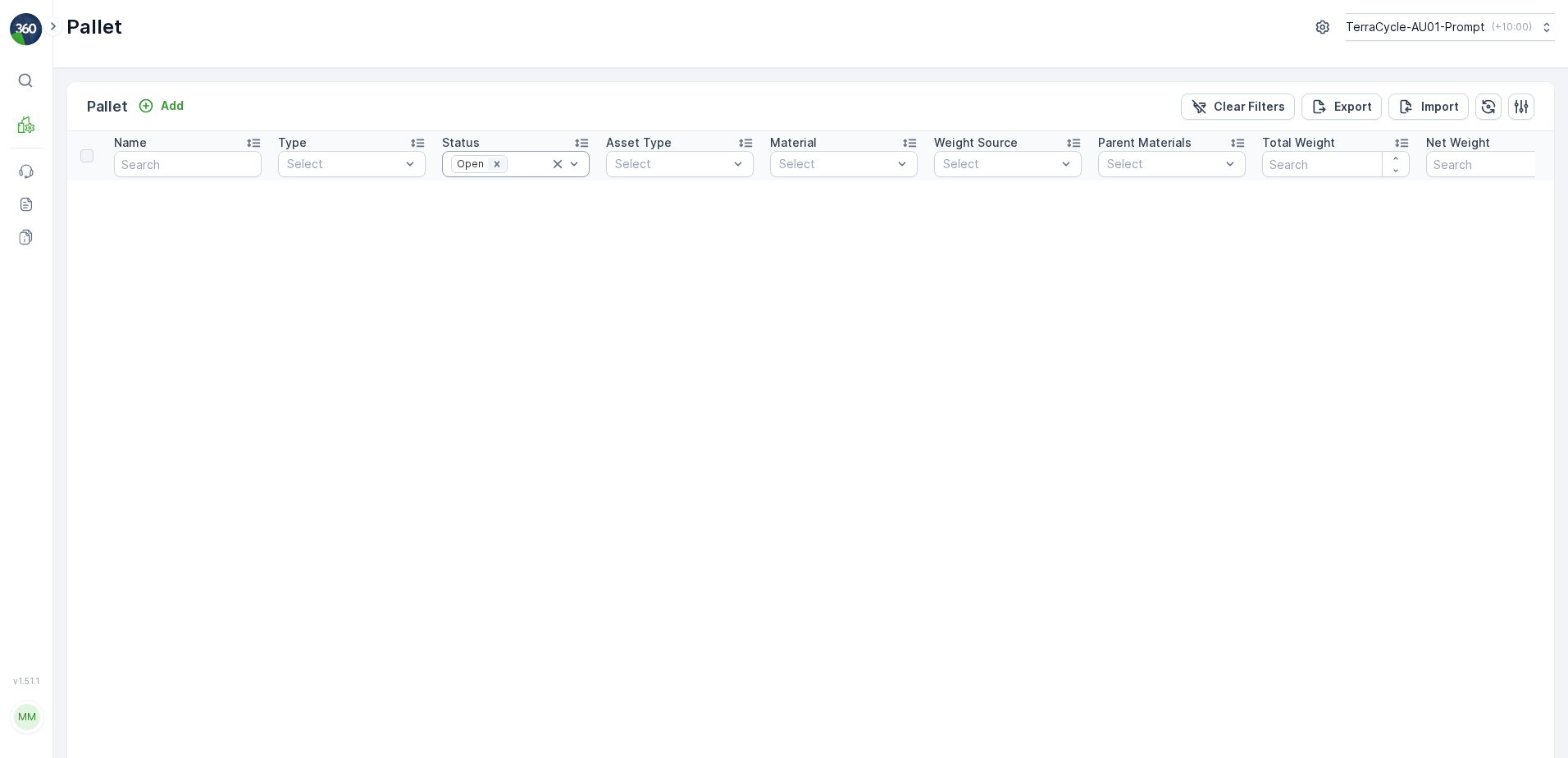
click at [499, 166] on icon "Remove Open" at bounding box center [497, 164] width 12 height 12
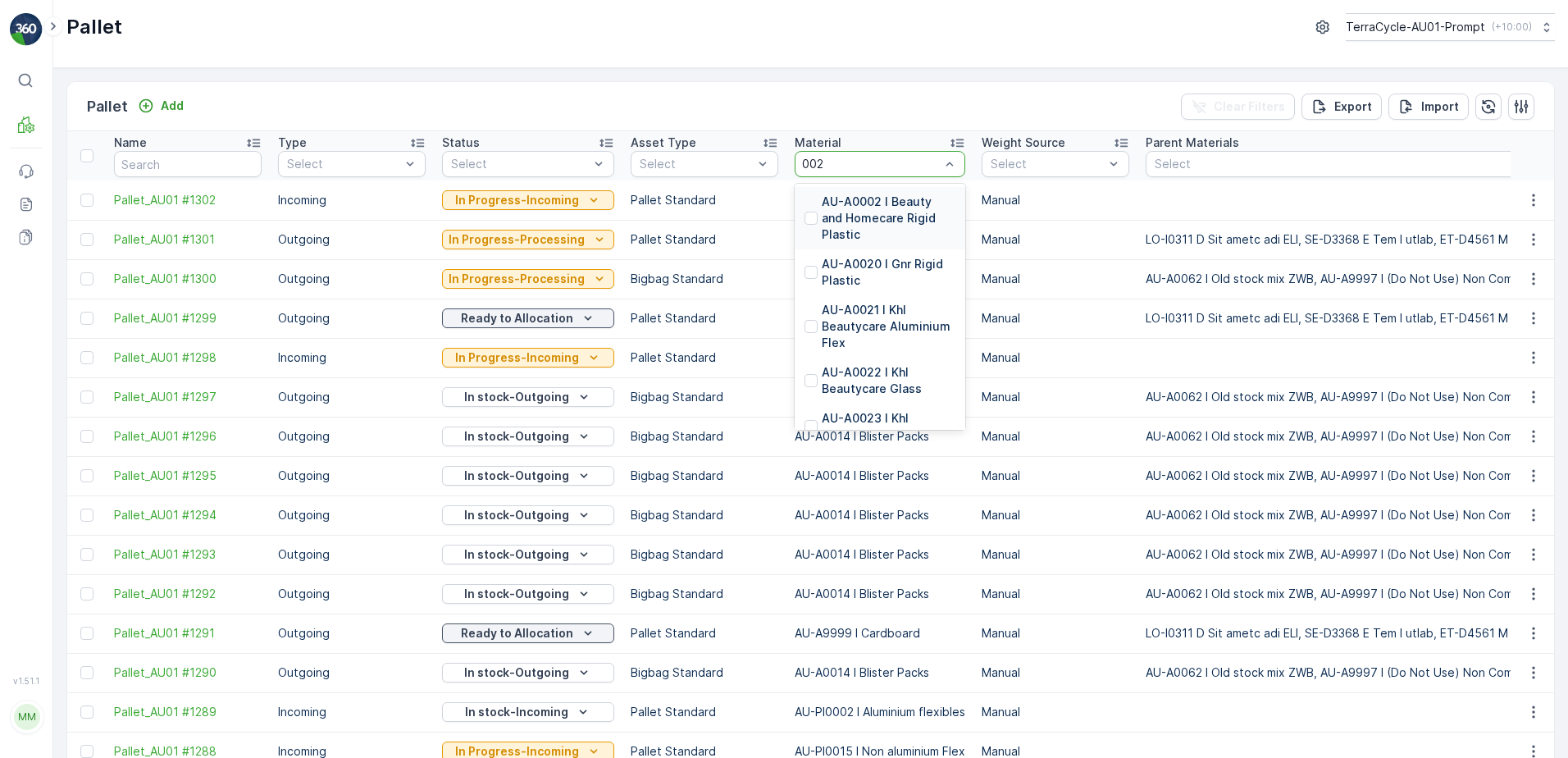
type input "0022"
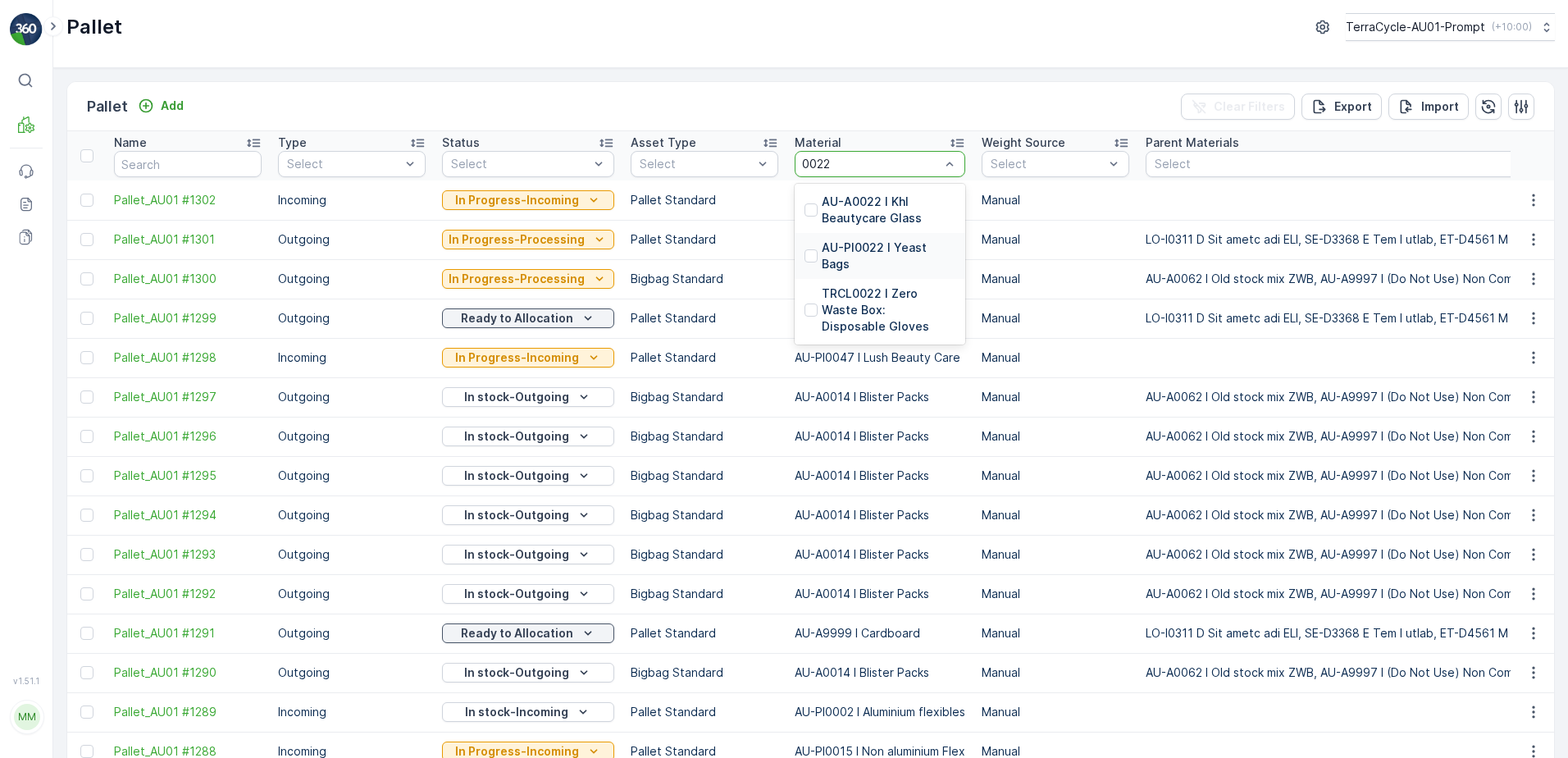
click at [868, 252] on p "AU-PI0022 I Yeast Bags" at bounding box center [888, 256] width 133 height 33
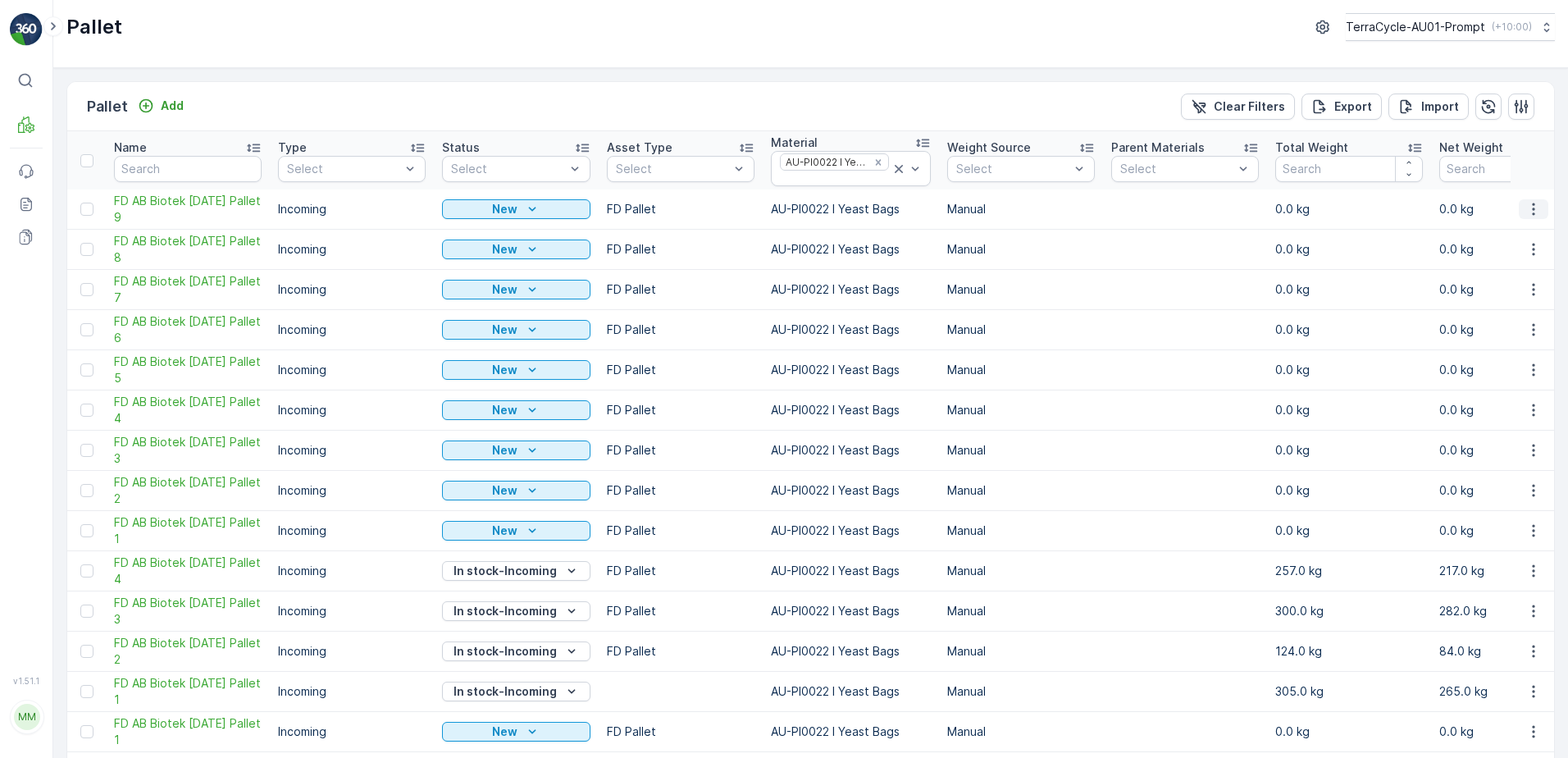
click at [1527, 213] on icon "button" at bounding box center [1533, 209] width 16 height 16
click at [1495, 329] on span "Print QR" at bounding box center [1487, 325] width 45 height 16
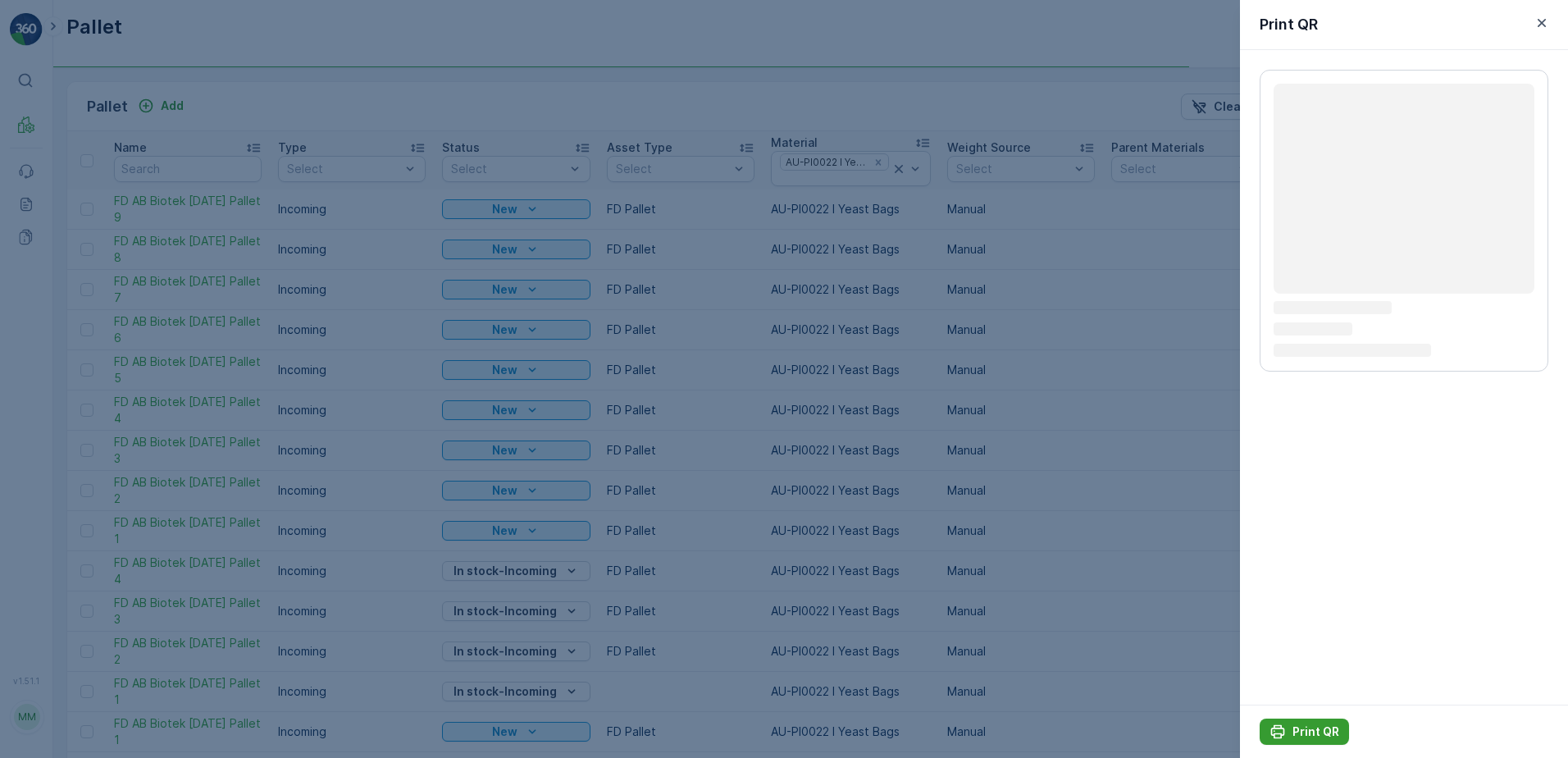
click at [1313, 733] on p "Print QR" at bounding box center [1315, 731] width 47 height 16
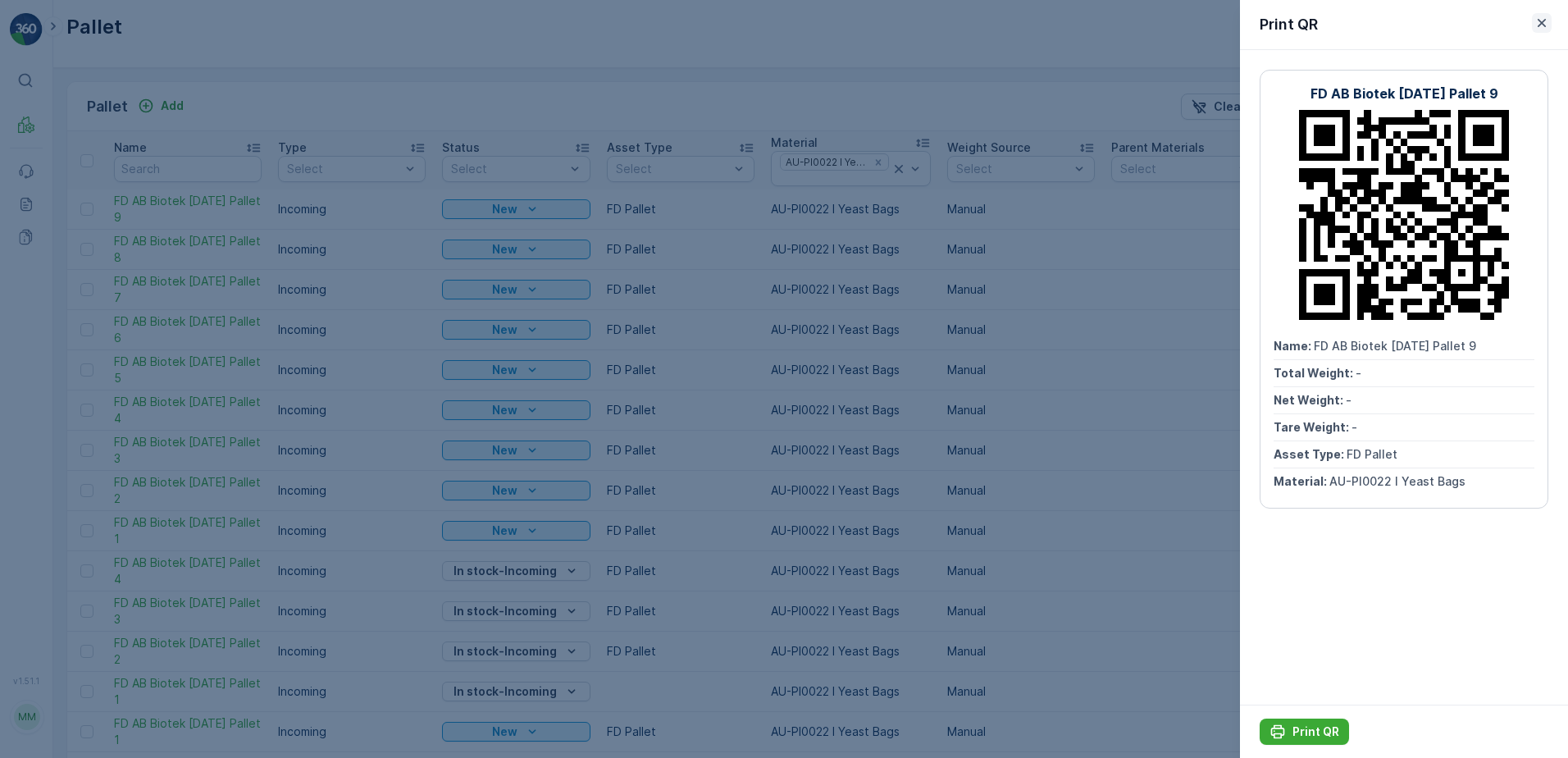
click at [1536, 24] on icon "button" at bounding box center [1541, 23] width 16 height 16
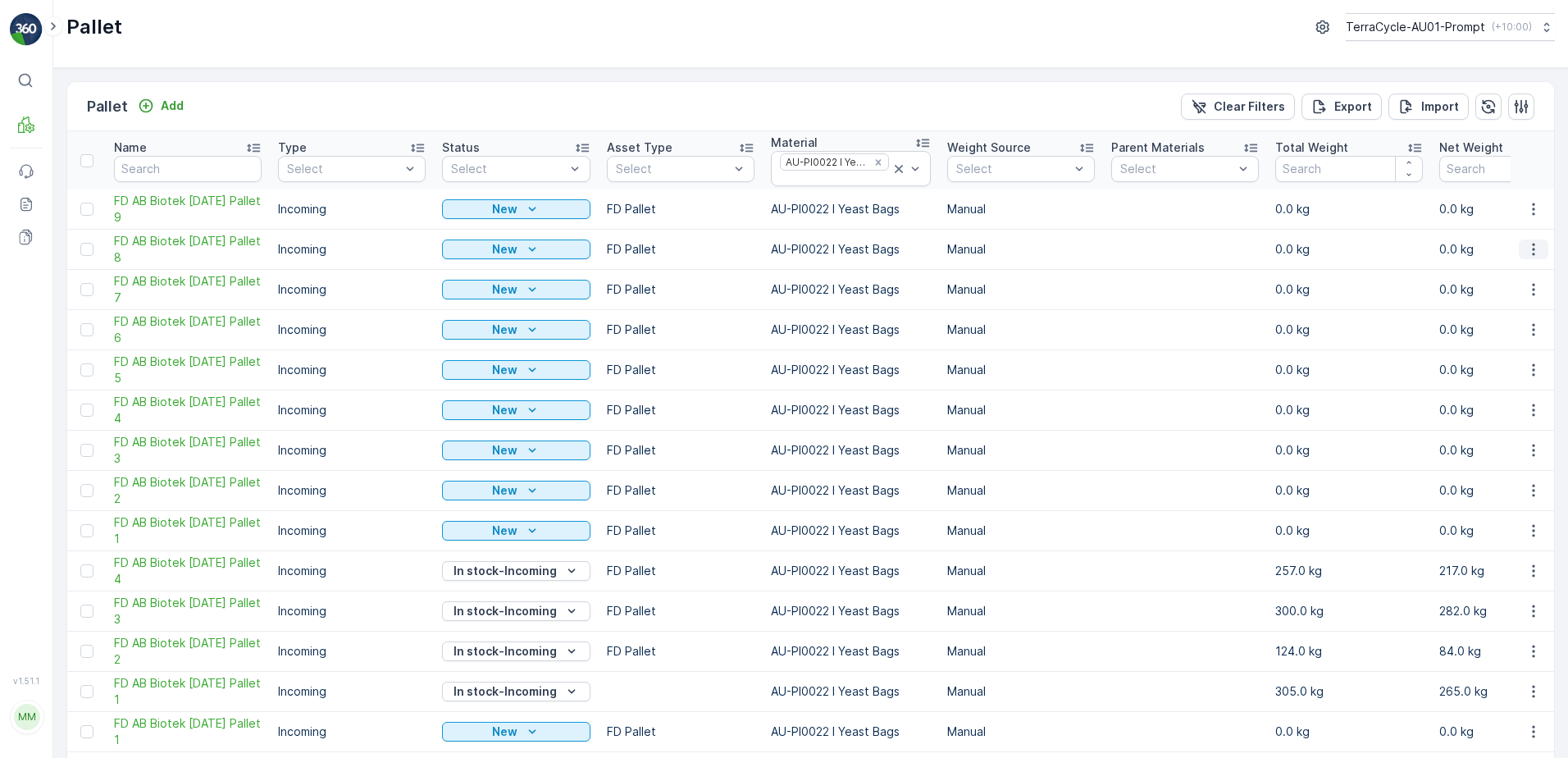
click at [1536, 248] on icon "button" at bounding box center [1533, 249] width 16 height 16
click at [1506, 365] on span "Print QR" at bounding box center [1487, 366] width 45 height 16
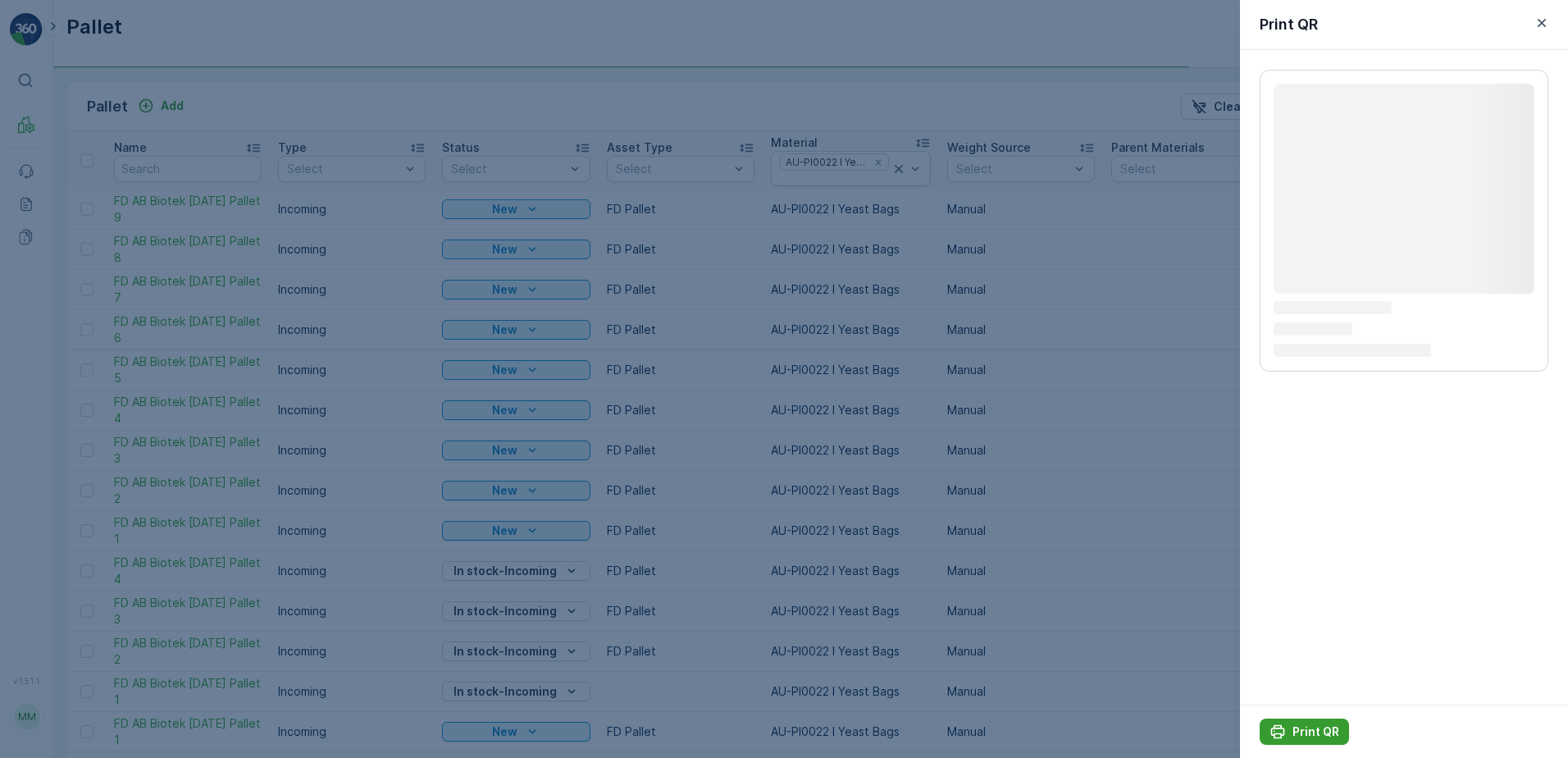
click at [1309, 730] on p "Print QR" at bounding box center [1315, 731] width 47 height 16
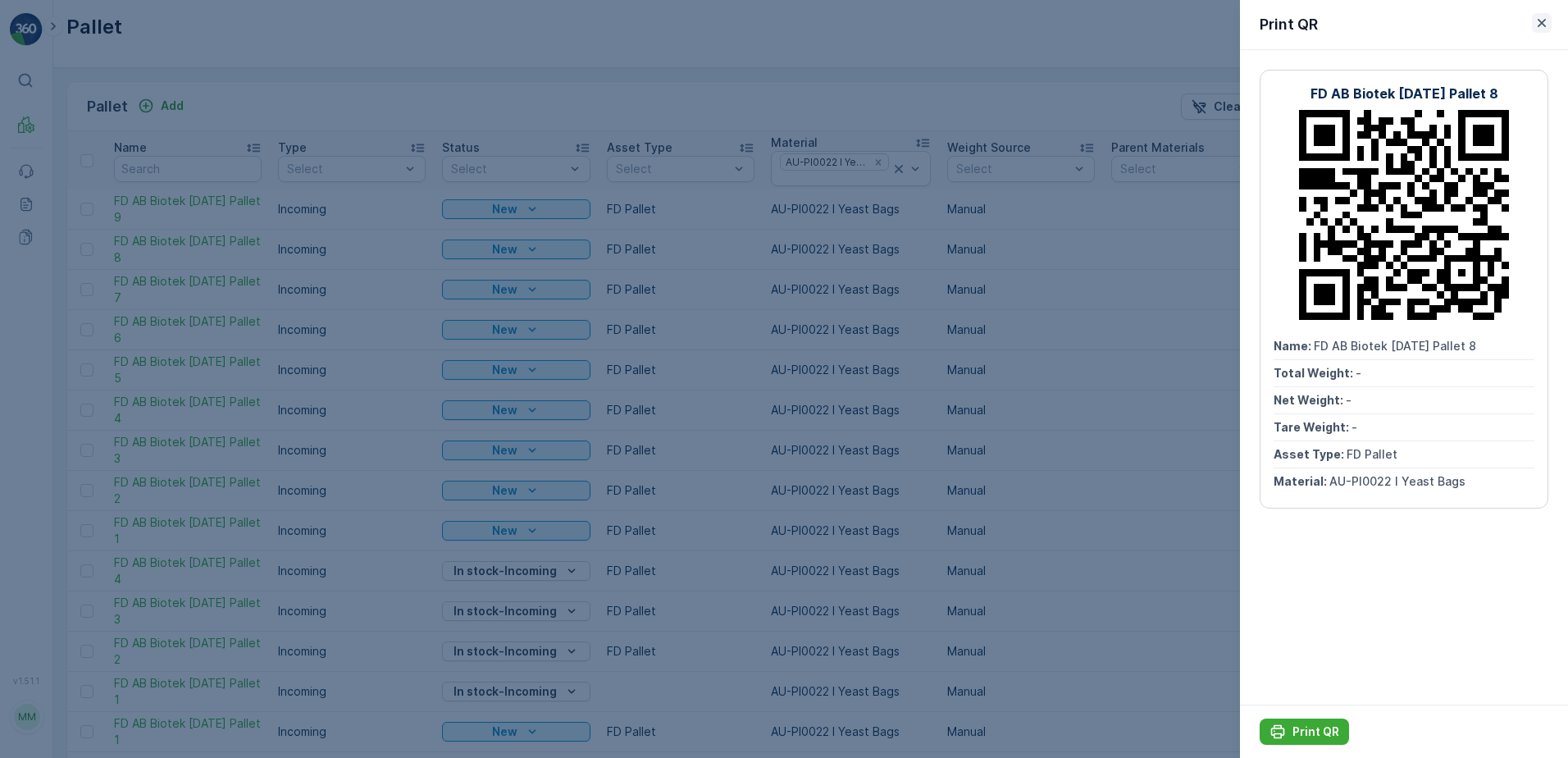
click at [1540, 24] on icon "button" at bounding box center [1541, 23] width 8 height 8
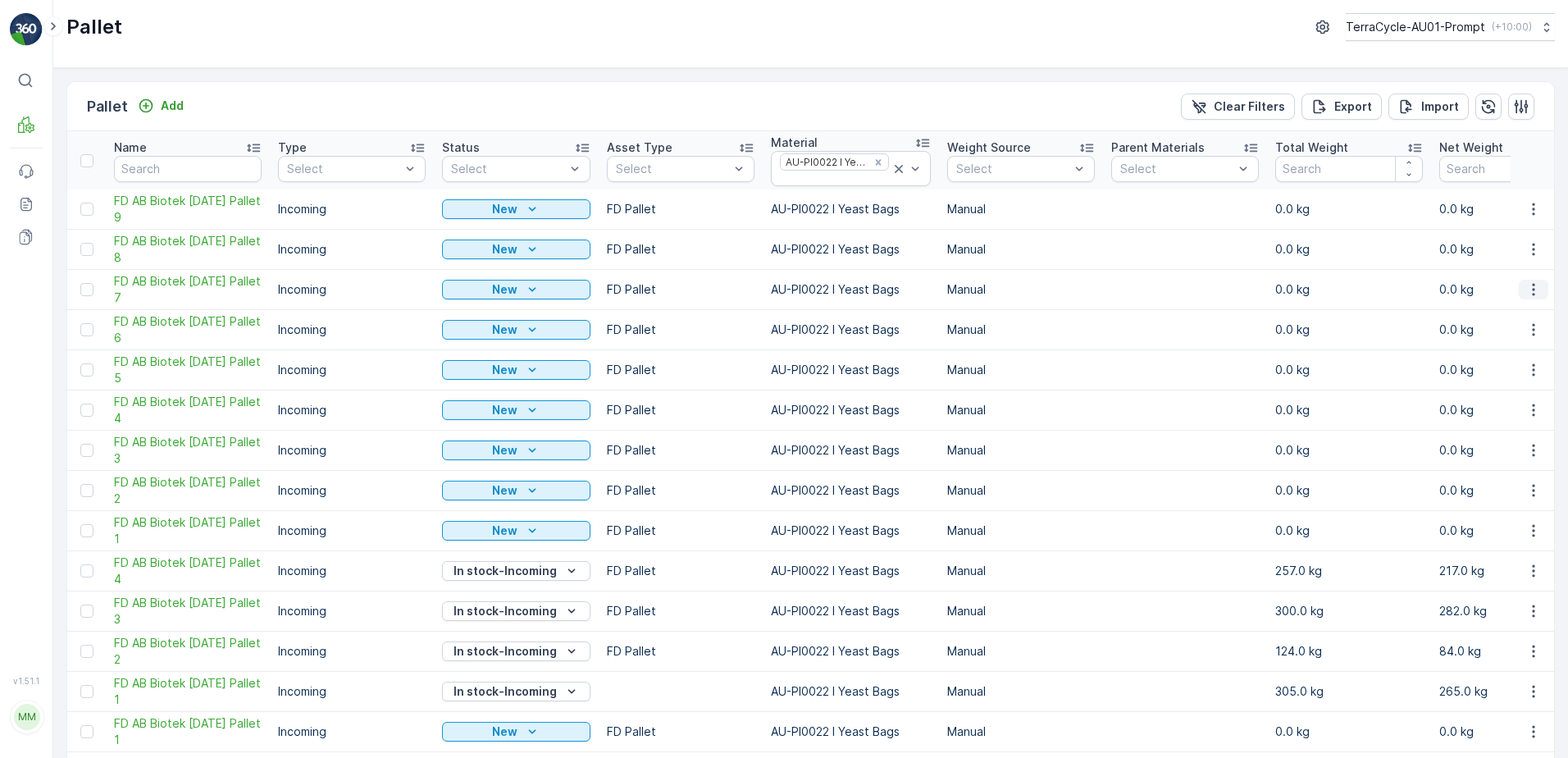
click at [1531, 292] on icon "button" at bounding box center [1533, 289] width 16 height 16
click at [1503, 406] on span "Print QR" at bounding box center [1487, 406] width 45 height 16
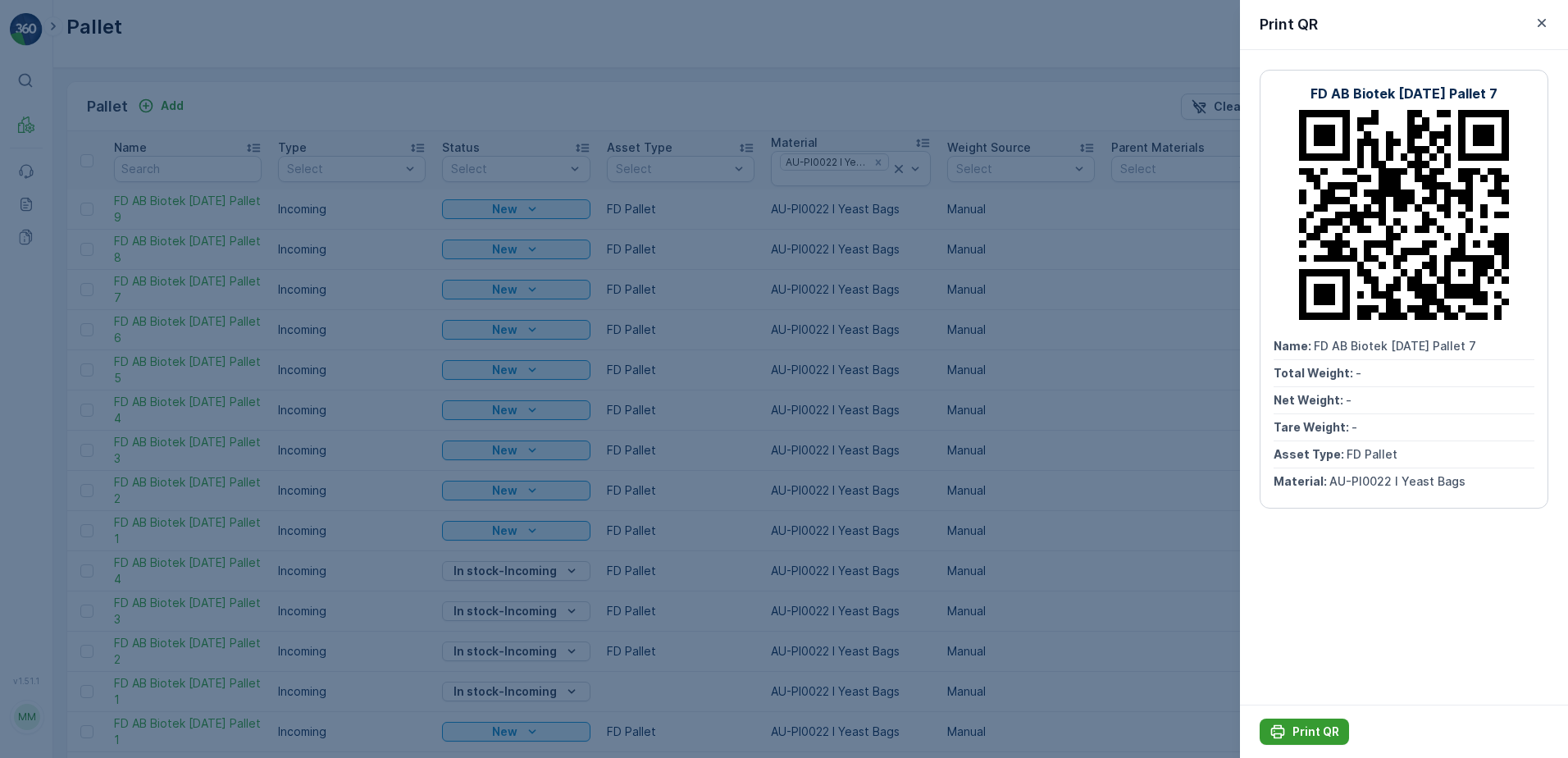
click at [1298, 734] on p "Print QR" at bounding box center [1315, 731] width 47 height 16
click at [1545, 27] on icon "button" at bounding box center [1541, 23] width 16 height 16
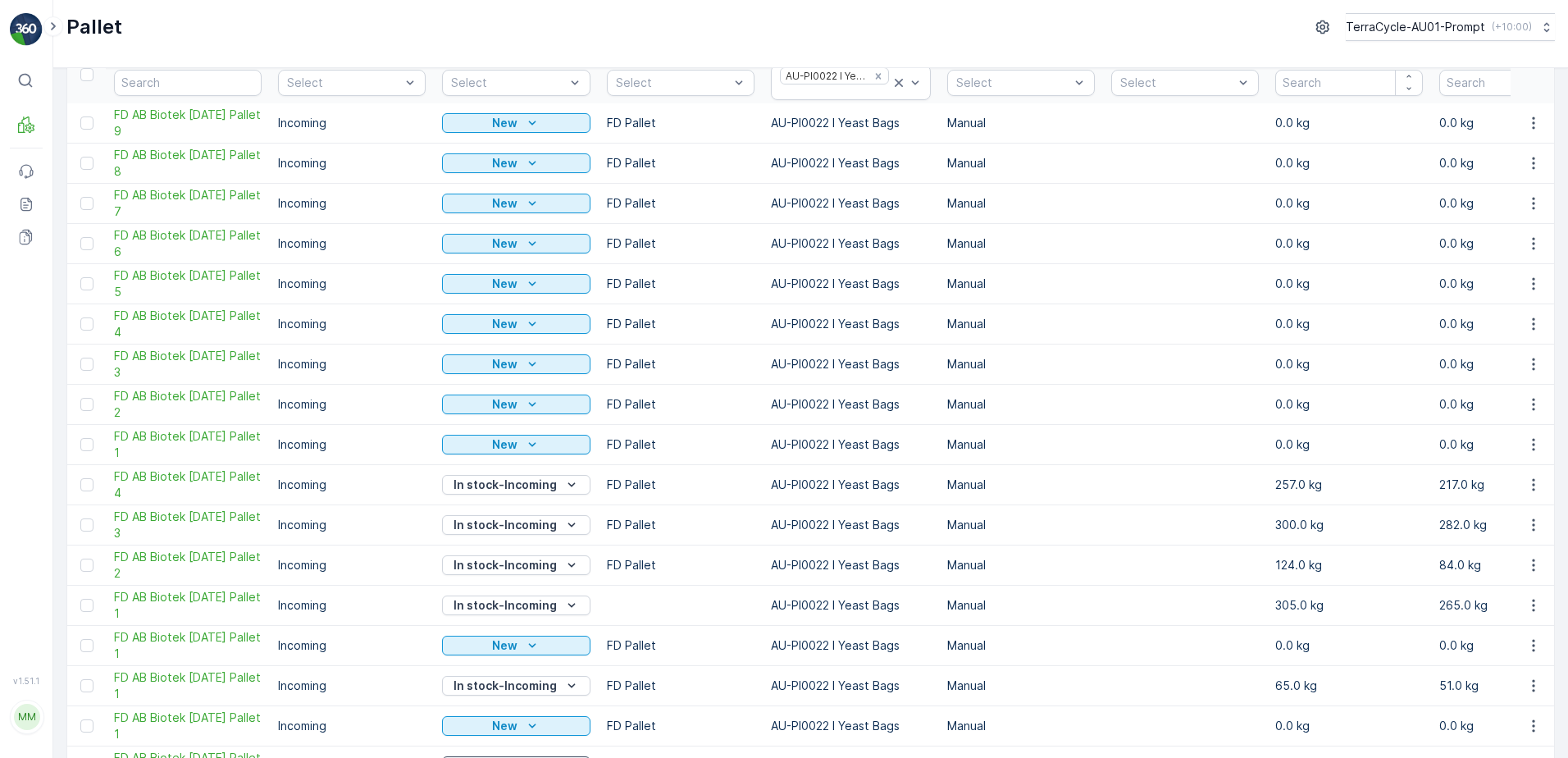
scroll to position [82, 0]
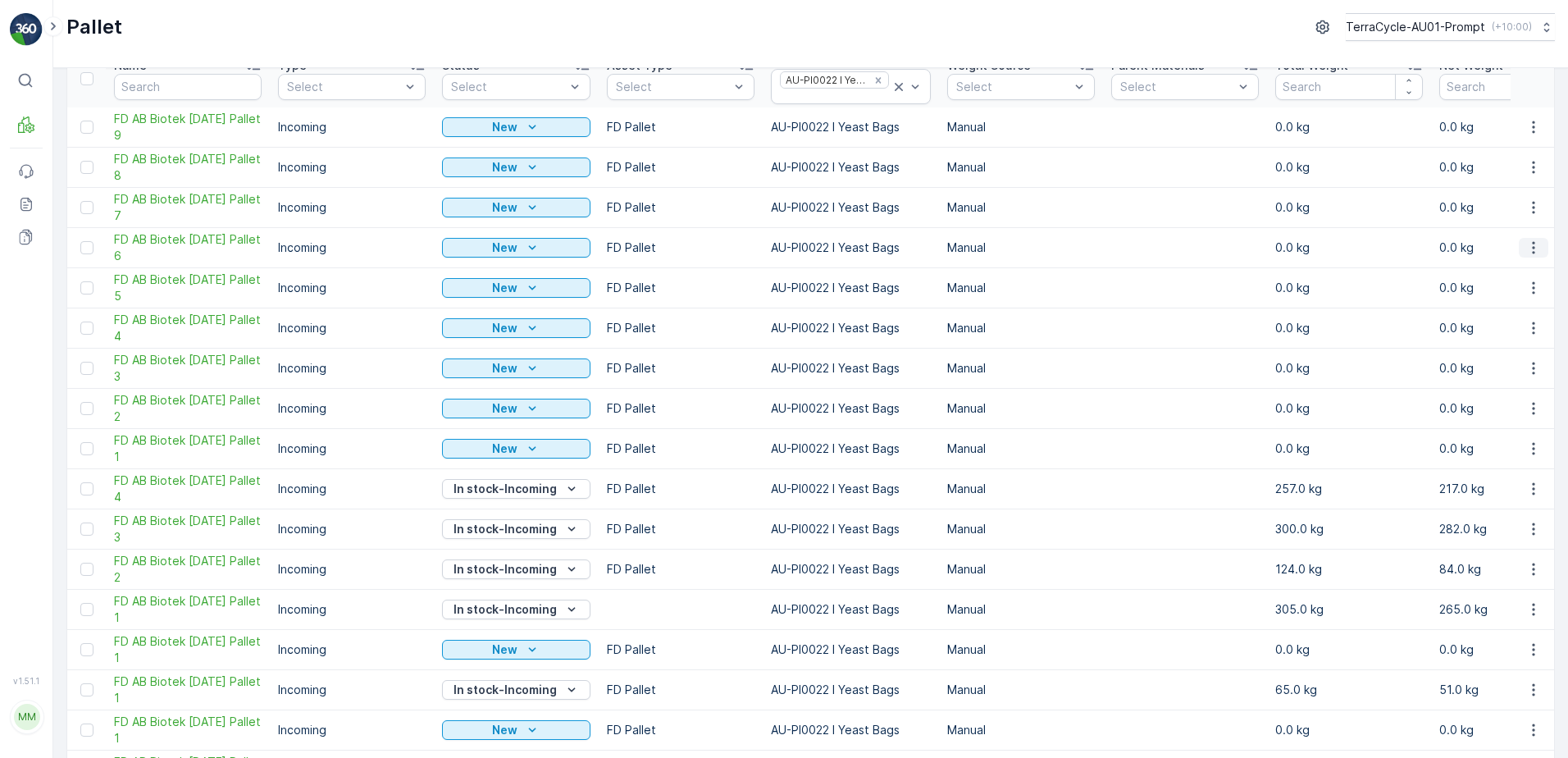
click at [1531, 252] on icon "button" at bounding box center [1532, 248] width 2 height 12
click at [1510, 365] on span "Print QR" at bounding box center [1487, 364] width 45 height 16
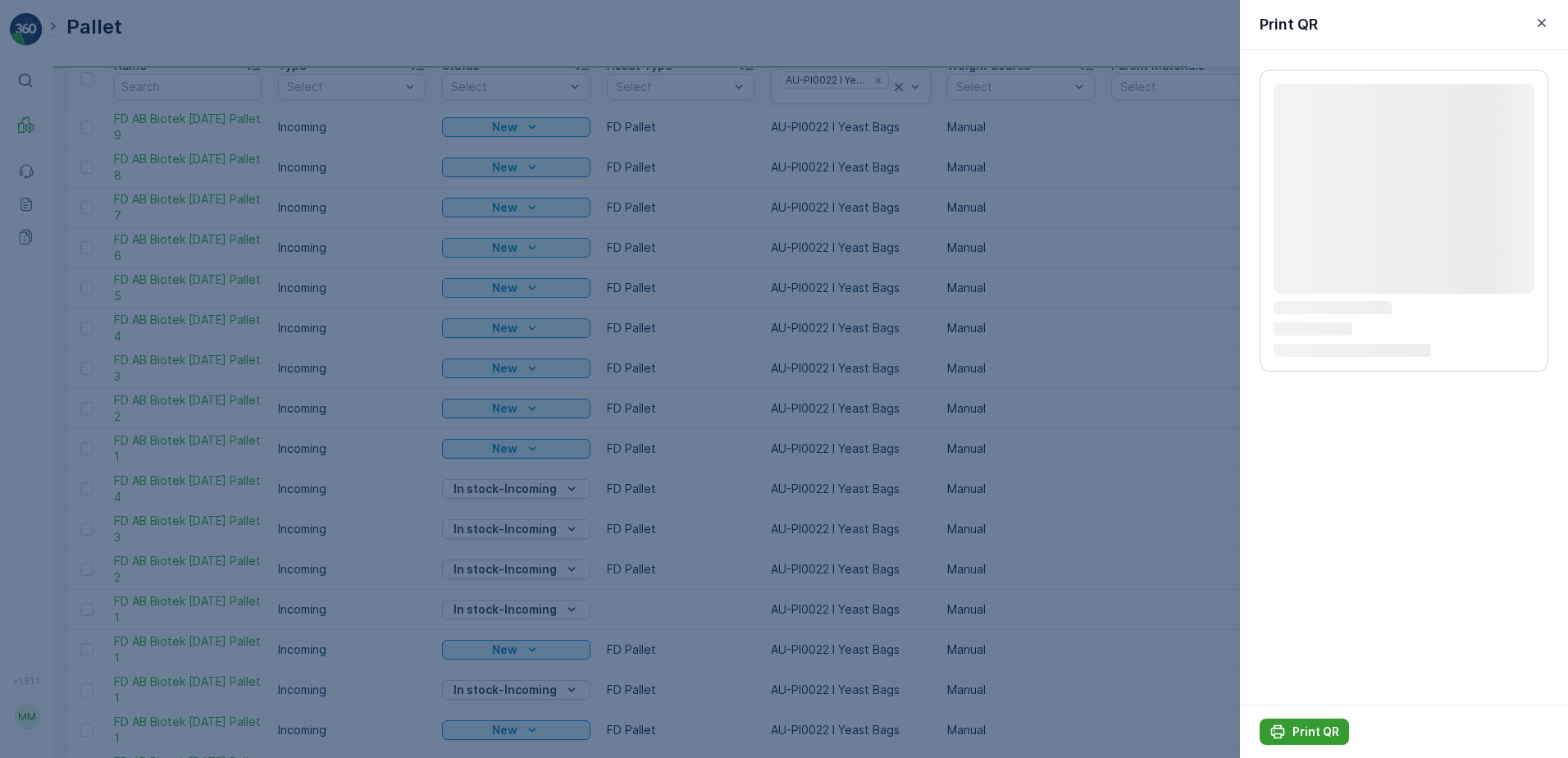
click at [1299, 728] on p "Print QR" at bounding box center [1315, 731] width 47 height 16
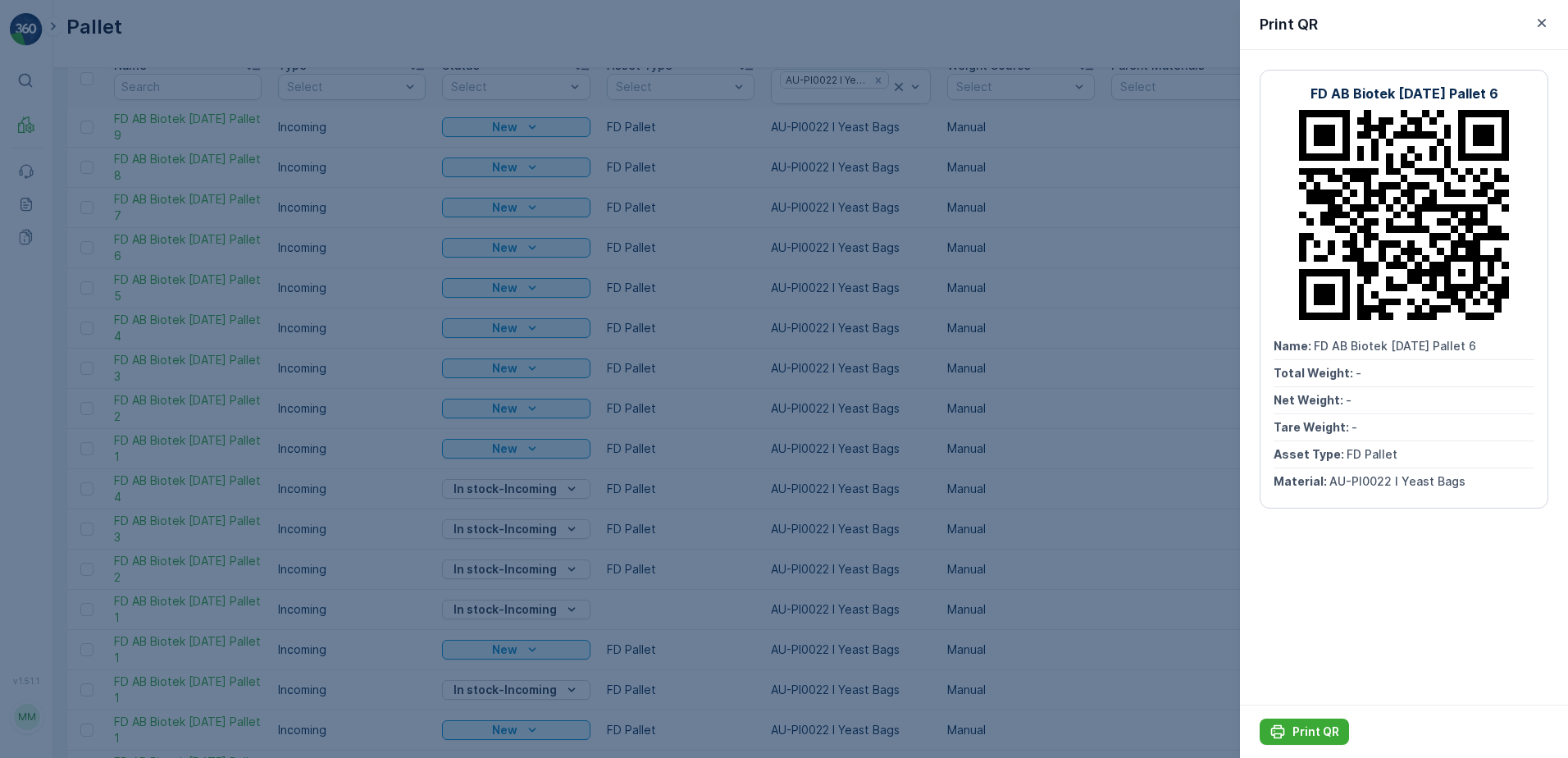
scroll to position [0, 0]
click at [1537, 24] on icon "button" at bounding box center [1541, 23] width 16 height 16
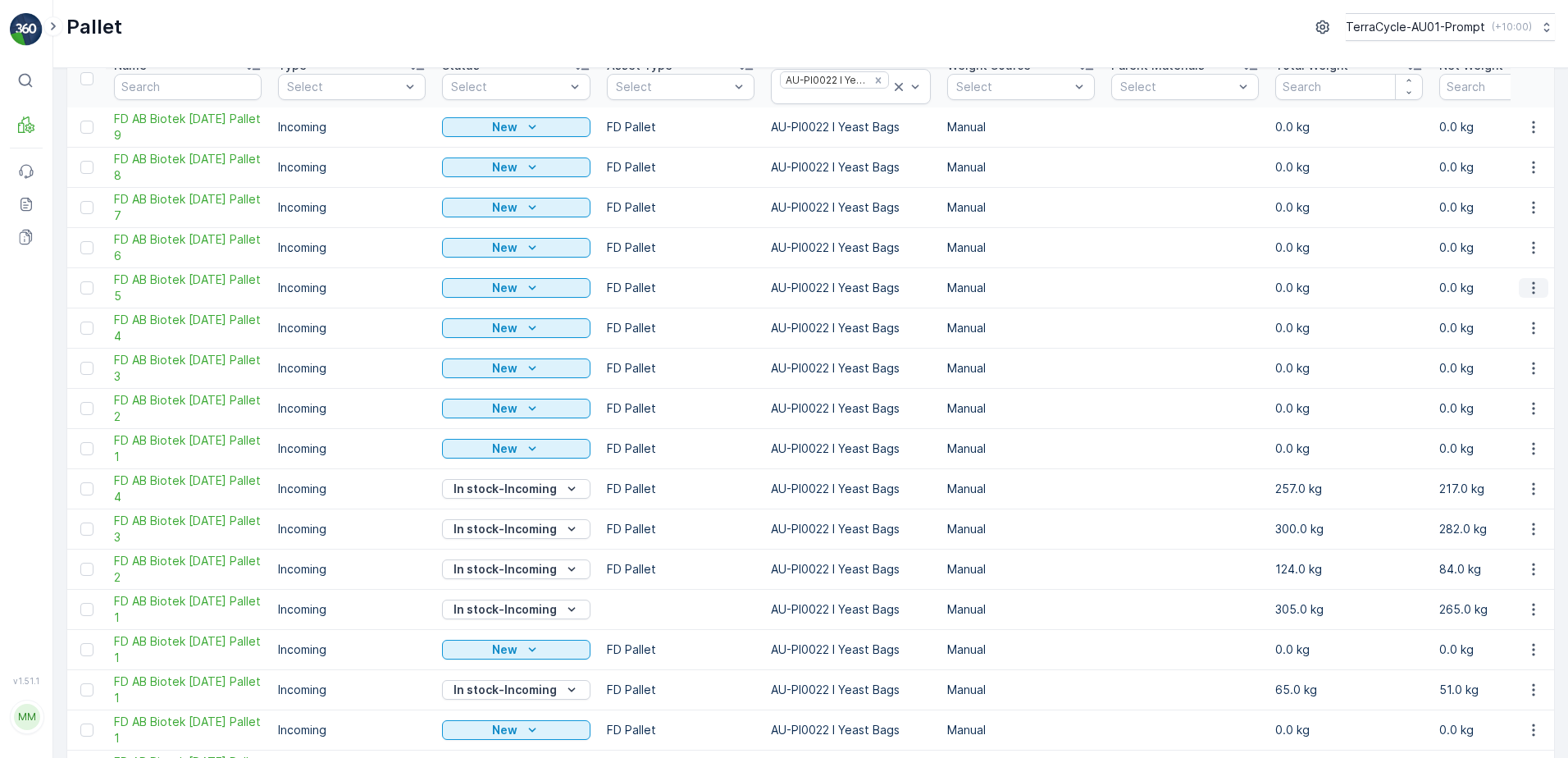
click at [1527, 293] on icon "button" at bounding box center [1533, 287] width 16 height 16
click at [1500, 395] on div "Print QR" at bounding box center [1513, 404] width 108 height 23
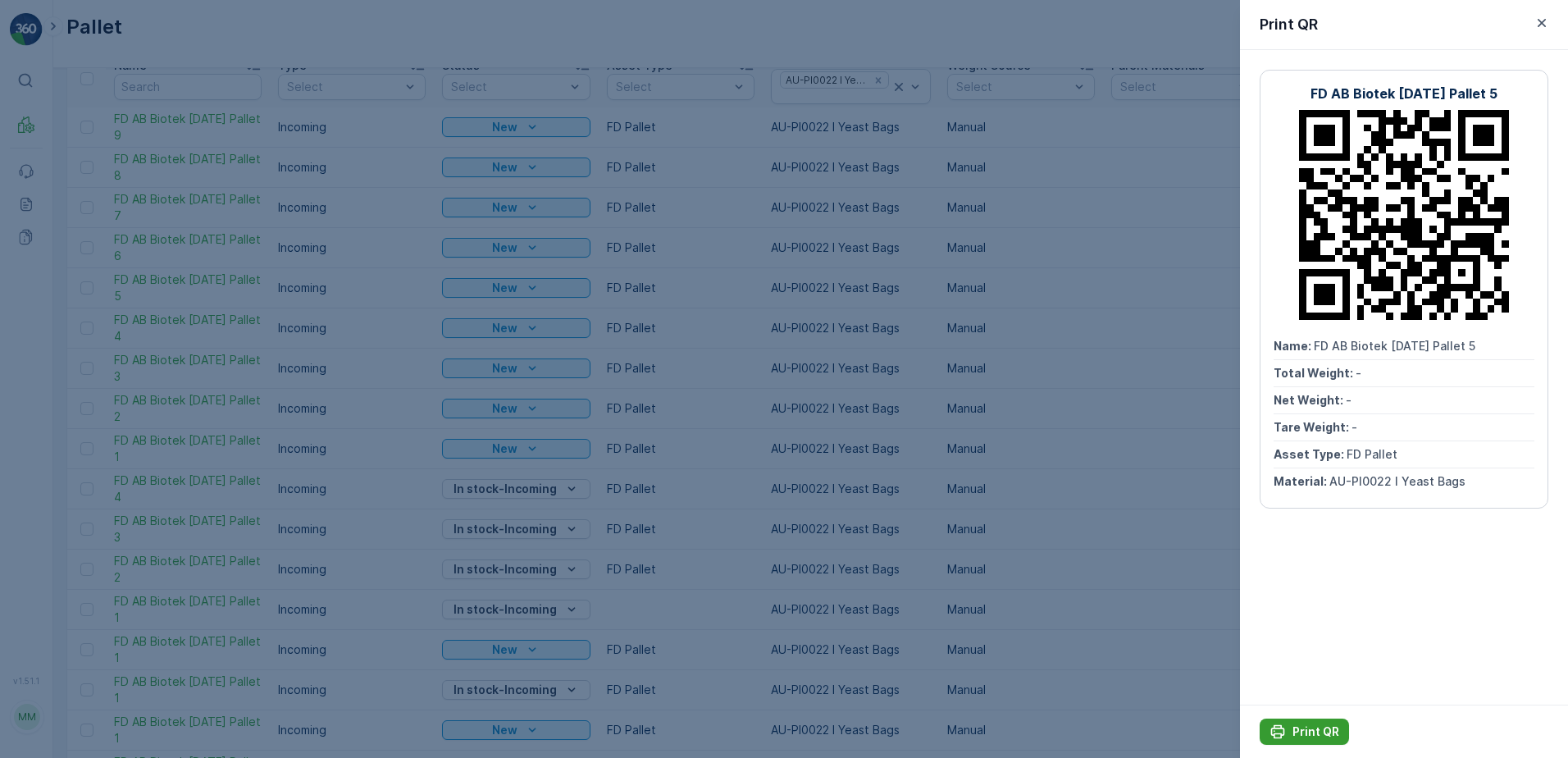
click at [1304, 725] on p "Print QR" at bounding box center [1315, 731] width 47 height 16
click at [1541, 26] on icon "button" at bounding box center [1541, 23] width 16 height 16
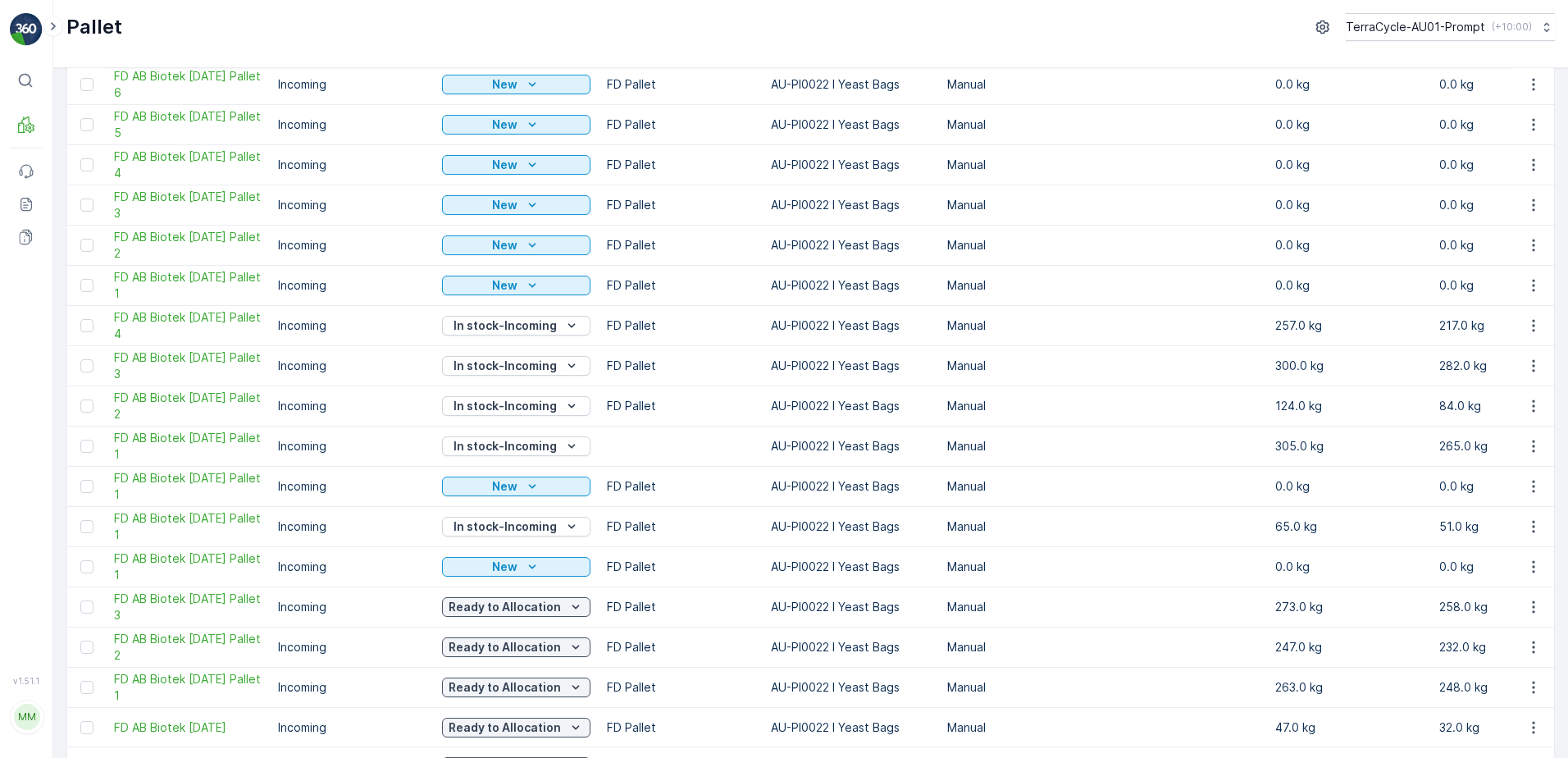
scroll to position [246, 0]
click at [1535, 167] on icon "button" at bounding box center [1533, 164] width 16 height 16
click at [1520, 277] on div "Print QR" at bounding box center [1513, 280] width 108 height 23
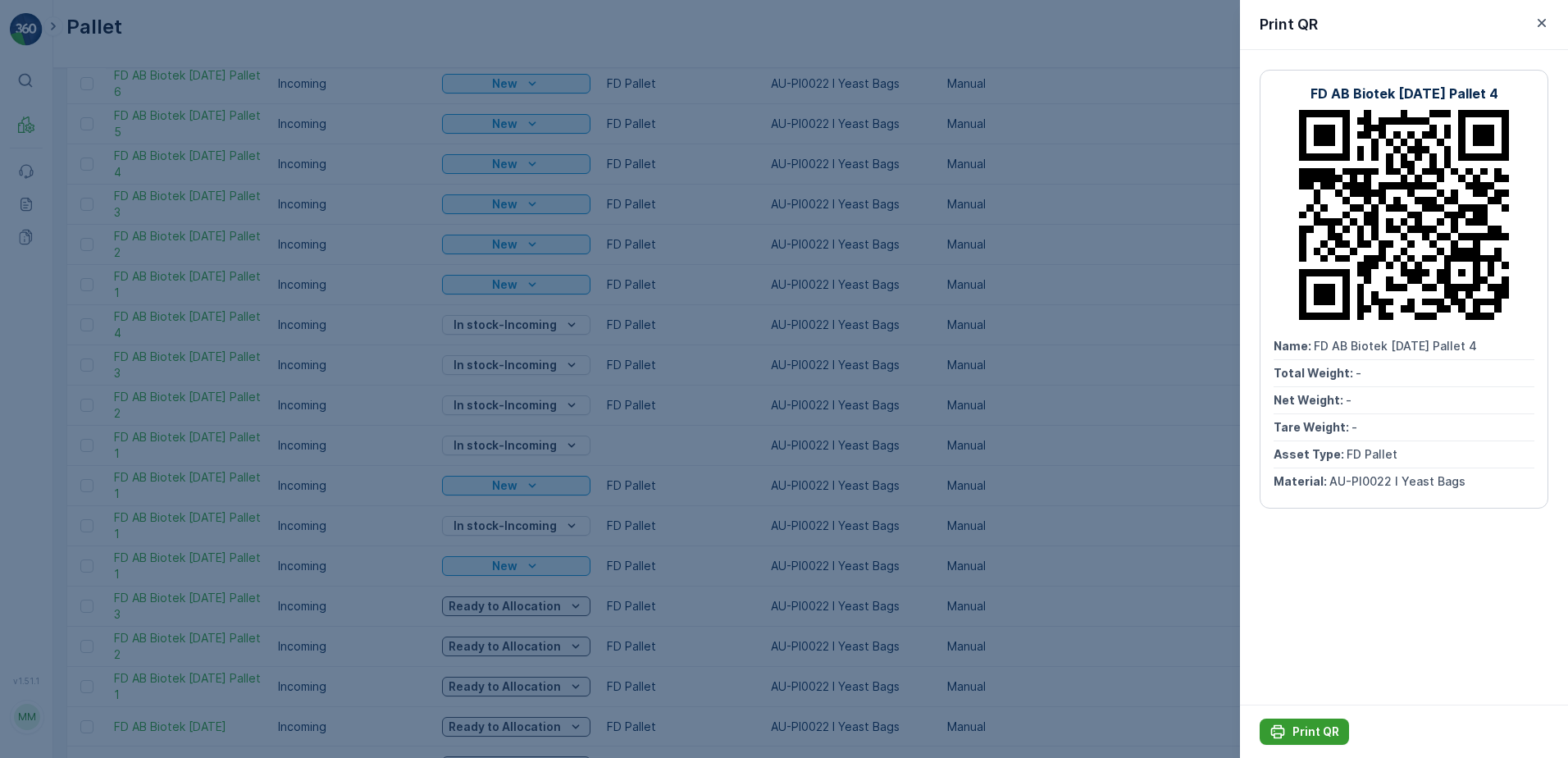
click at [1292, 723] on button "Print QR" at bounding box center [1305, 731] width 89 height 26
click at [1548, 21] on icon "button" at bounding box center [1541, 23] width 16 height 16
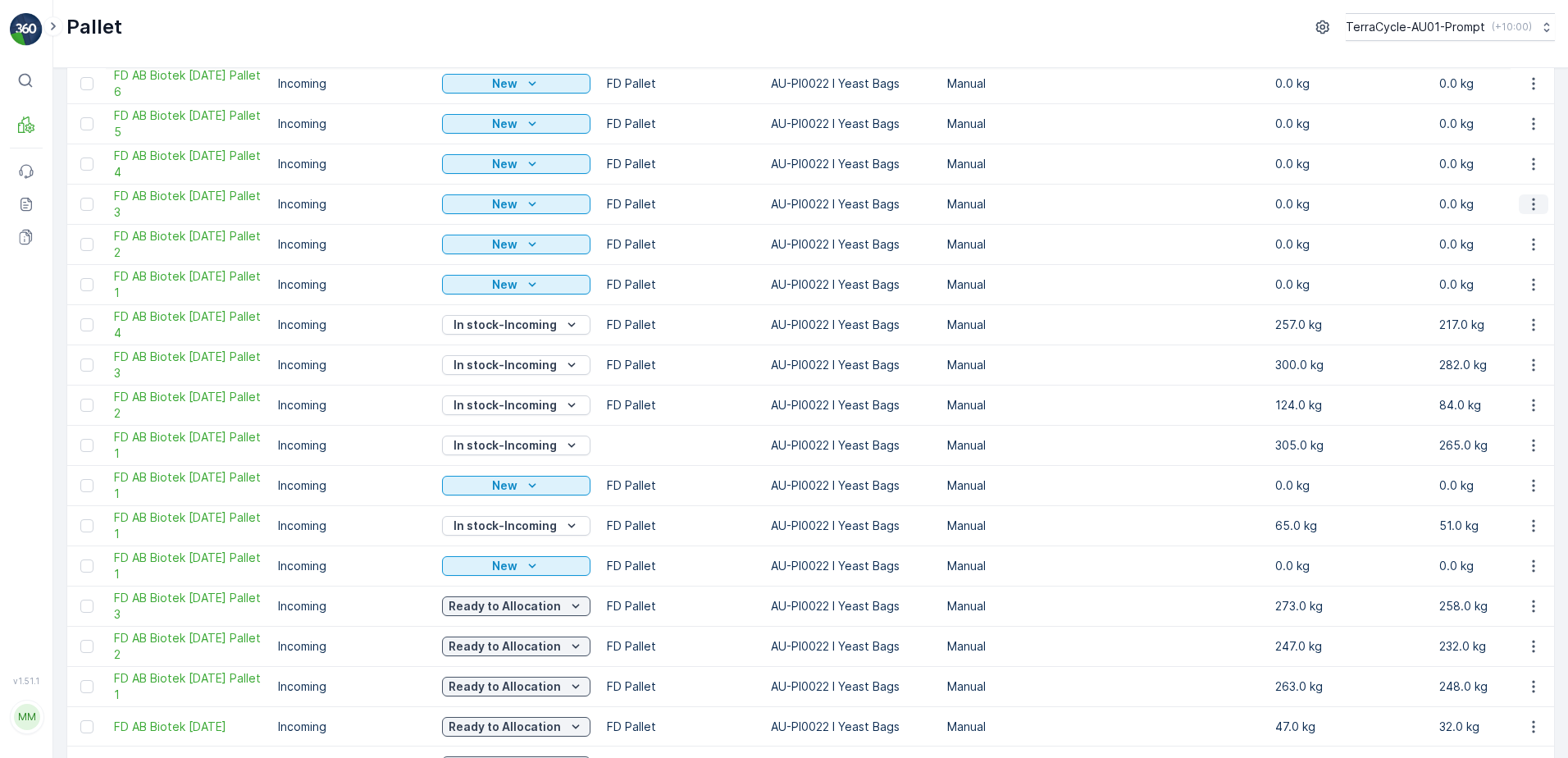
click at [1531, 209] on icon "button" at bounding box center [1532, 205] width 2 height 12
click at [1488, 325] on span "Print QR" at bounding box center [1487, 320] width 45 height 16
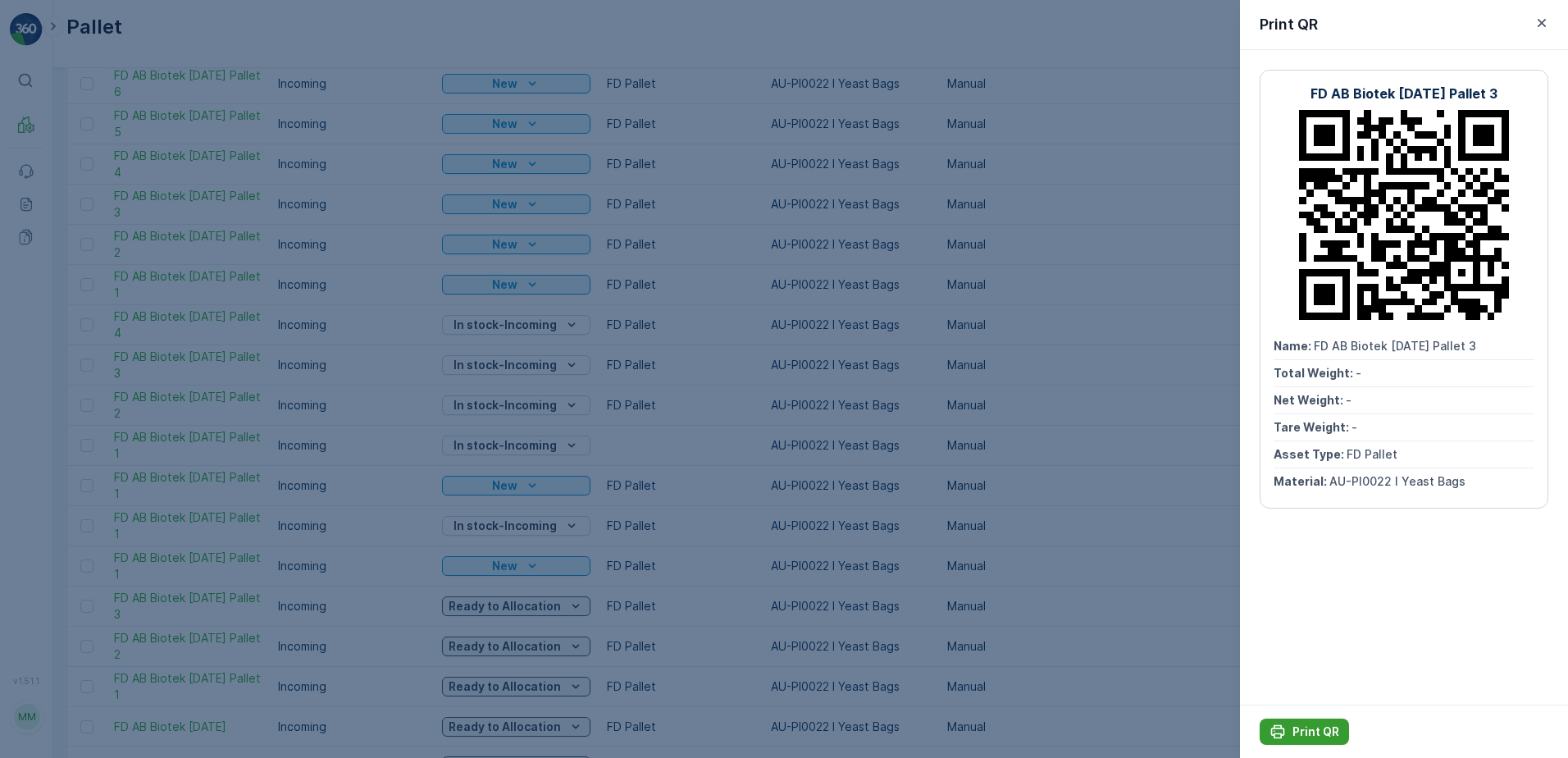
click at [1326, 726] on p "Print QR" at bounding box center [1315, 731] width 47 height 16
click at [1543, 25] on icon "button" at bounding box center [1541, 23] width 8 height 8
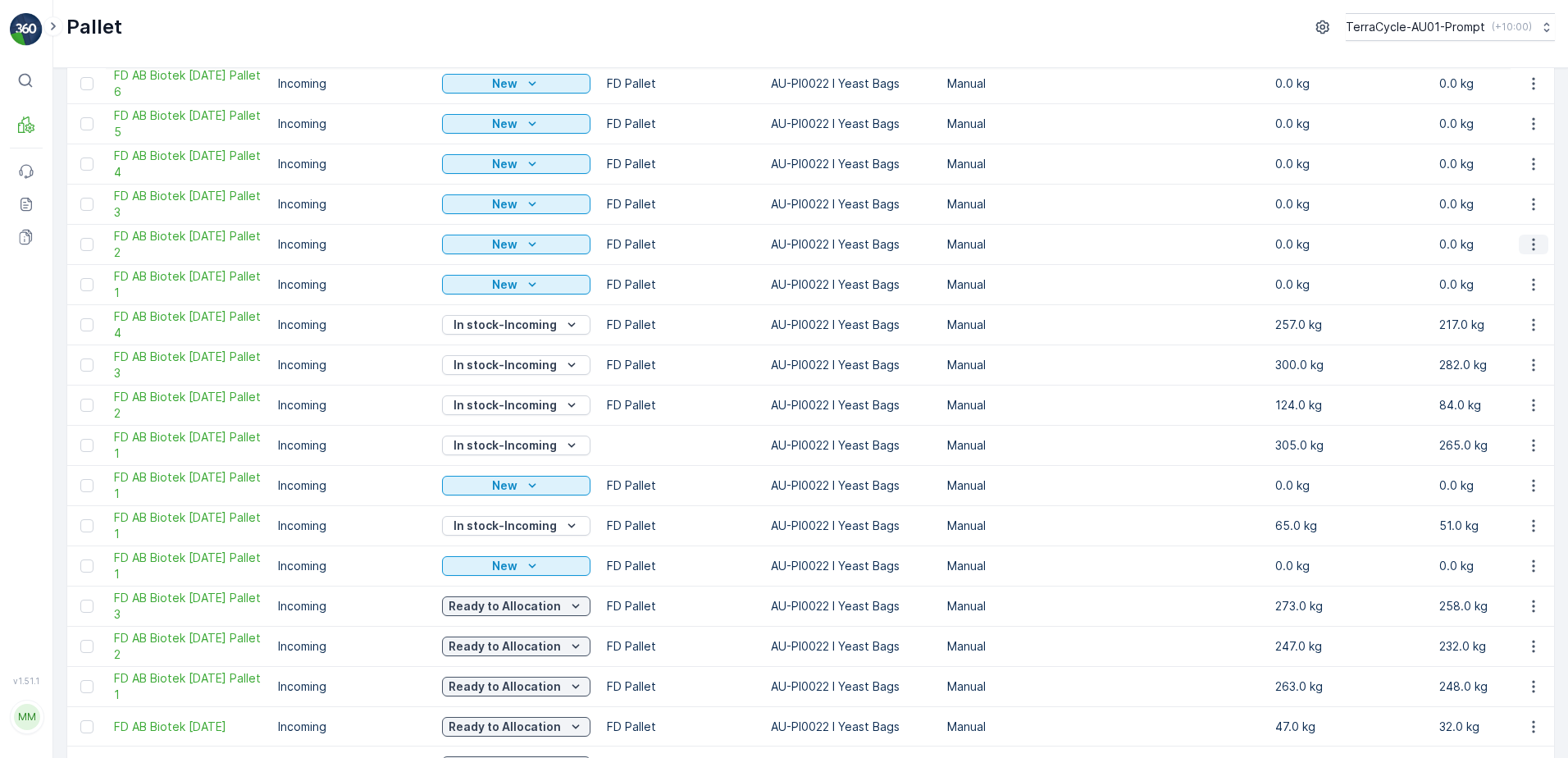
click at [1531, 245] on icon "button" at bounding box center [1533, 245] width 16 height 16
click at [1535, 356] on div "Print QR" at bounding box center [1513, 360] width 108 height 23
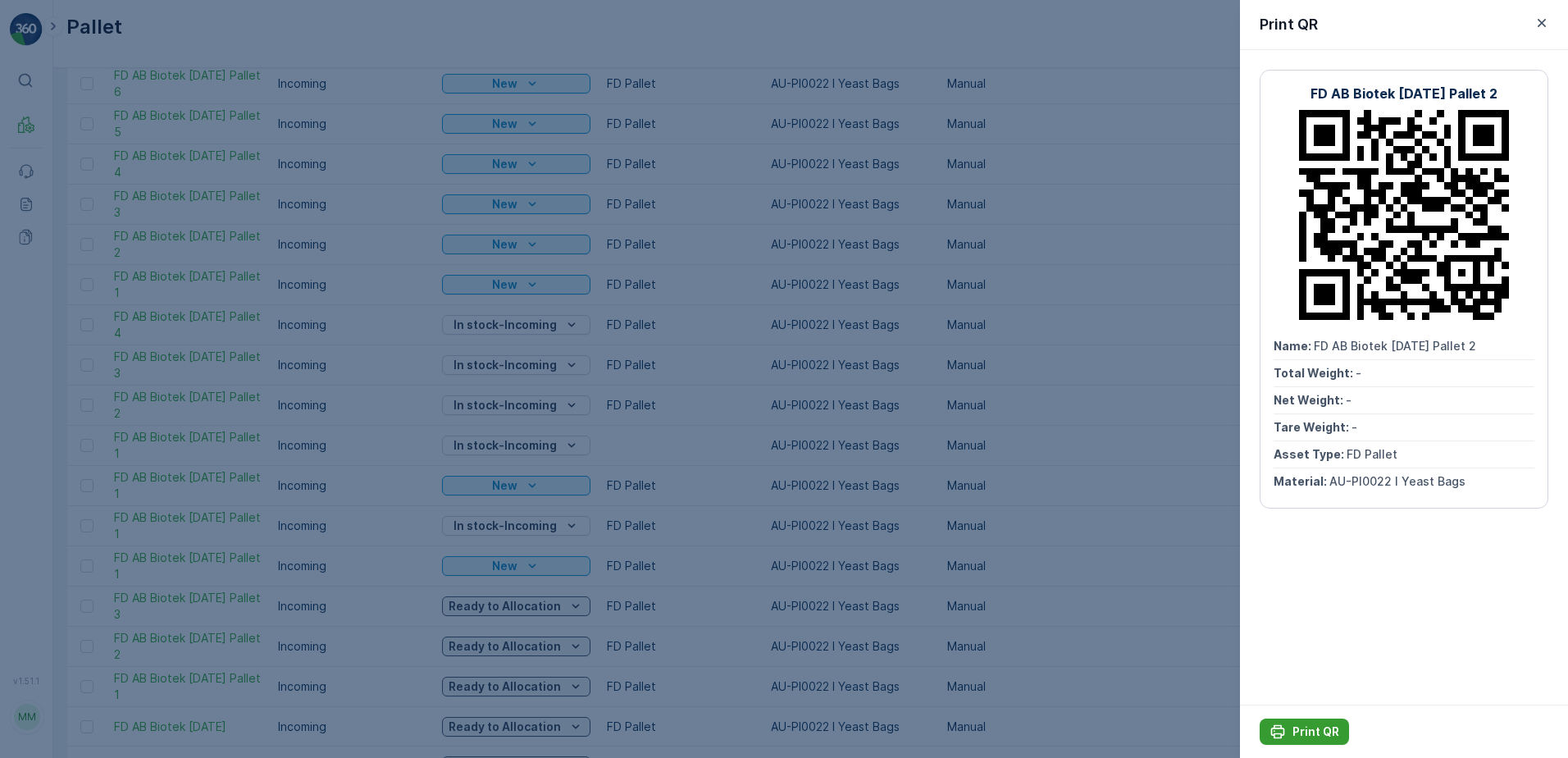
click at [1330, 728] on p "Print QR" at bounding box center [1315, 731] width 47 height 16
click at [1547, 21] on icon "button" at bounding box center [1541, 23] width 16 height 16
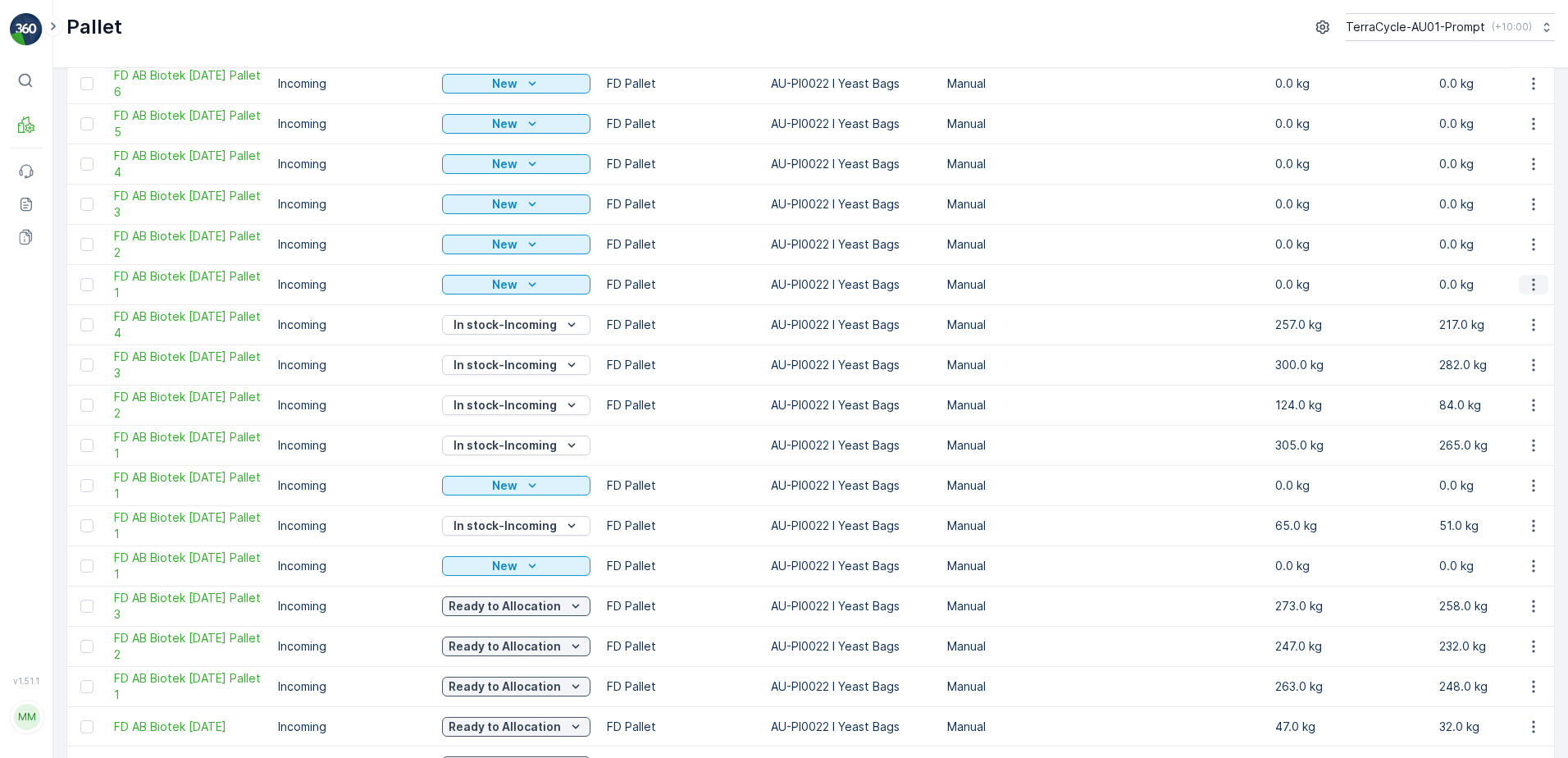
click at [1531, 287] on icon "button" at bounding box center [1533, 284] width 16 height 16
click at [1511, 407] on div "Print QR" at bounding box center [1513, 401] width 108 height 23
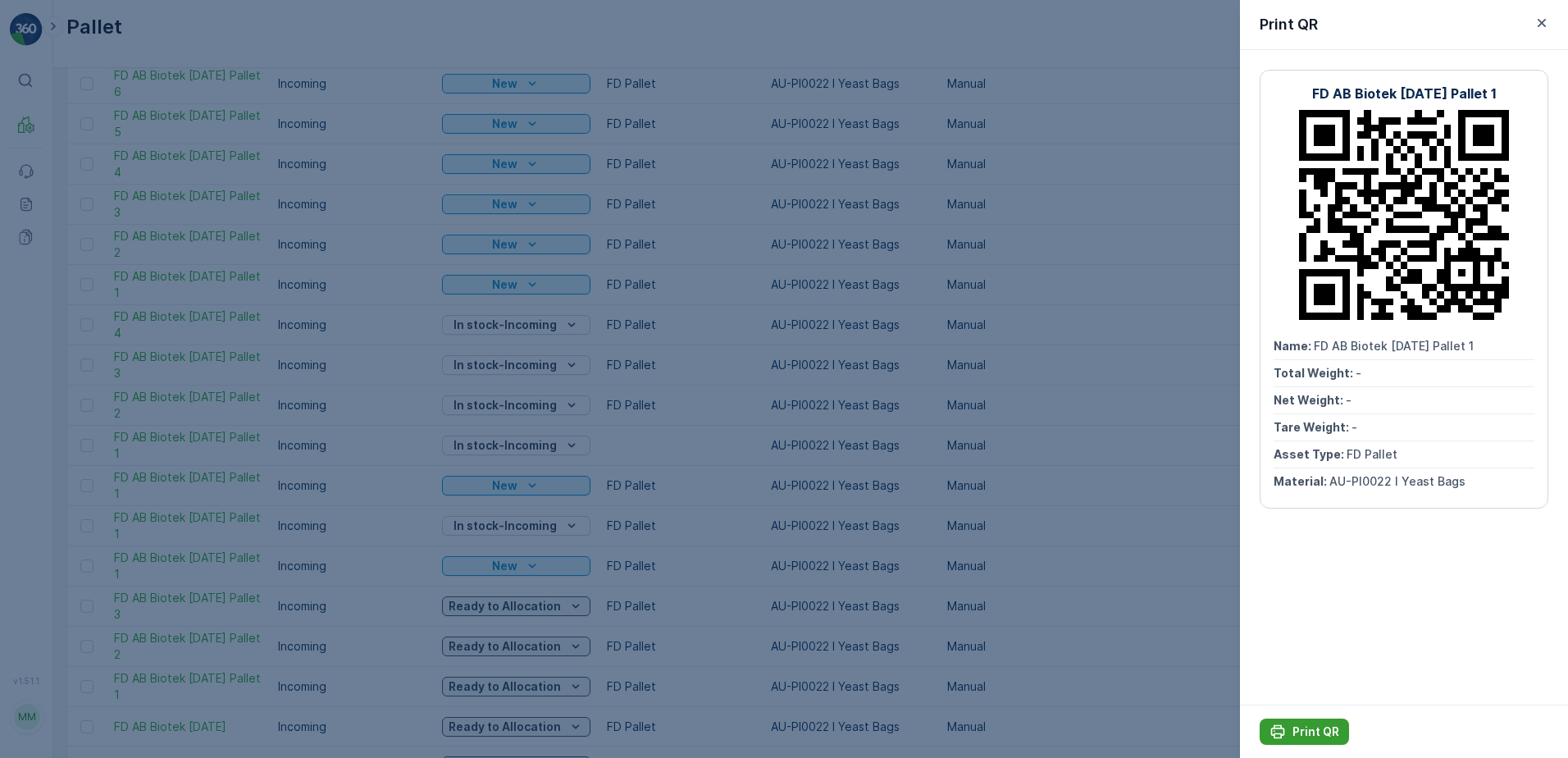
click at [1324, 722] on button "Print QR" at bounding box center [1305, 731] width 89 height 26
click at [1535, 19] on icon "button" at bounding box center [1541, 23] width 16 height 16
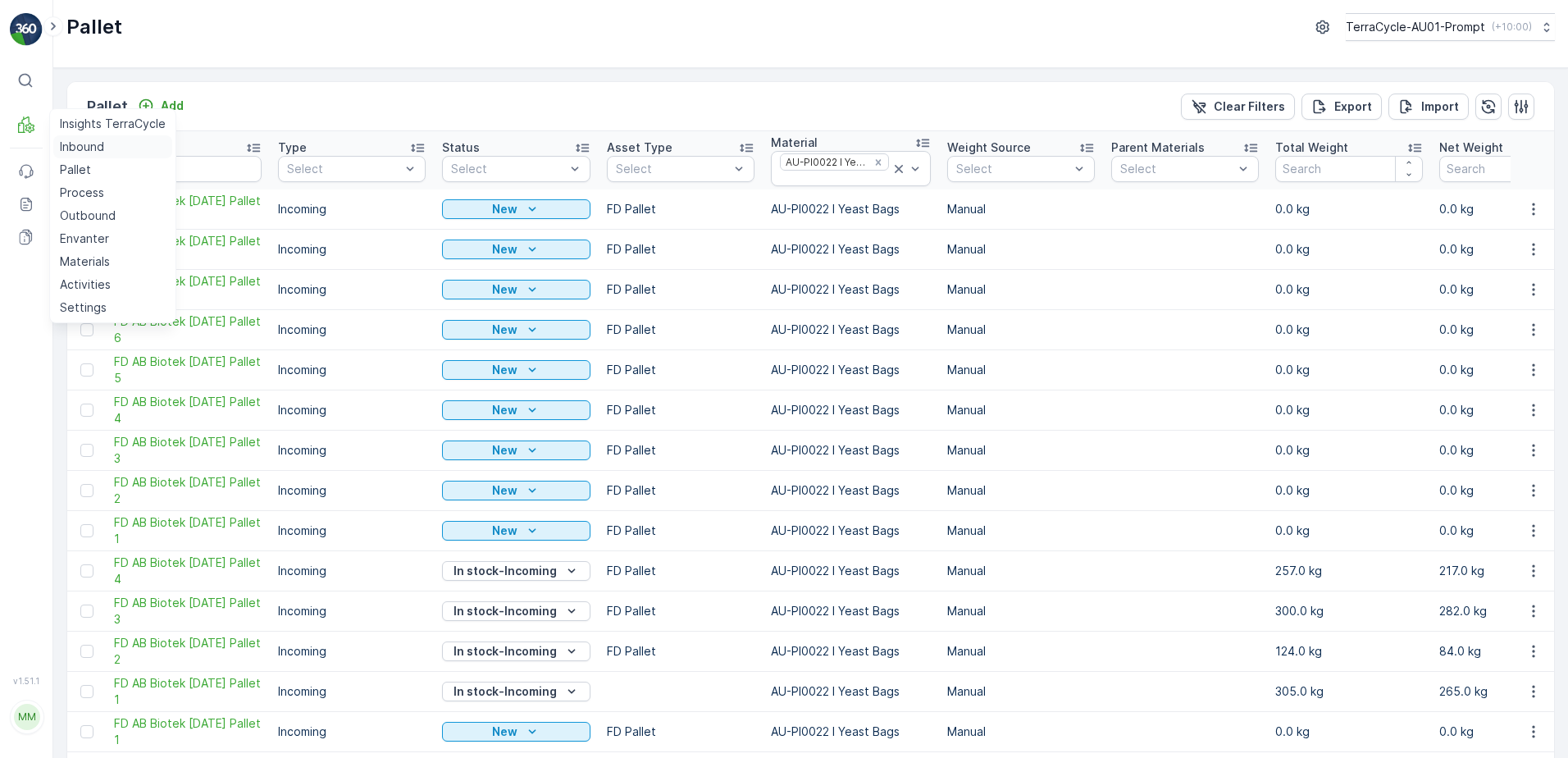
click at [80, 150] on p "Inbound" at bounding box center [82, 146] width 45 height 16
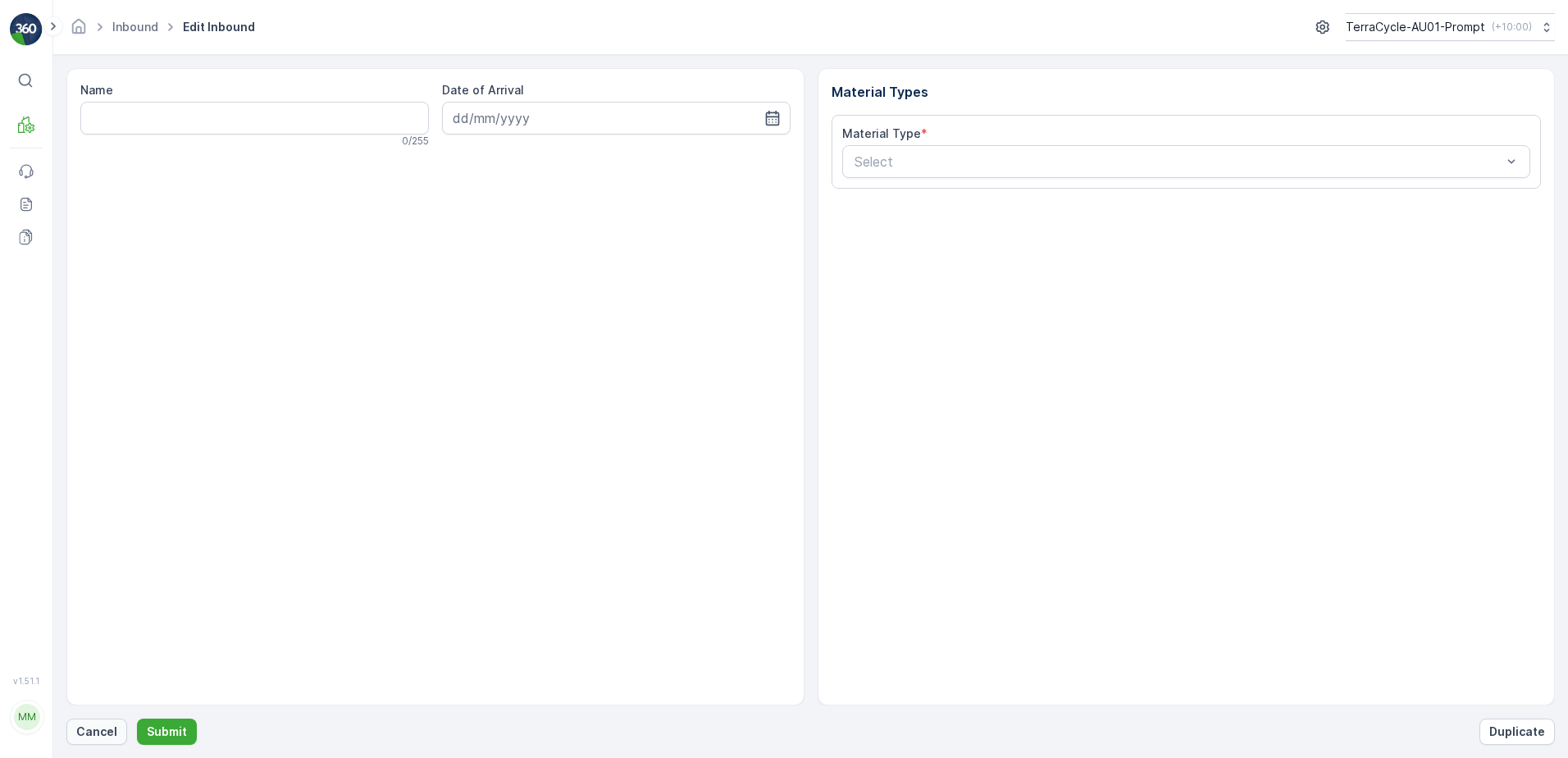
click at [110, 728] on p "Cancel" at bounding box center [96, 731] width 41 height 16
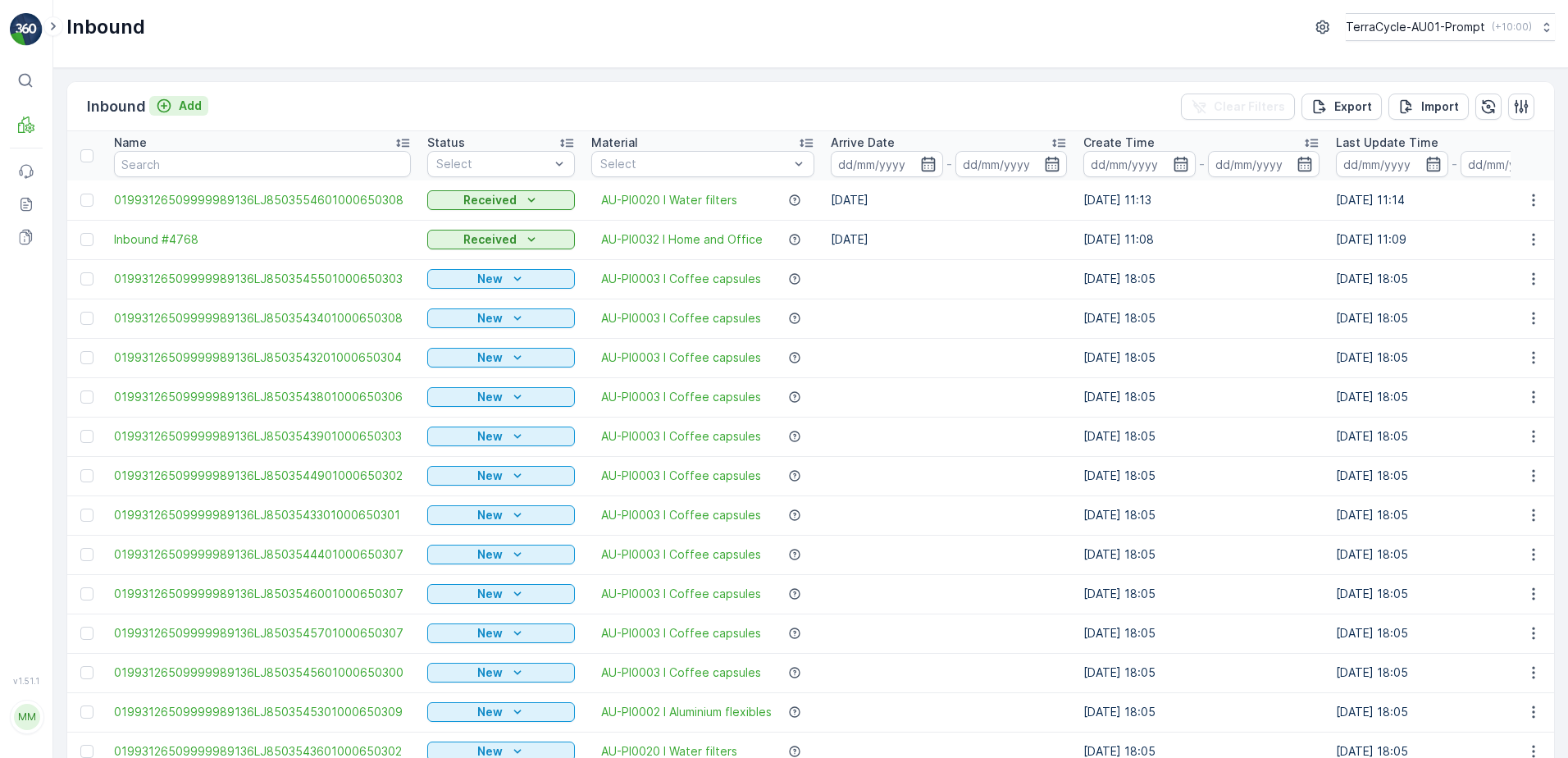
click at [188, 110] on p "Add" at bounding box center [190, 105] width 23 height 16
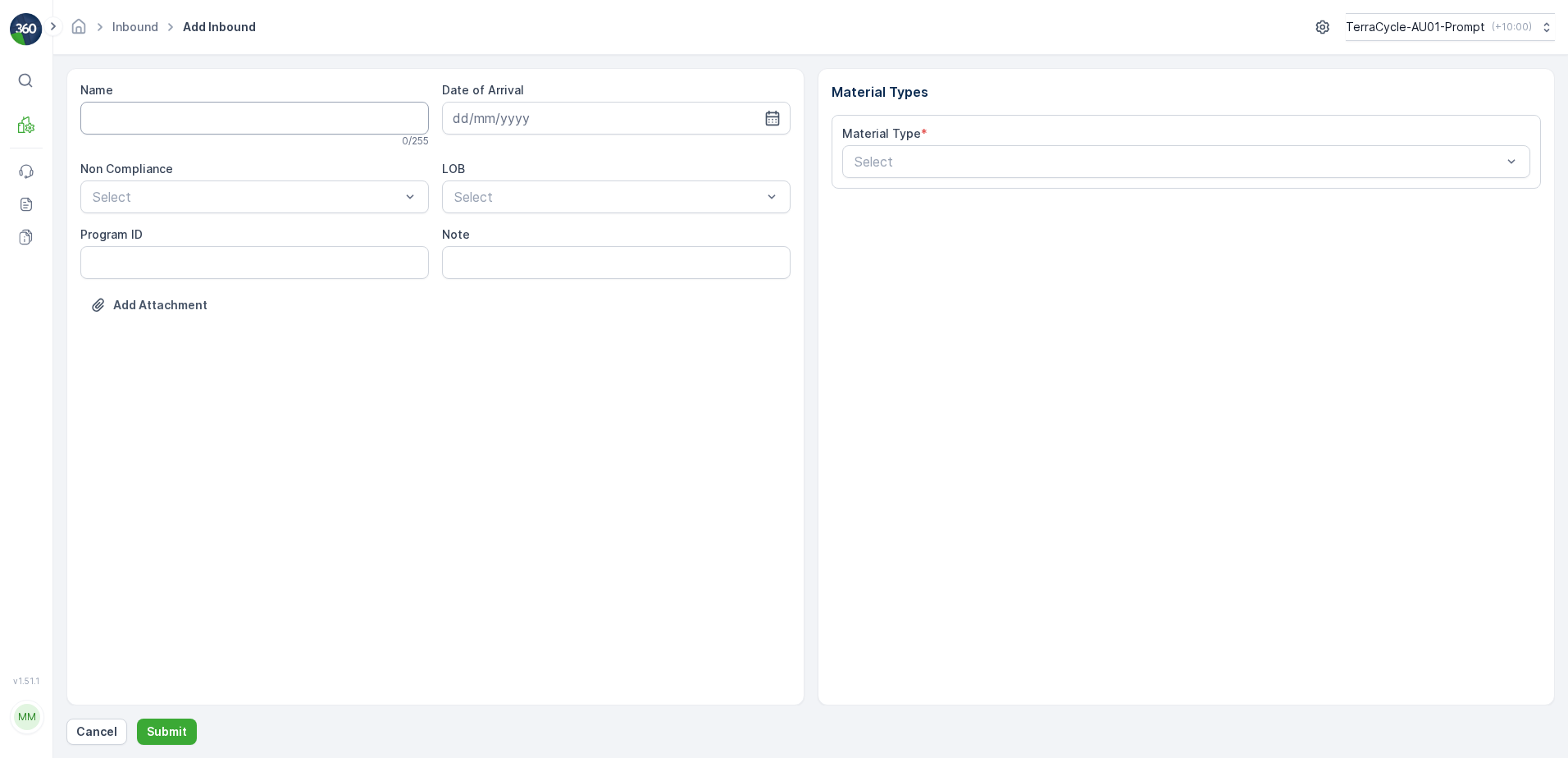
click at [169, 112] on input "Name" at bounding box center [255, 117] width 348 height 33
type input "01993126509999989136LJ8502716401000650305"
click at [137, 718] on button "Submit" at bounding box center [167, 731] width 60 height 26
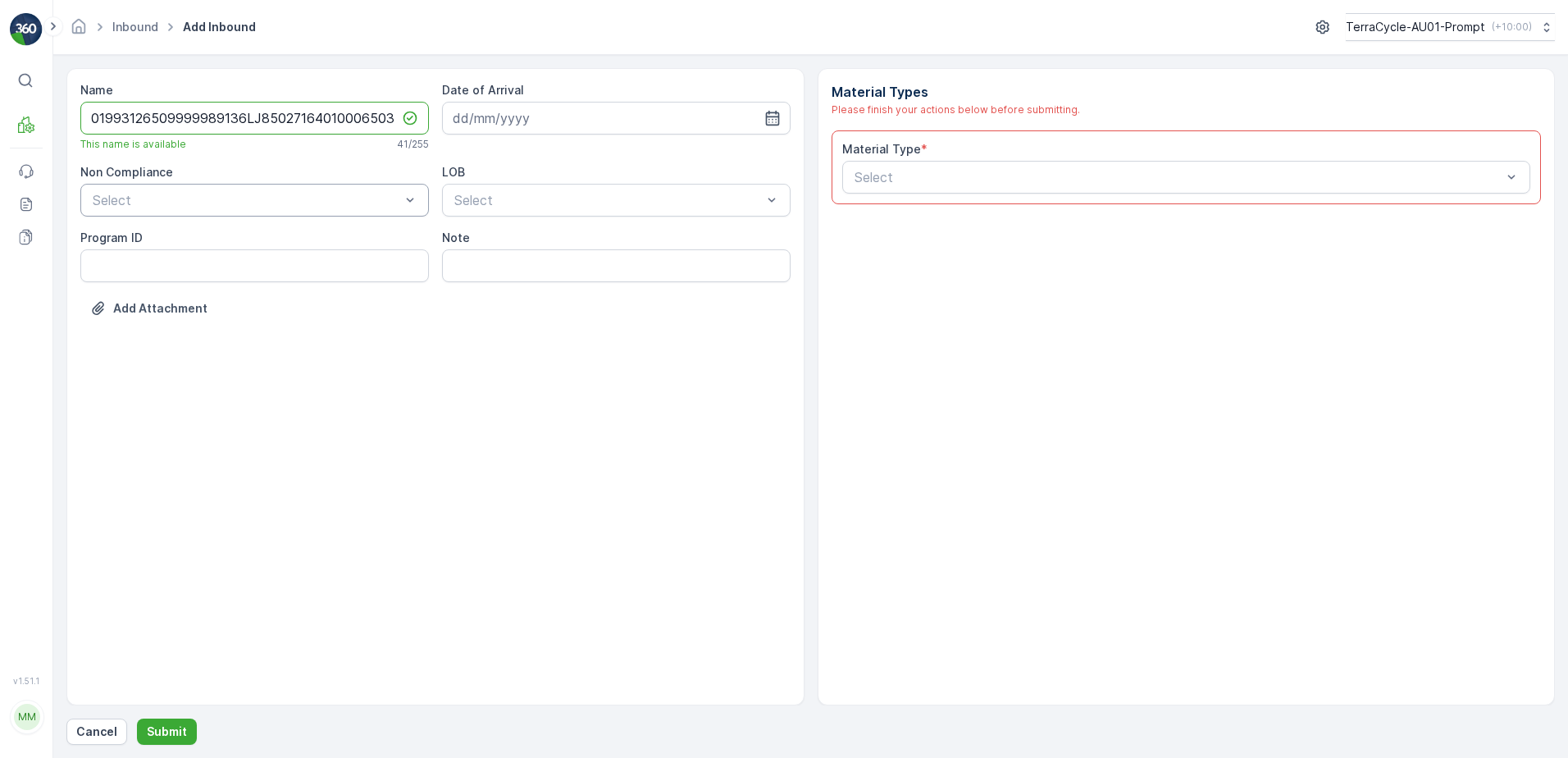
click at [199, 211] on div "Select" at bounding box center [255, 200] width 348 height 33
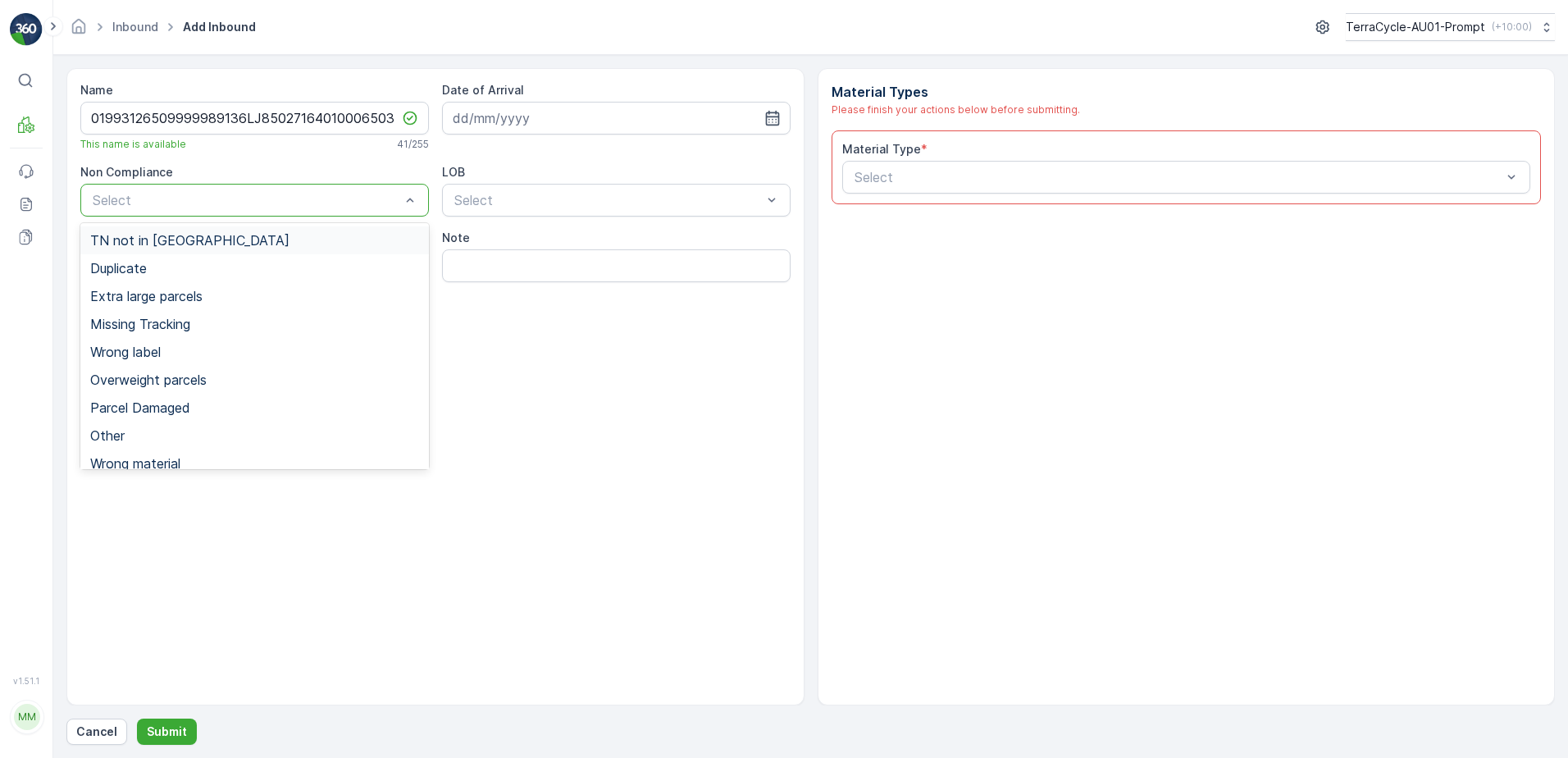
click at [175, 245] on span "TN not in [GEOGRAPHIC_DATA]" at bounding box center [190, 240] width 199 height 15
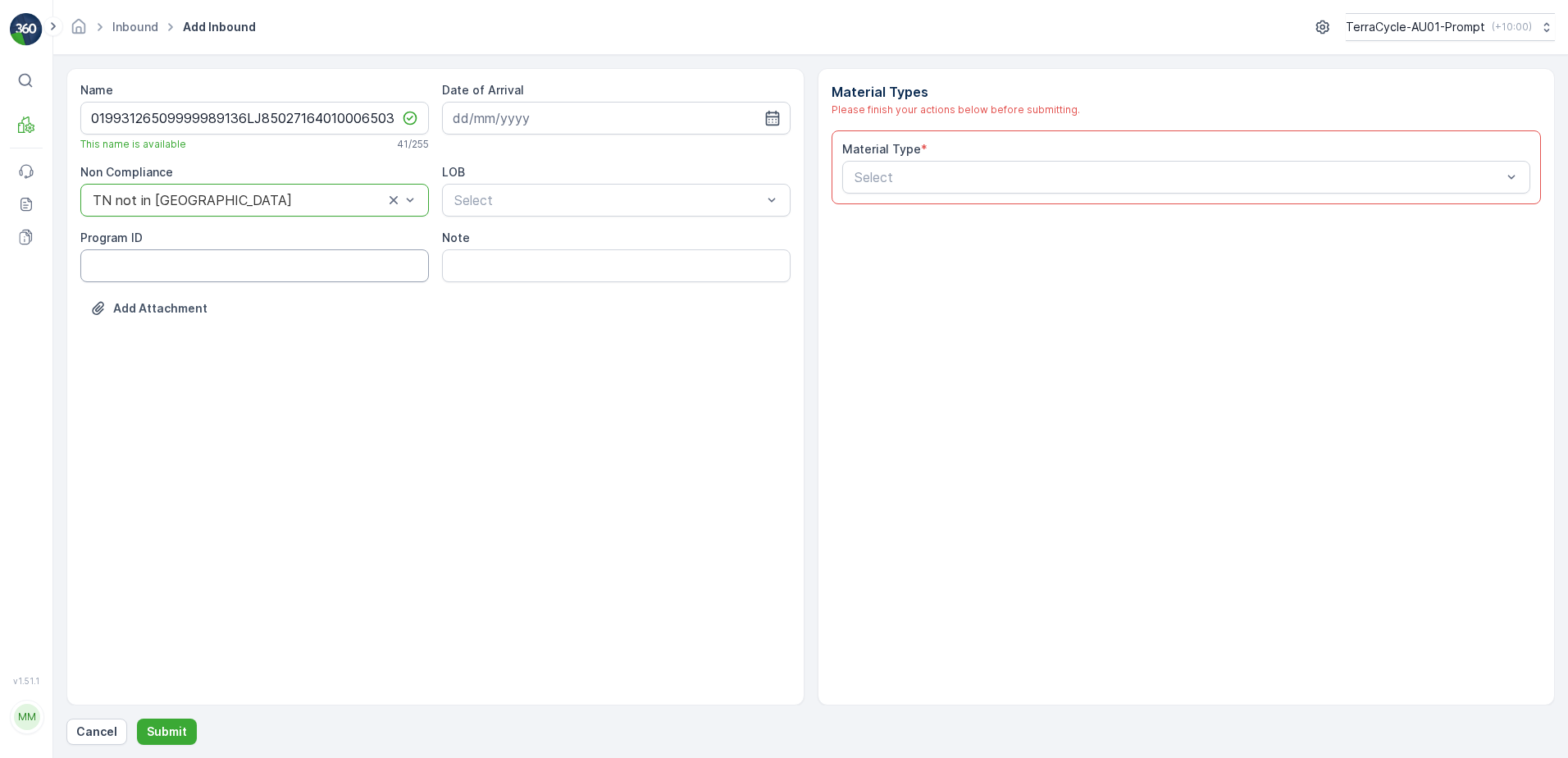
click at [114, 260] on ID "Program ID" at bounding box center [255, 266] width 348 height 33
type ID "CS32-S"
click at [559, 120] on input at bounding box center [615, 117] width 348 height 33
click at [590, 227] on div "2" at bounding box center [588, 222] width 26 height 26
type input "[DATE]"
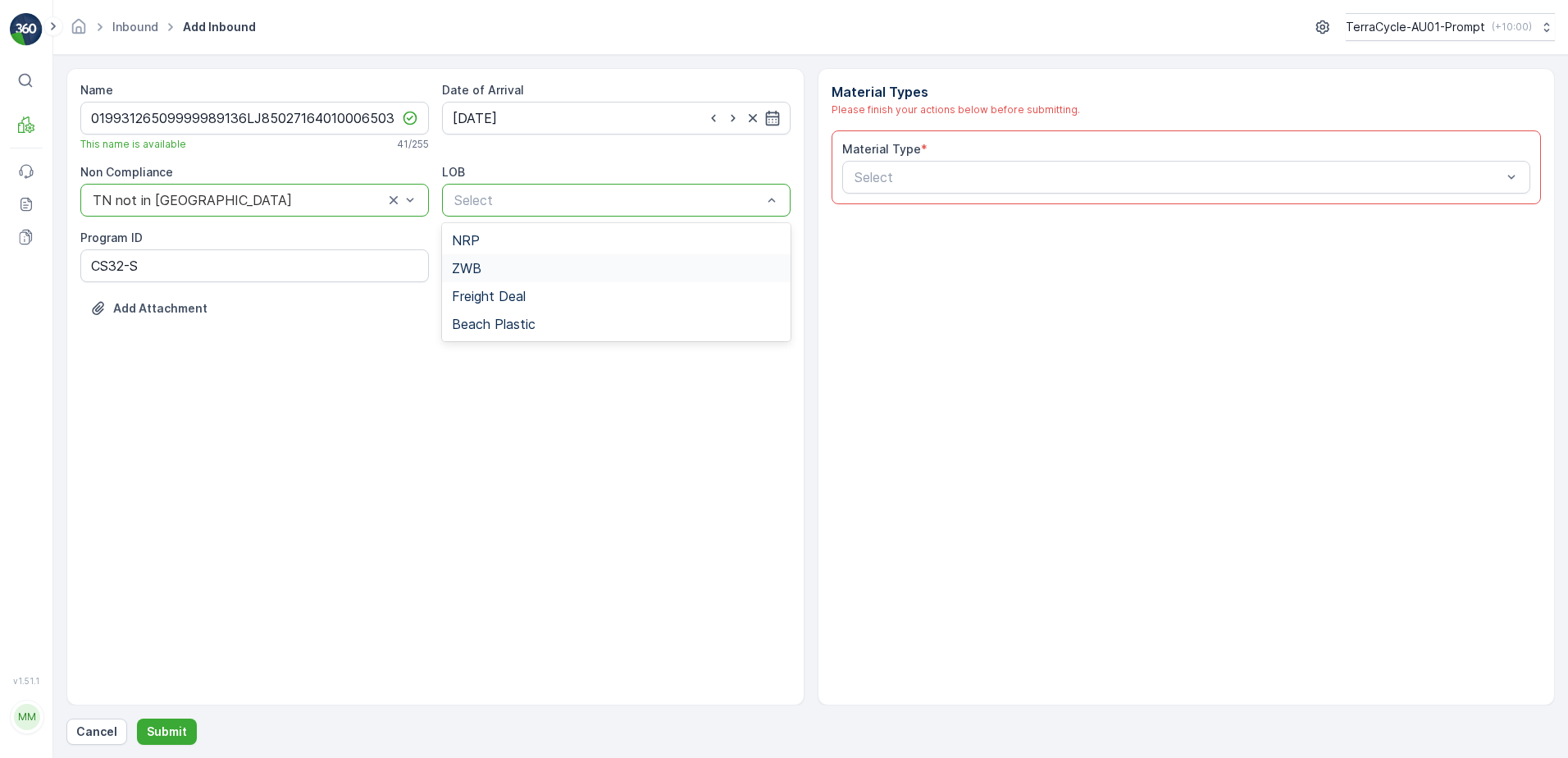
click at [549, 271] on div "ZWB" at bounding box center [615, 268] width 329 height 15
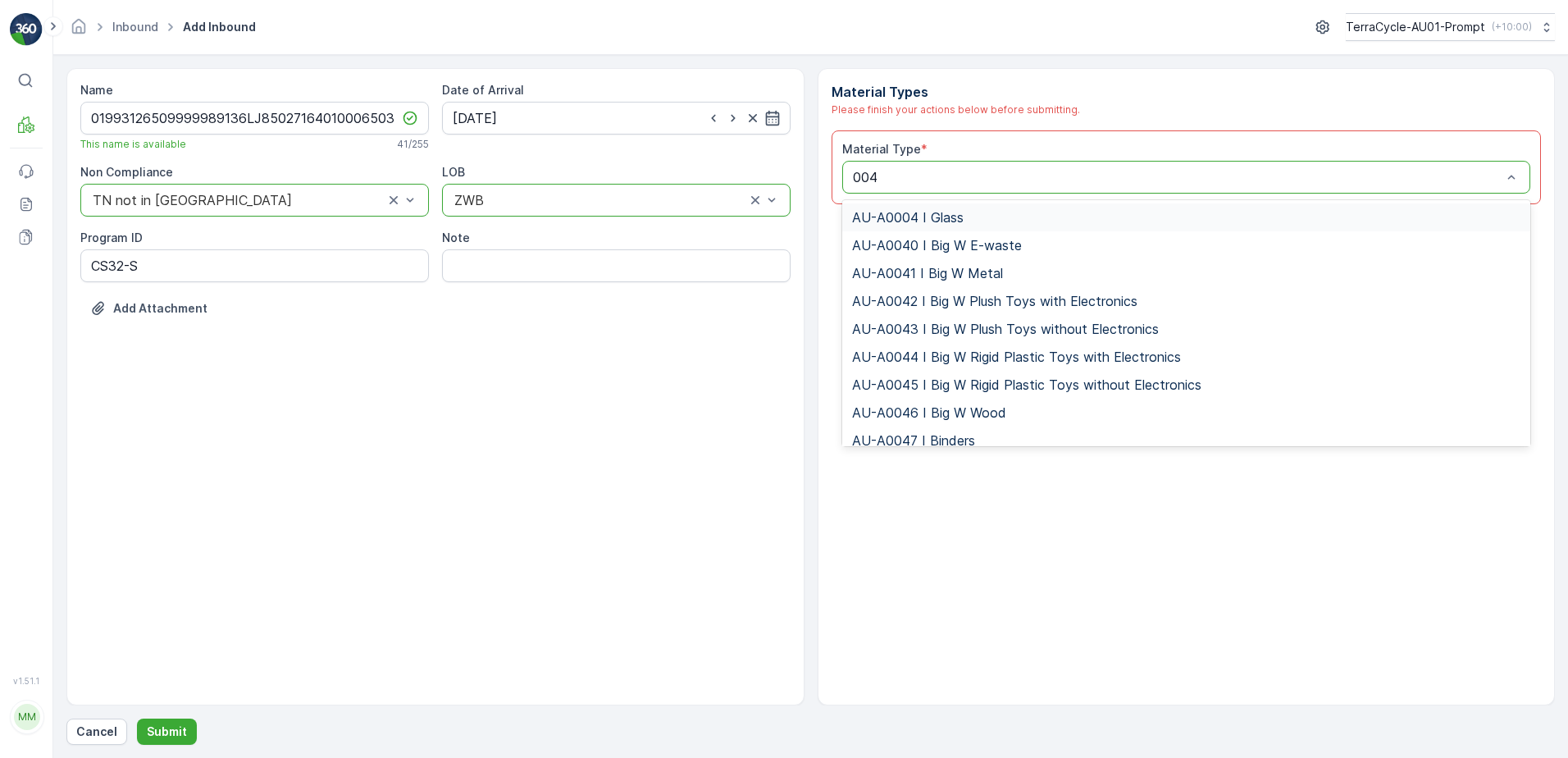
type input "0046"
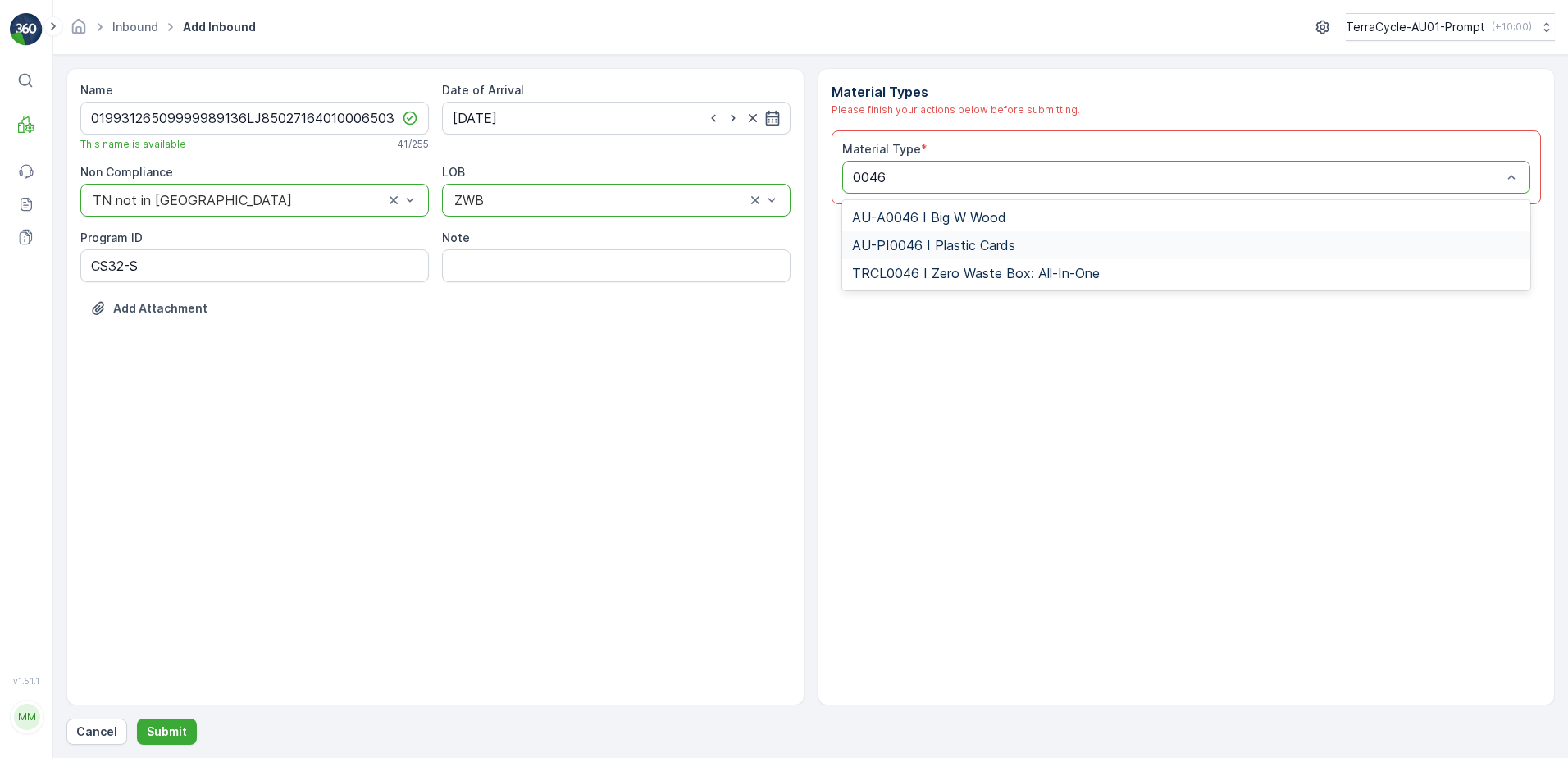
click at [941, 244] on span "AU-PI0046 I Plastic Cards" at bounding box center [934, 245] width 163 height 15
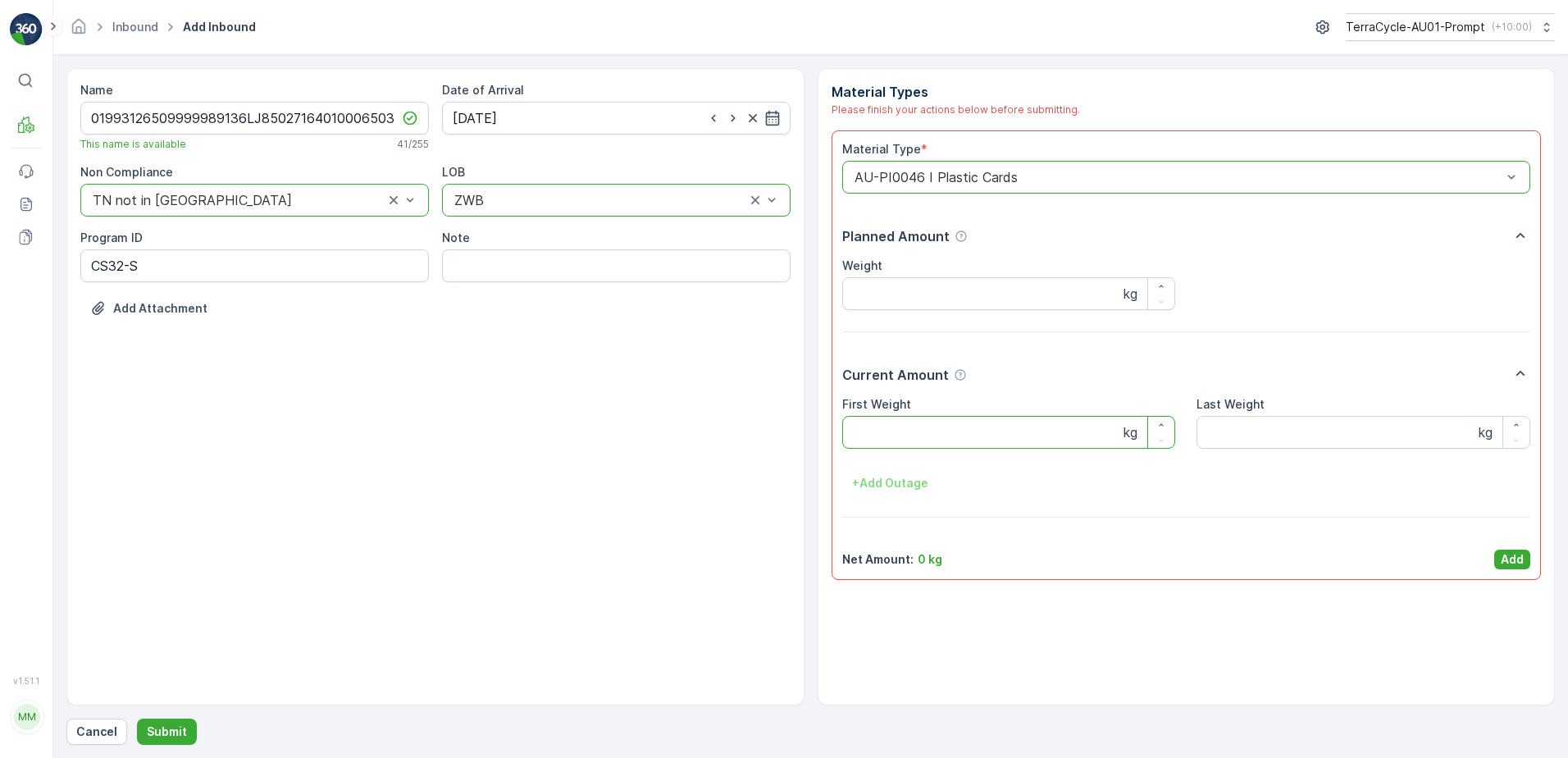
click at [943, 428] on Weight "First Weight" at bounding box center [1009, 432] width 334 height 33
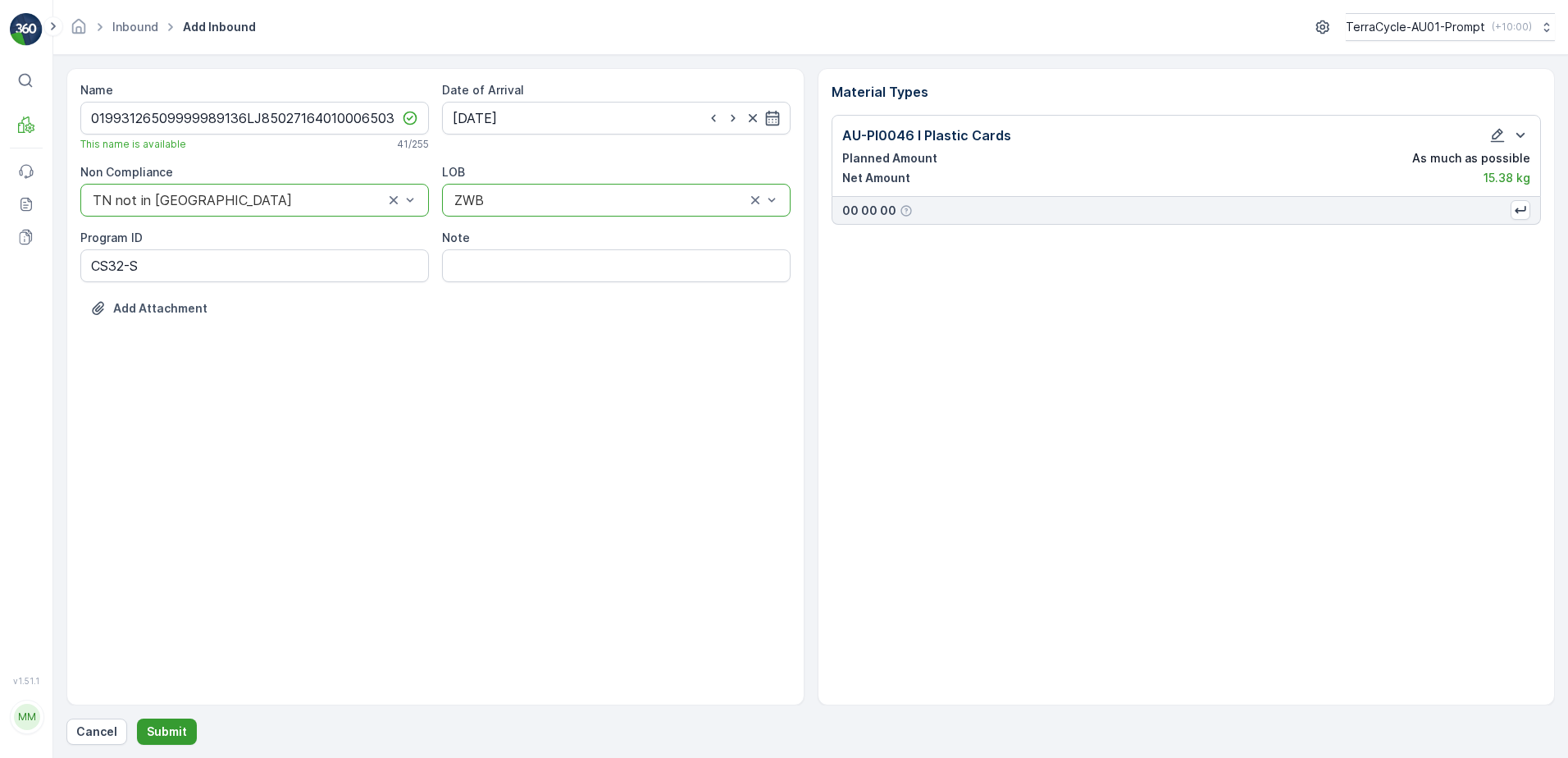
click at [176, 730] on p "Submit" at bounding box center [167, 731] width 40 height 16
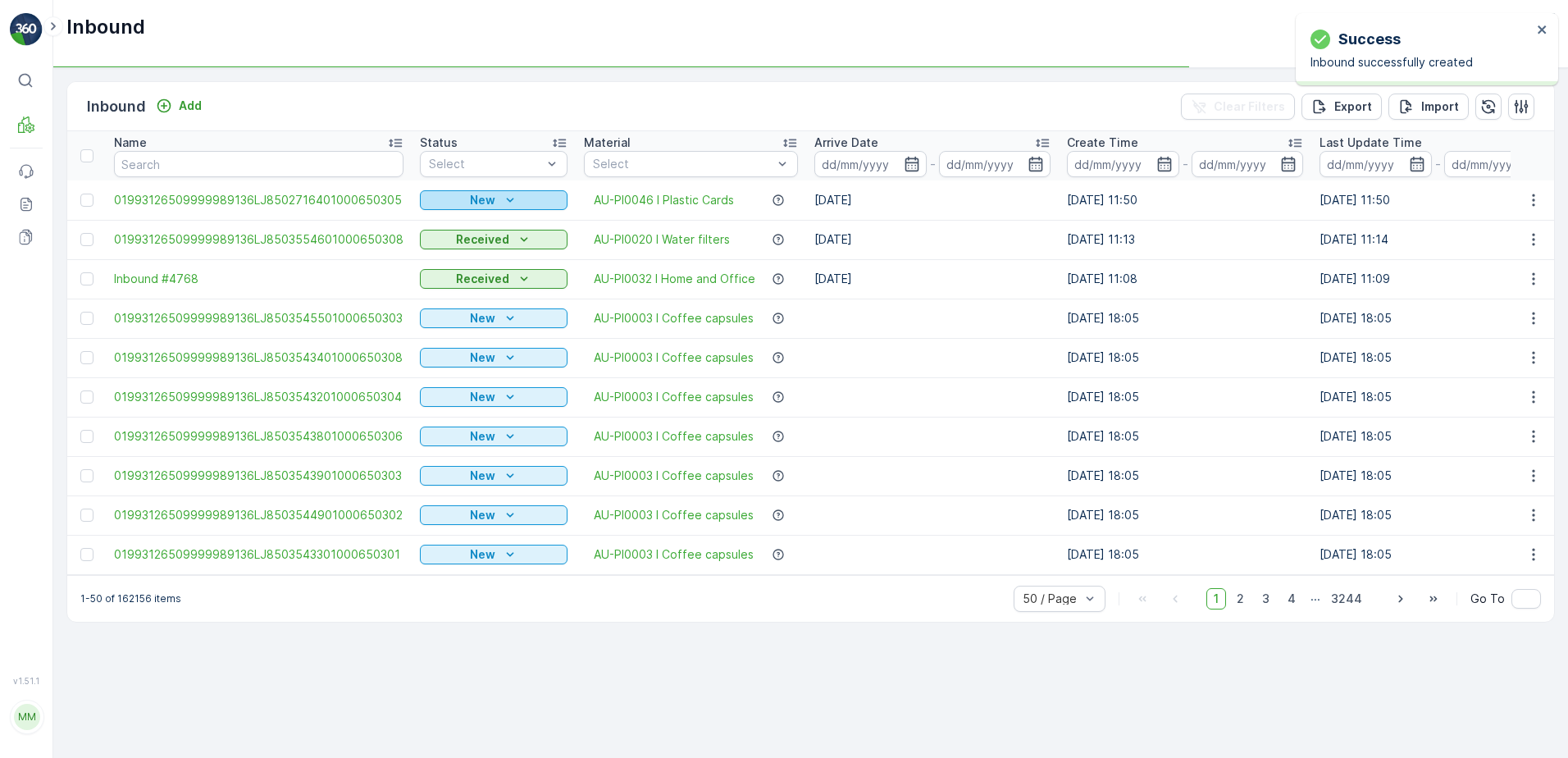
click at [483, 196] on p "New" at bounding box center [483, 200] width 26 height 16
click at [465, 249] on span "Scanned" at bounding box center [448, 248] width 49 height 16
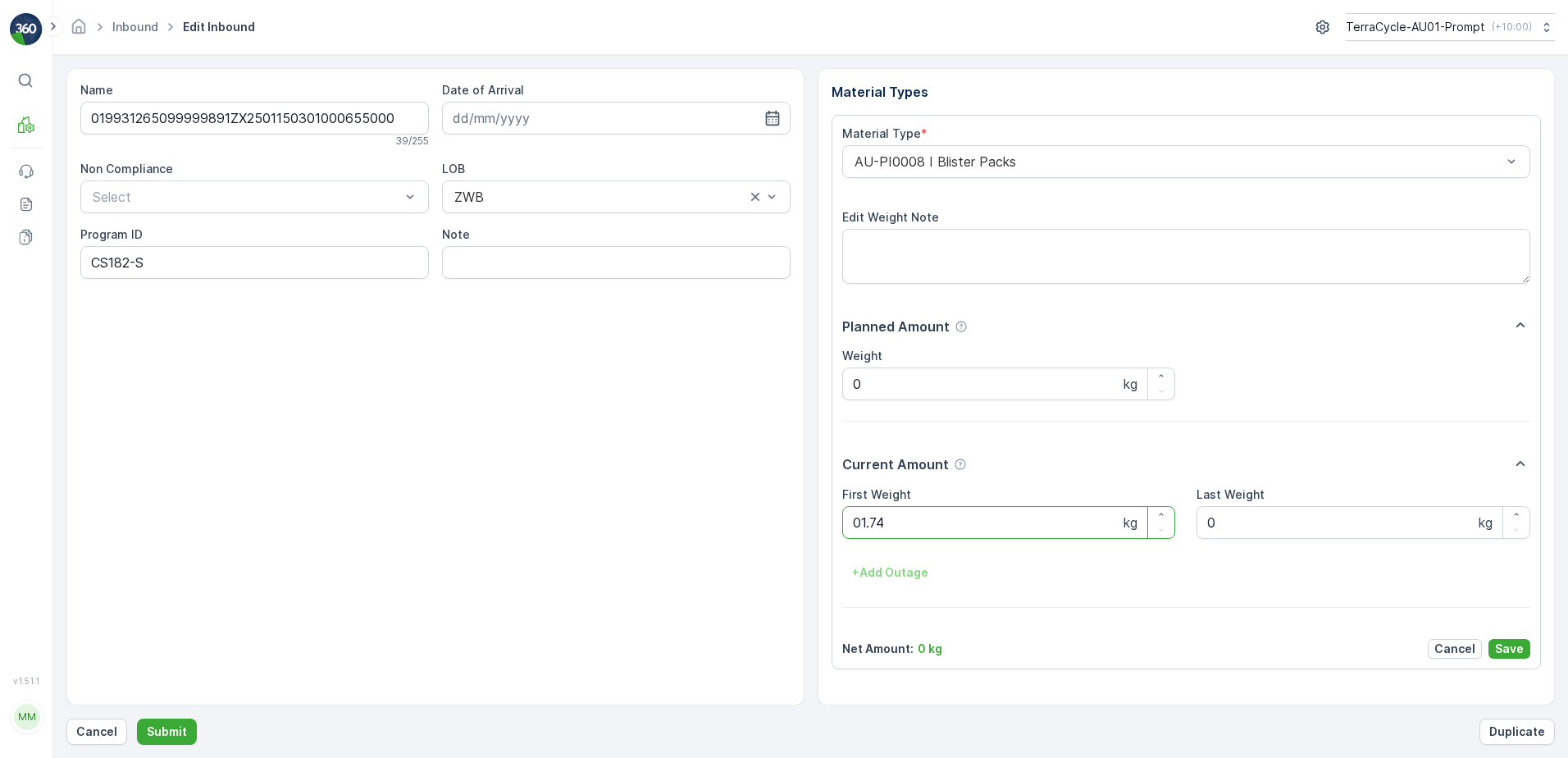
click at [137, 718] on button "Submit" at bounding box center [167, 731] width 60 height 26
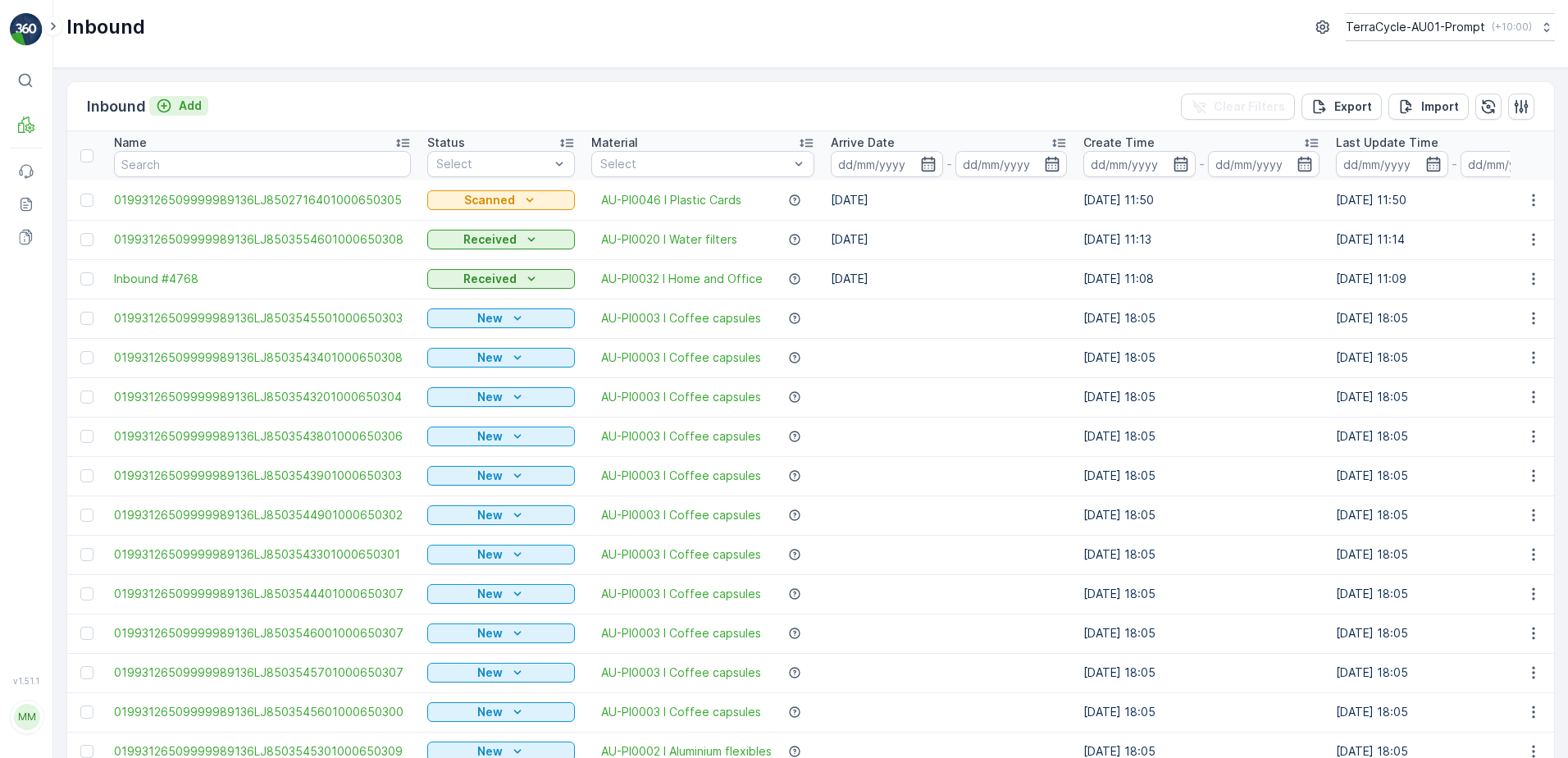
click at [200, 100] on p "Add" at bounding box center [190, 105] width 23 height 16
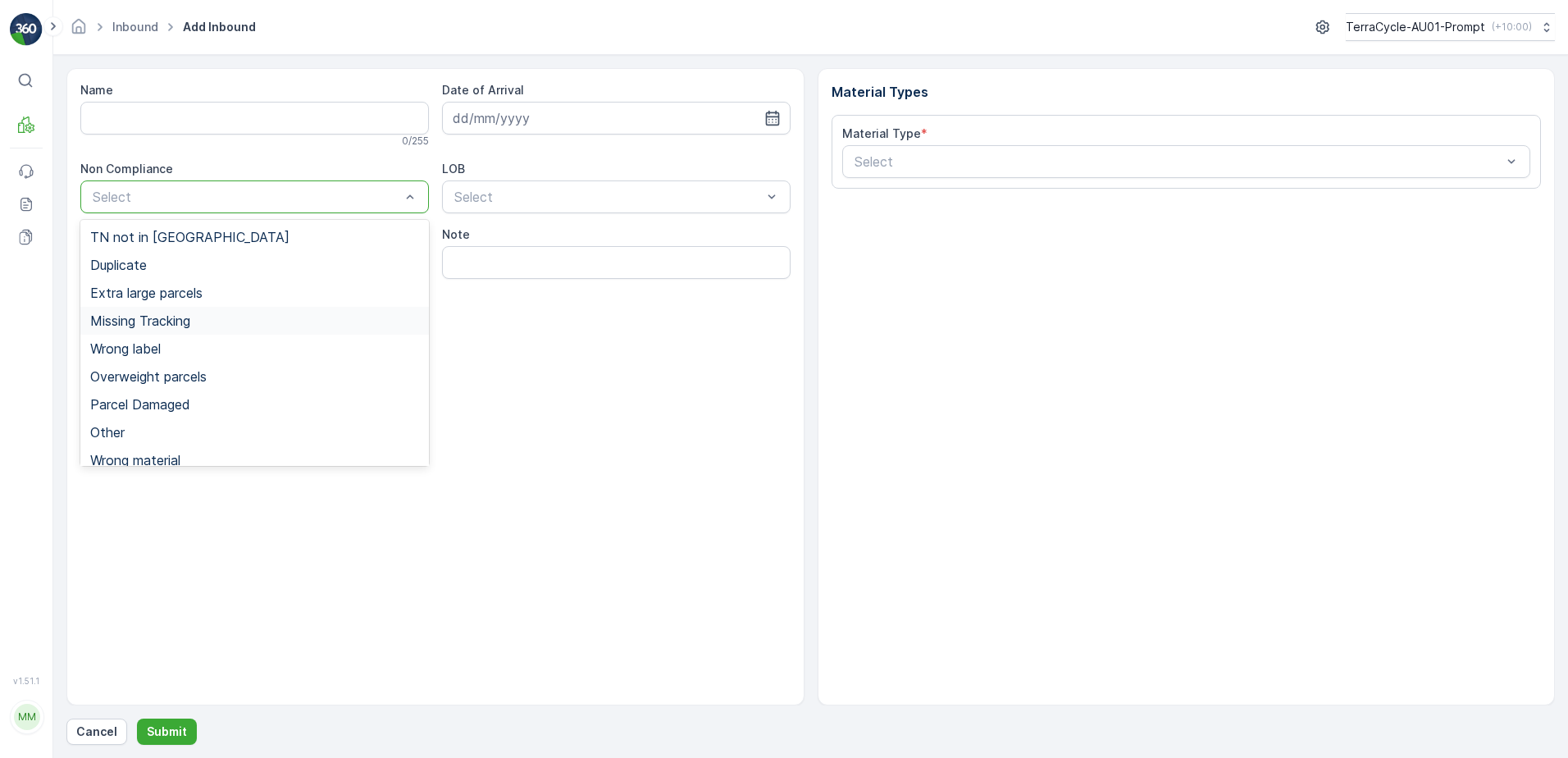
click at [182, 318] on span "Missing Tracking" at bounding box center [140, 320] width 100 height 15
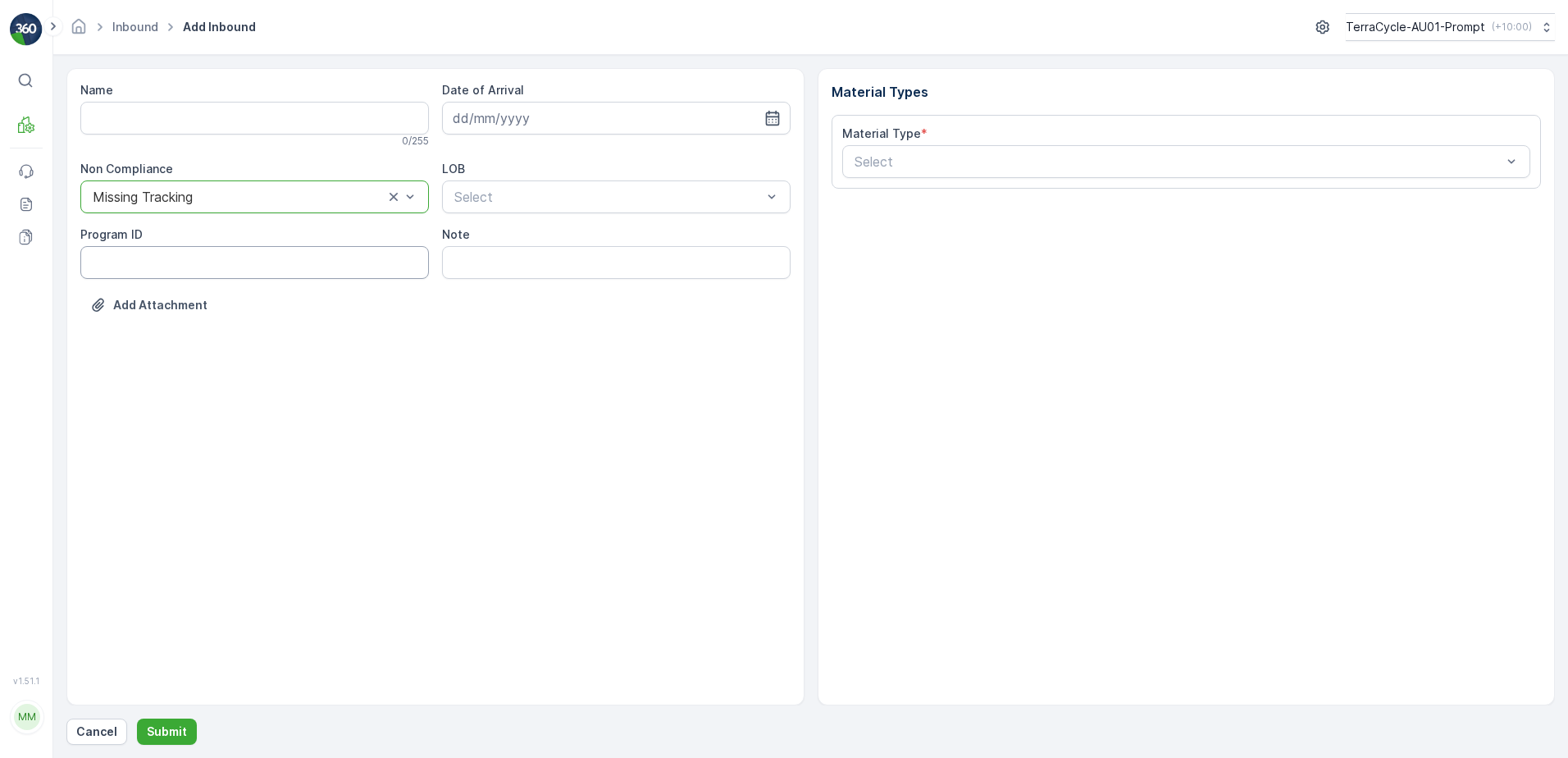
click at [125, 266] on ID "Program ID" at bounding box center [255, 262] width 348 height 33
type ID "1083"
click at [517, 122] on input at bounding box center [615, 117] width 348 height 33
click at [595, 216] on div "2" at bounding box center [588, 222] width 26 height 26
type input "[DATE]"
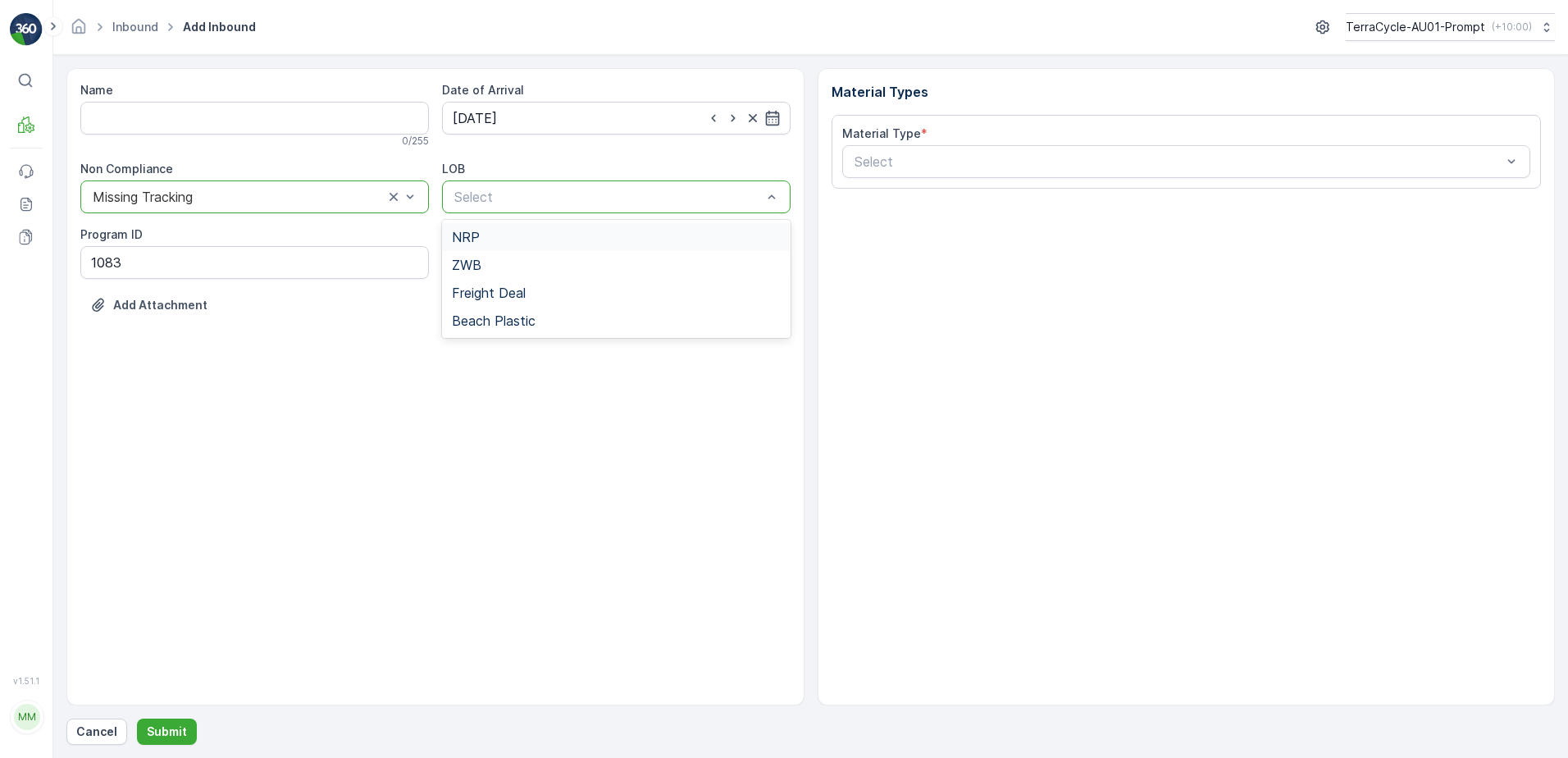
click at [564, 240] on div "NRP" at bounding box center [615, 237] width 329 height 15
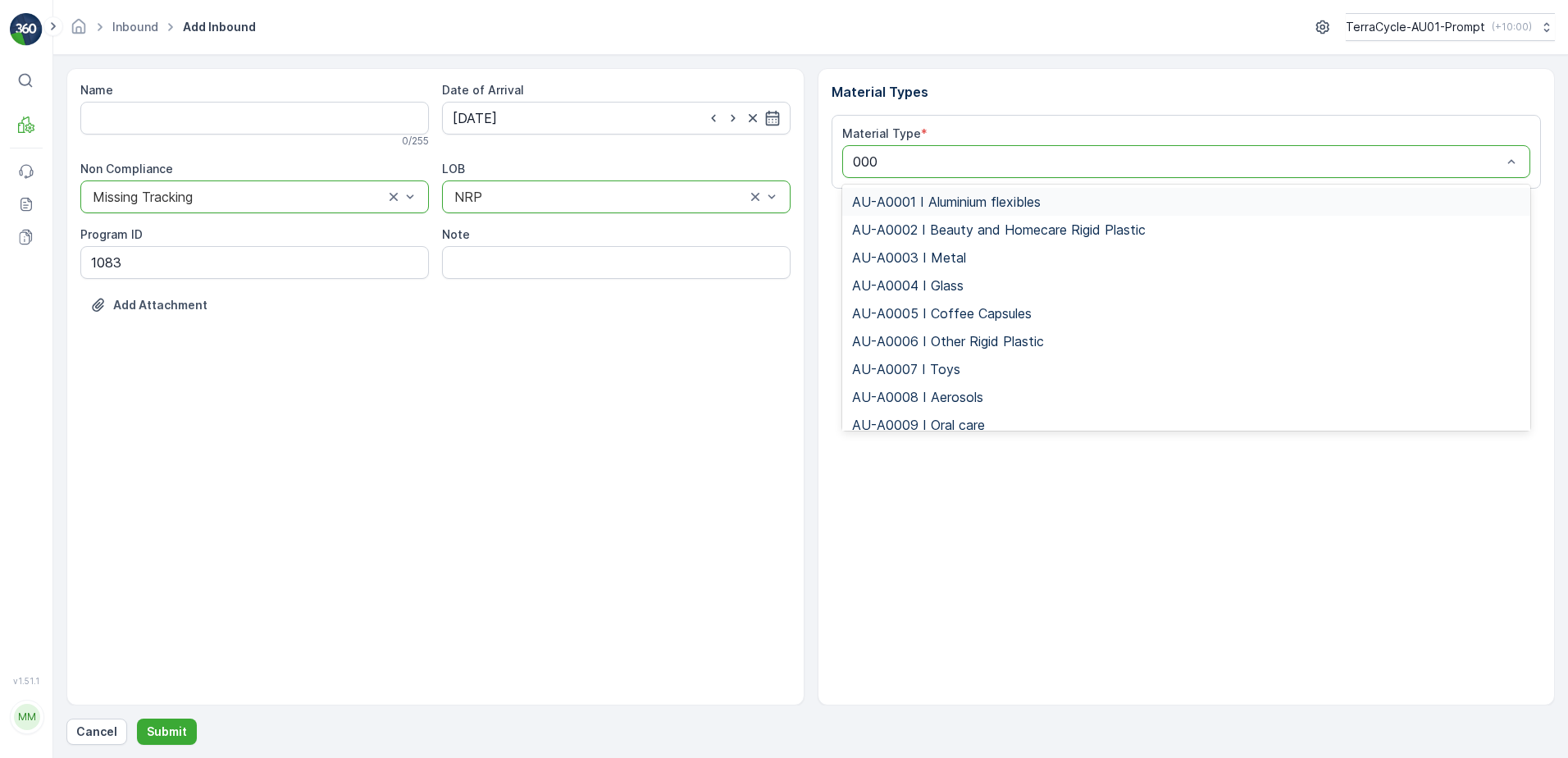
type input "0005"
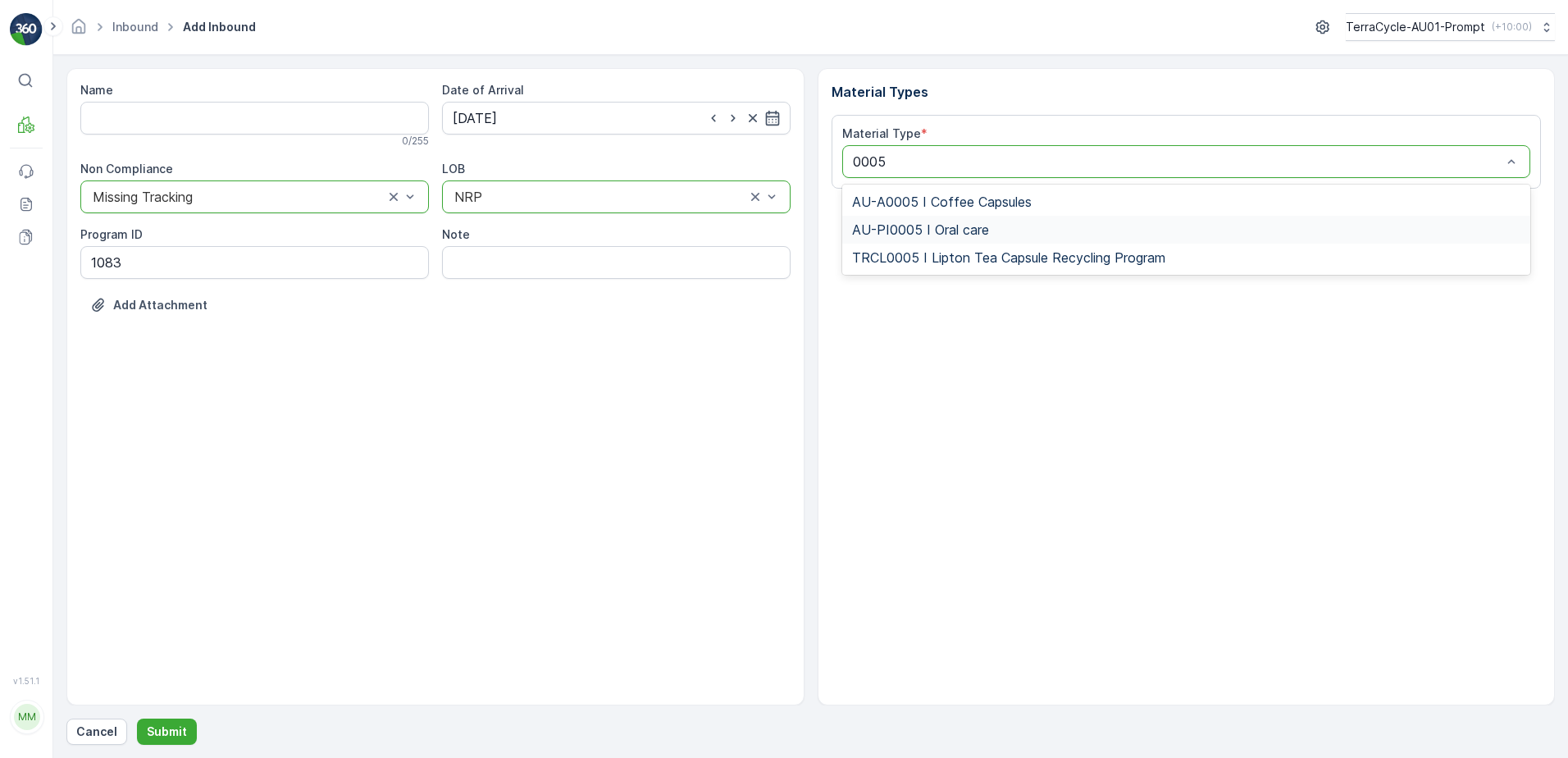
click at [972, 227] on span "AU-PI0005 I Oral care" at bounding box center [921, 229] width 137 height 15
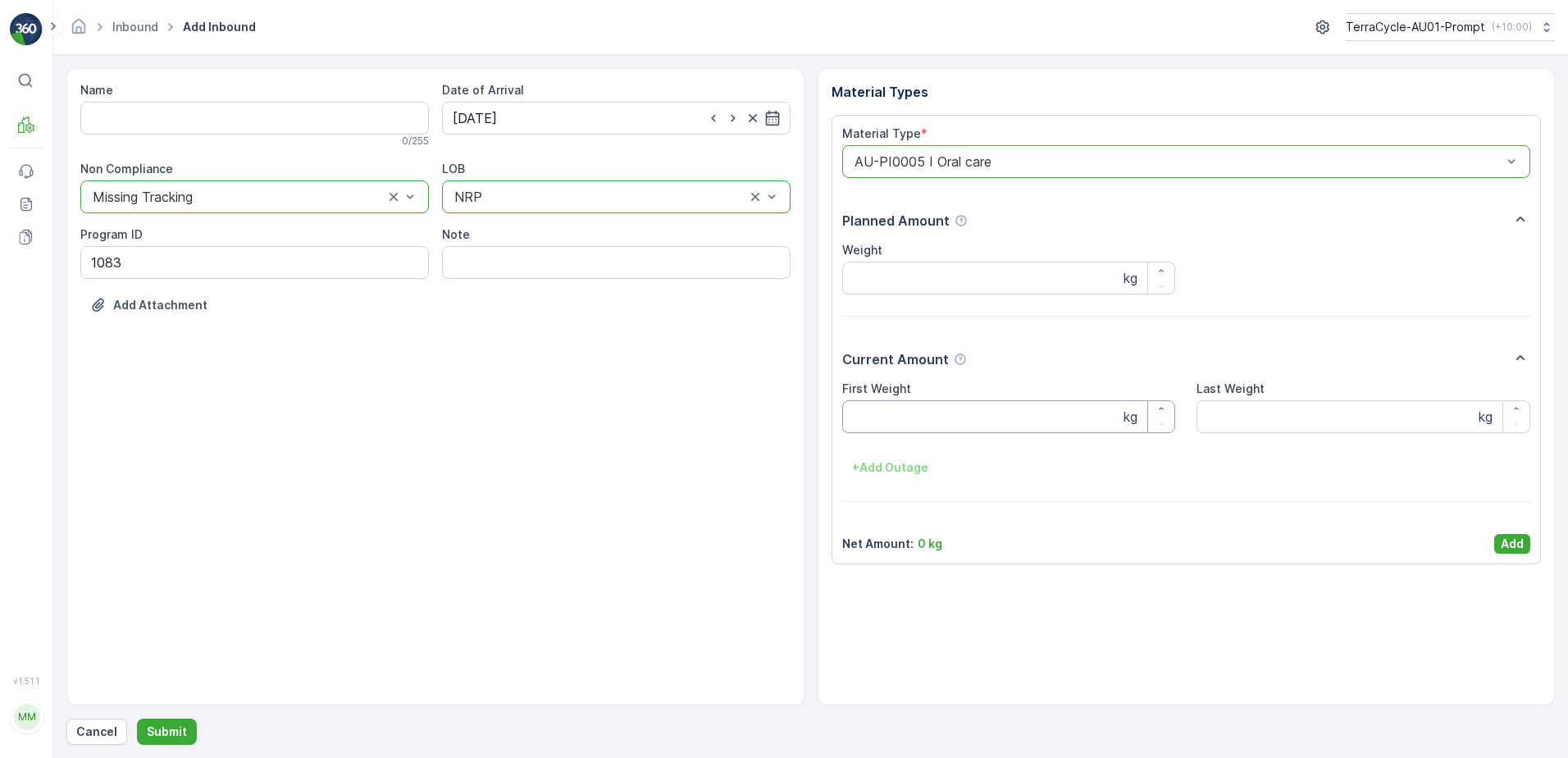
click at [956, 415] on Weight "First Weight" at bounding box center [1009, 416] width 334 height 33
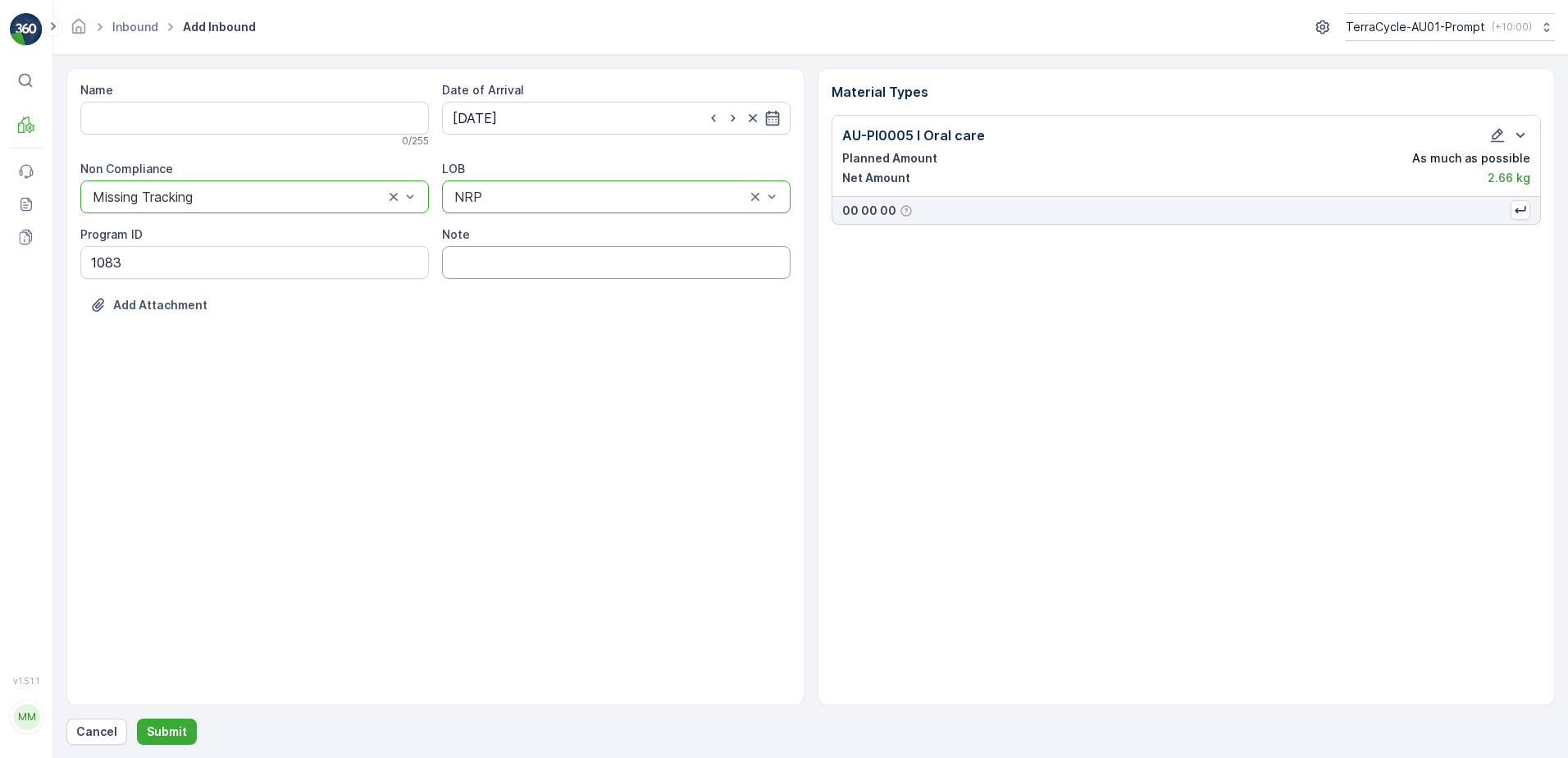
click at [491, 263] on input "Note" at bounding box center [615, 262] width 348 height 33
type input "PHOTO ATTACHED IN MEDIA FILE"
click at [157, 732] on p "Submit" at bounding box center [167, 731] width 40 height 16
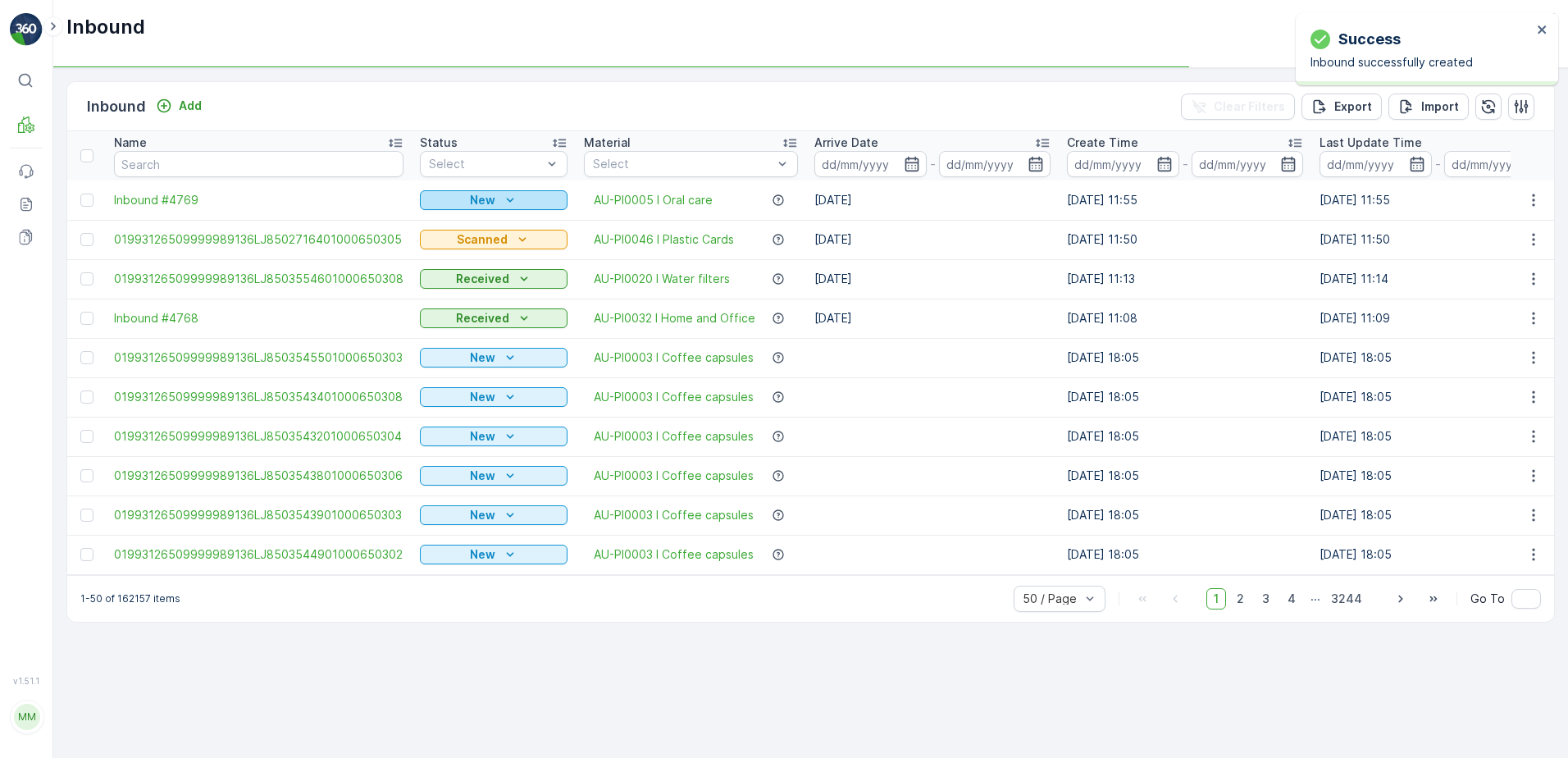
click at [509, 203] on icon "New" at bounding box center [510, 200] width 16 height 16
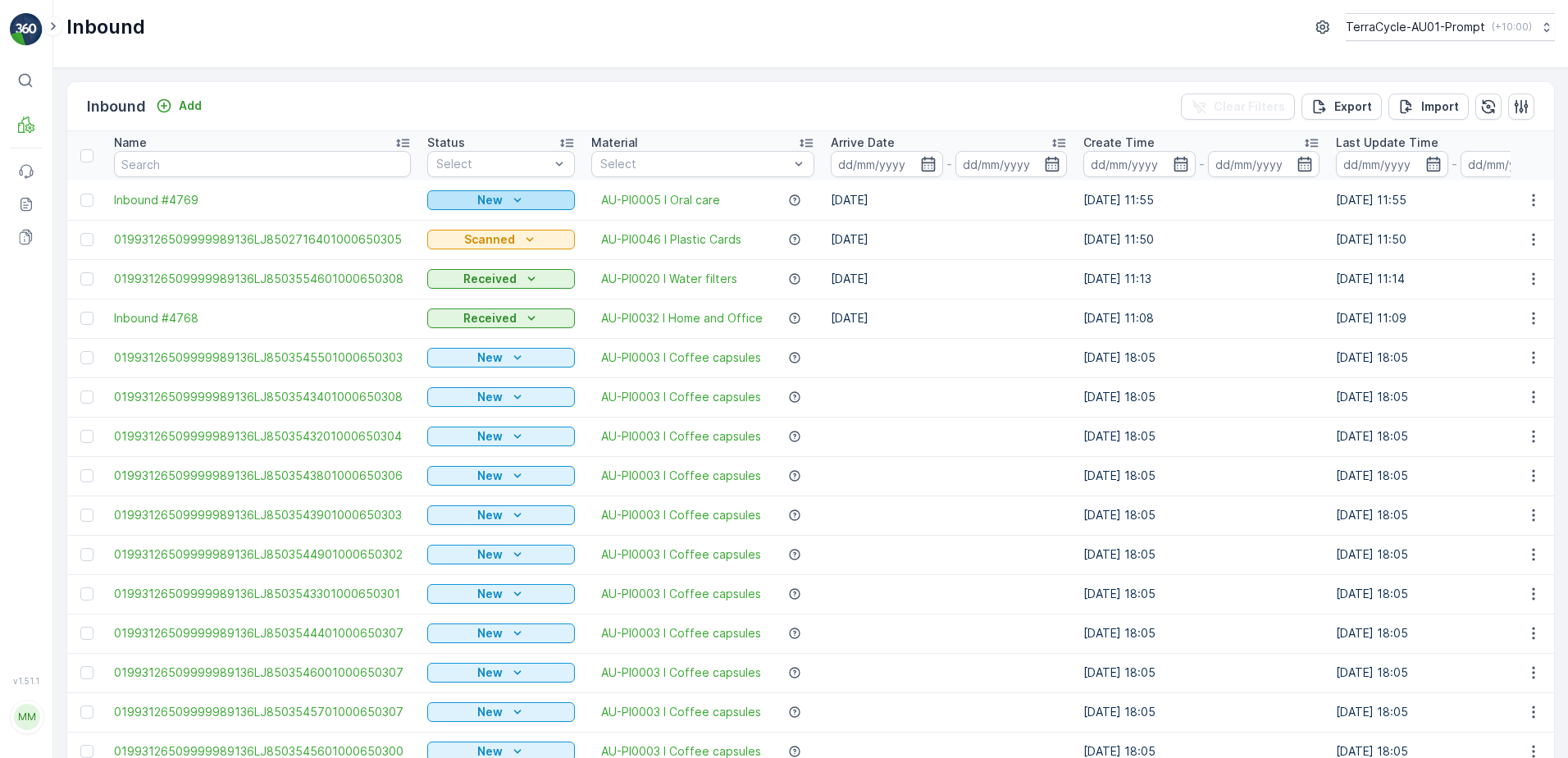
click at [499, 202] on div "New" at bounding box center [500, 200] width 134 height 16
click at [470, 245] on span "Scanned" at bounding box center [454, 248] width 49 height 16
